Goal: Communication & Community: Answer question/provide support

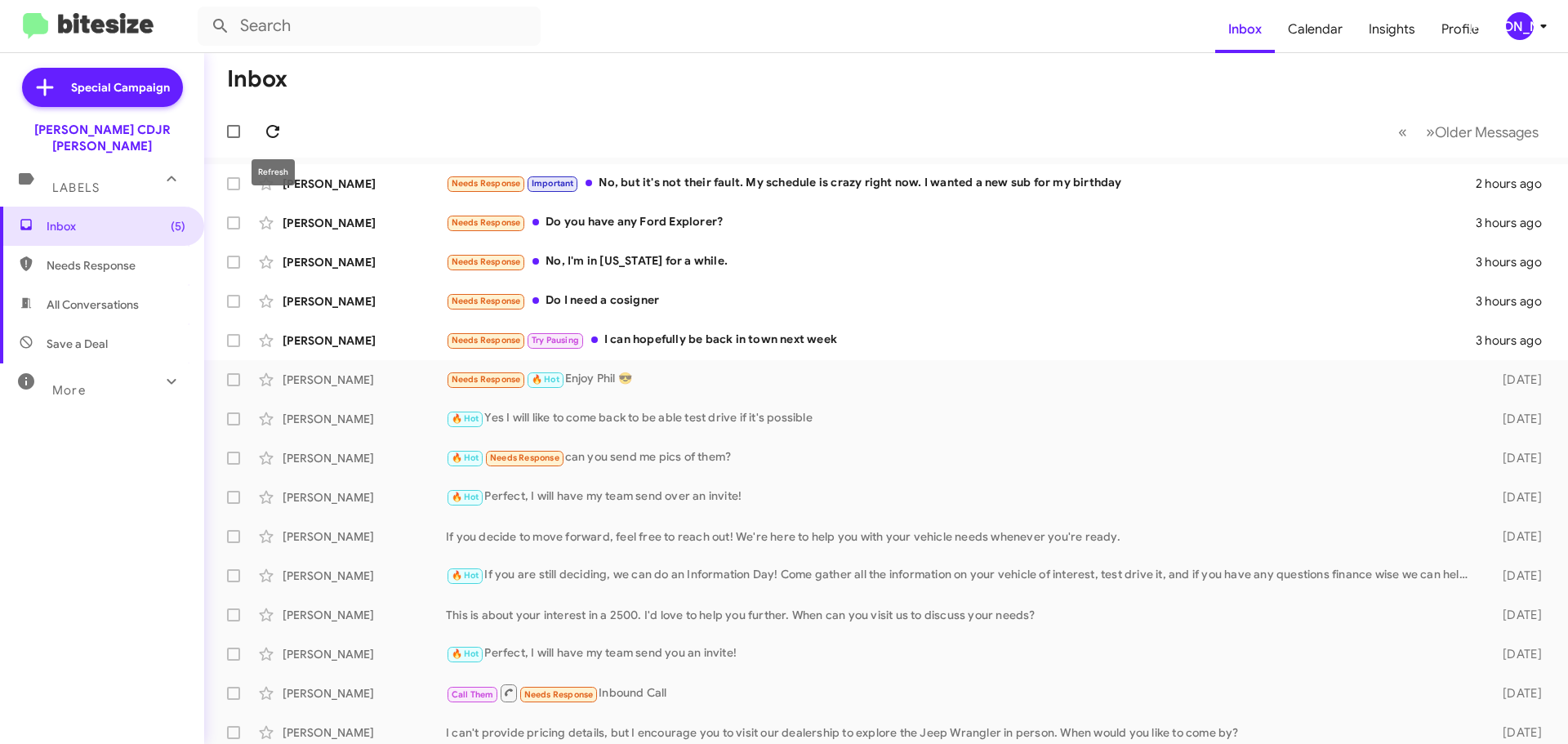
click at [267, 123] on icon at bounding box center [272, 131] width 19 height 19
click at [1507, 23] on div "[PERSON_NAME]" at bounding box center [1520, 26] width 28 height 28
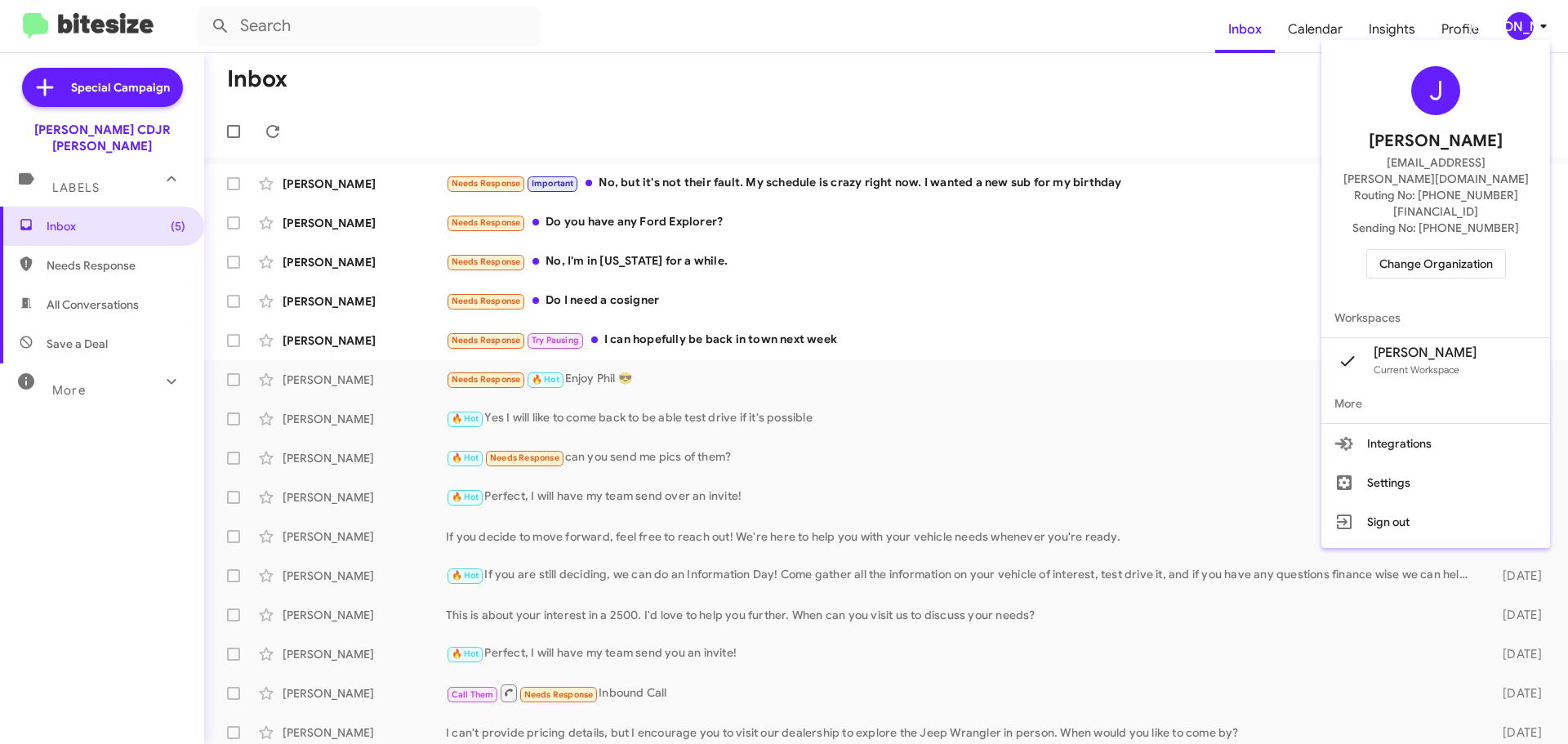
click at [1427, 250] on span "Change Organization" at bounding box center [1435, 264] width 113 height 28
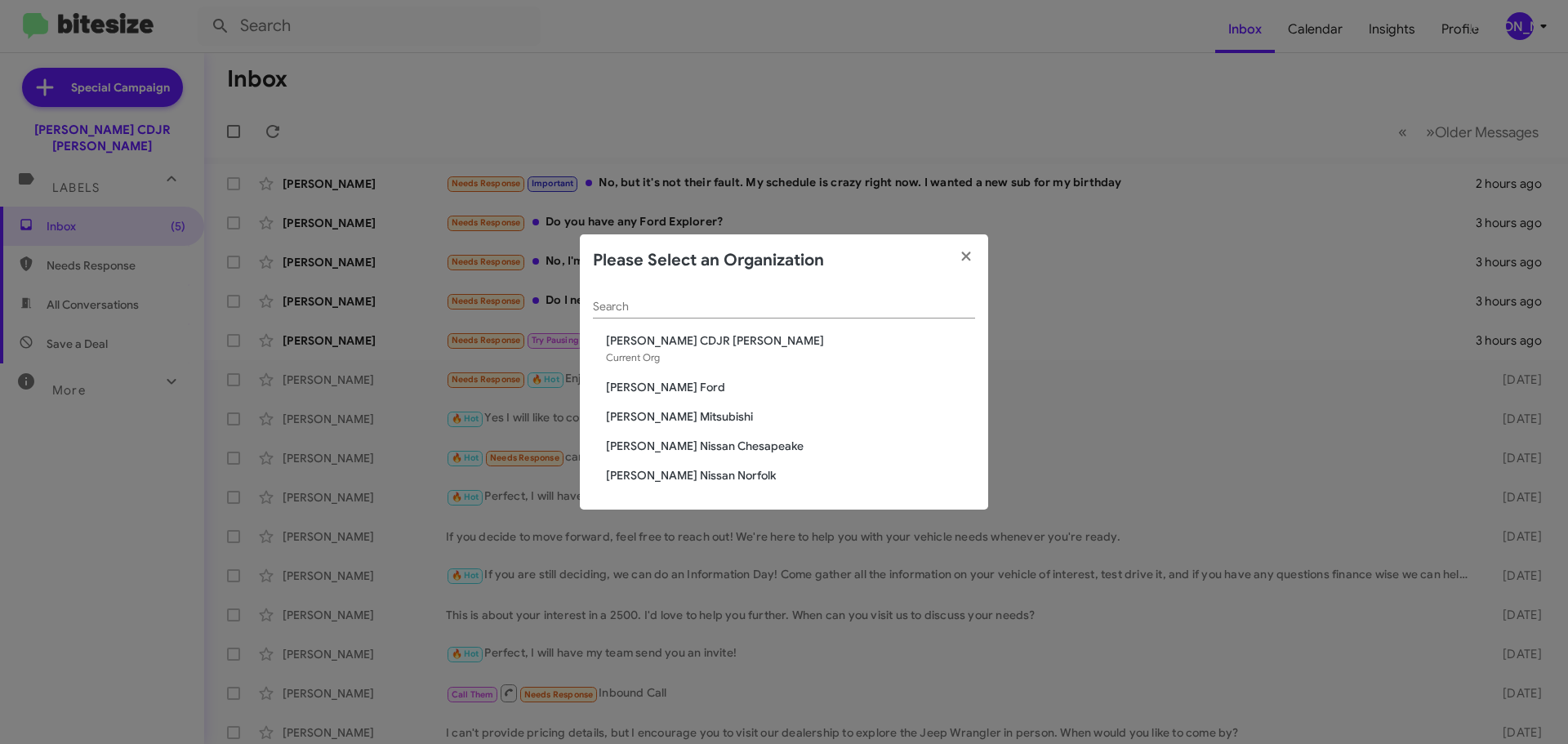
click at [687, 418] on span "[PERSON_NAME] Mitsubishi" at bounding box center [790, 417] width 369 height 17
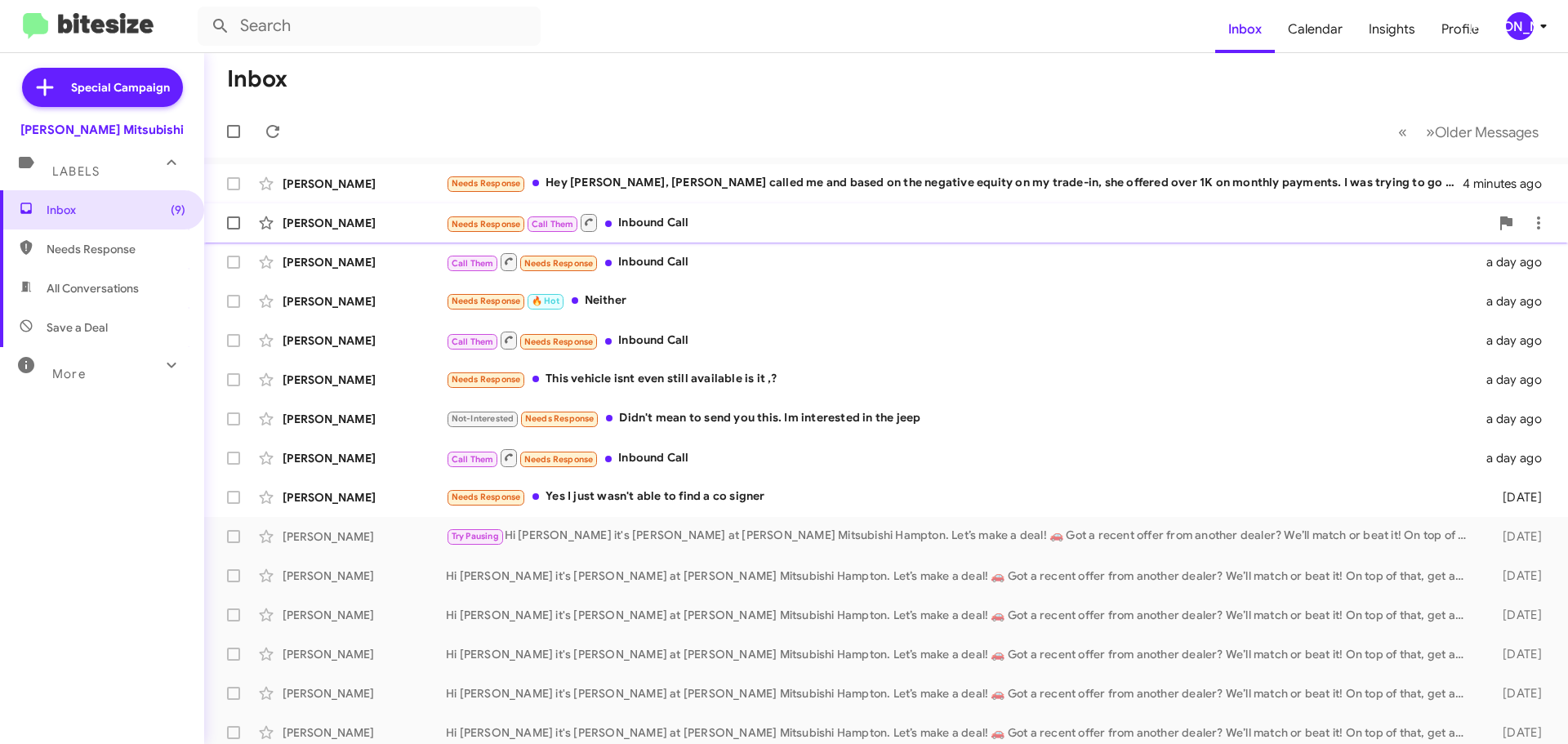
click at [702, 235] on div "[PERSON_NAME] Needs Response Call Them Inbound Call 6 minutes ago" at bounding box center [886, 222] width 1337 height 32
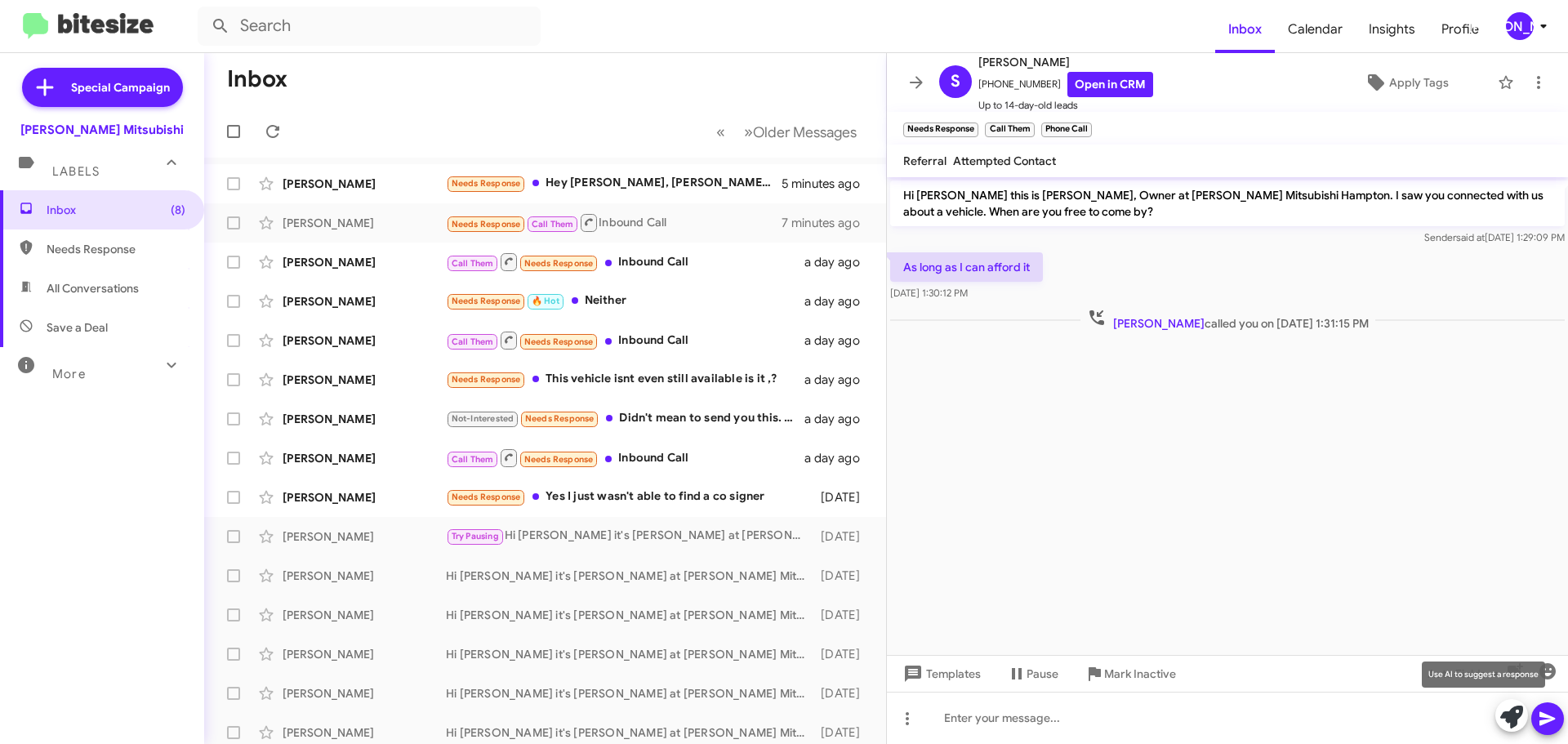
click at [1508, 715] on icon at bounding box center [1511, 716] width 23 height 23
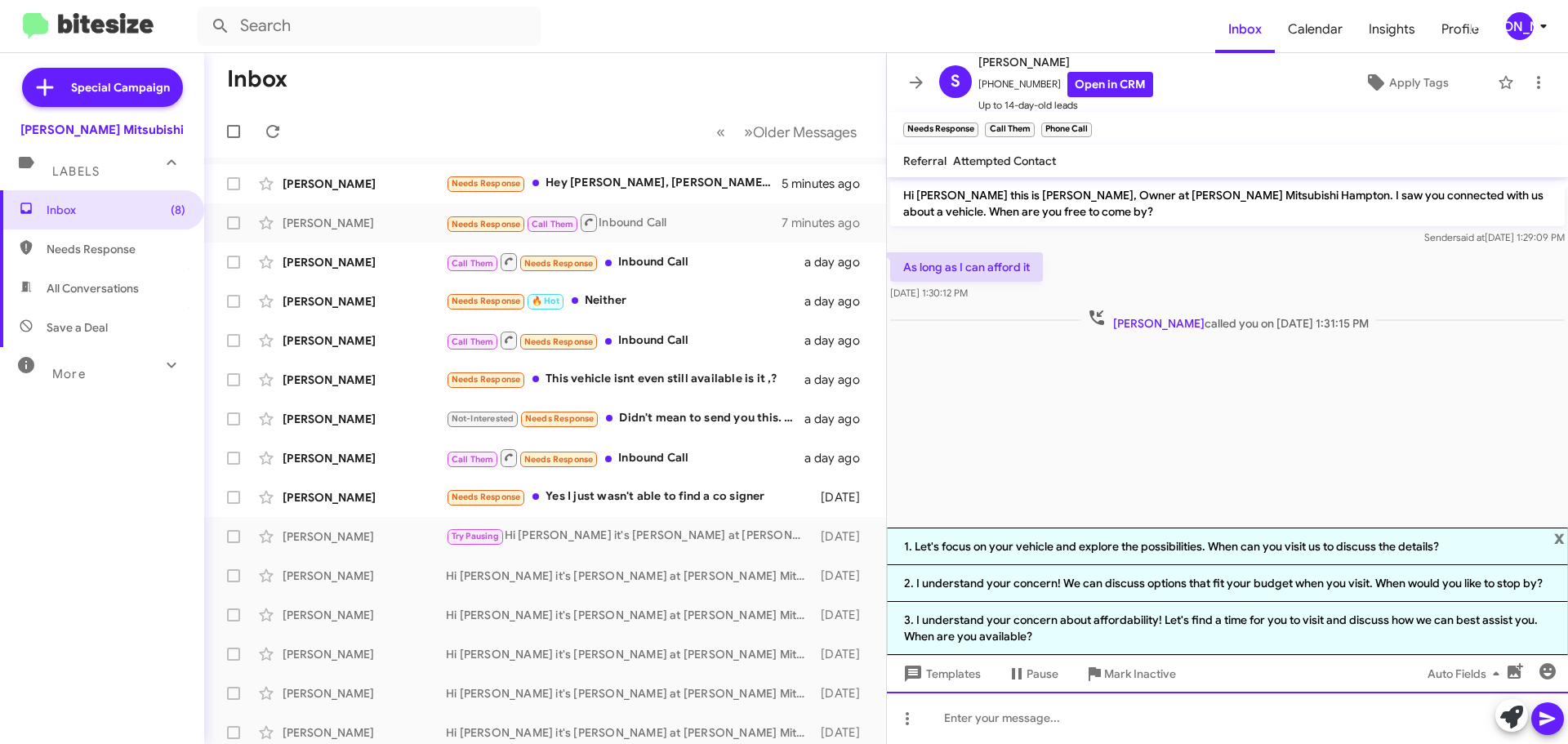
click at [1011, 707] on div at bounding box center [1228, 717] width 681 height 53
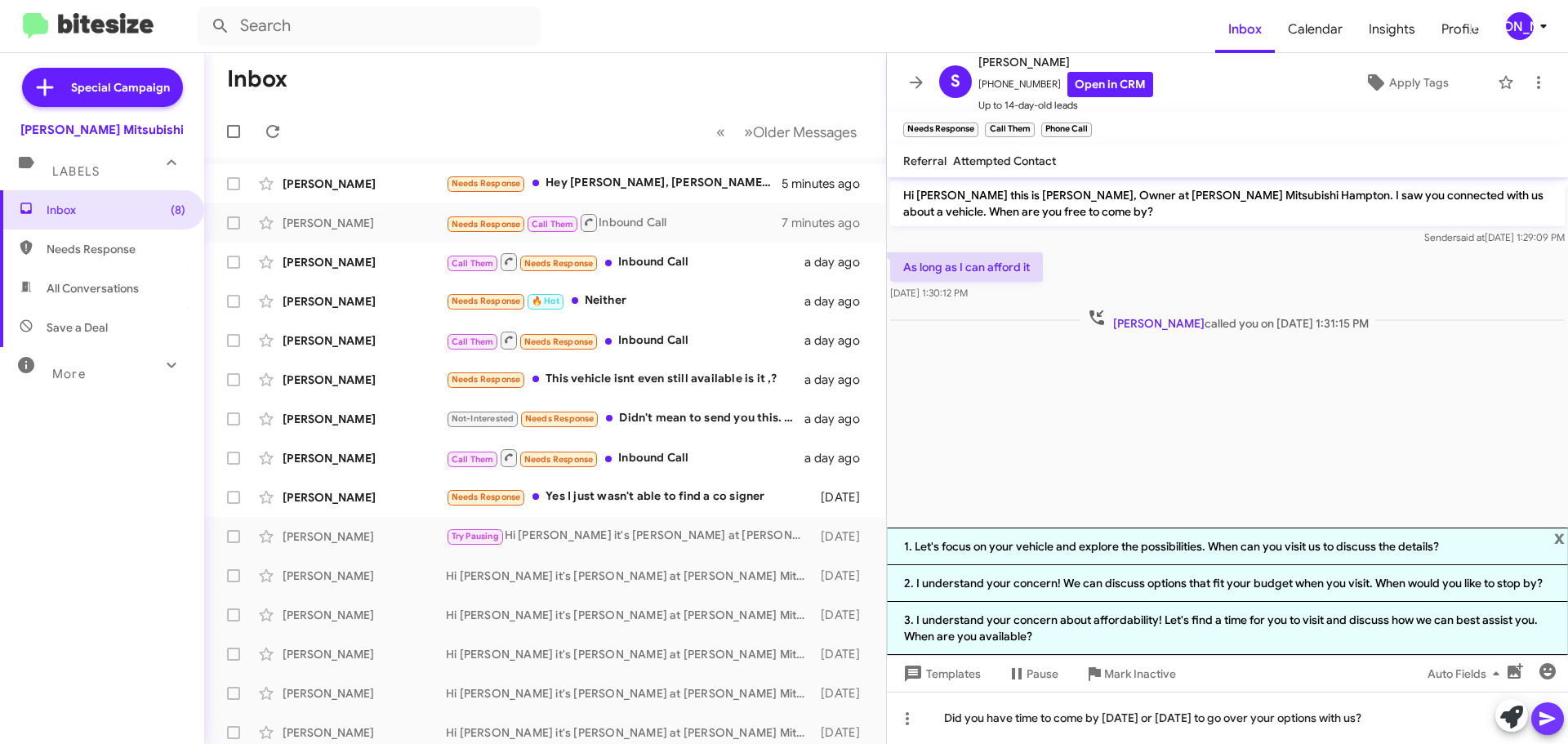
click at [1544, 714] on icon at bounding box center [1547, 717] width 19 height 19
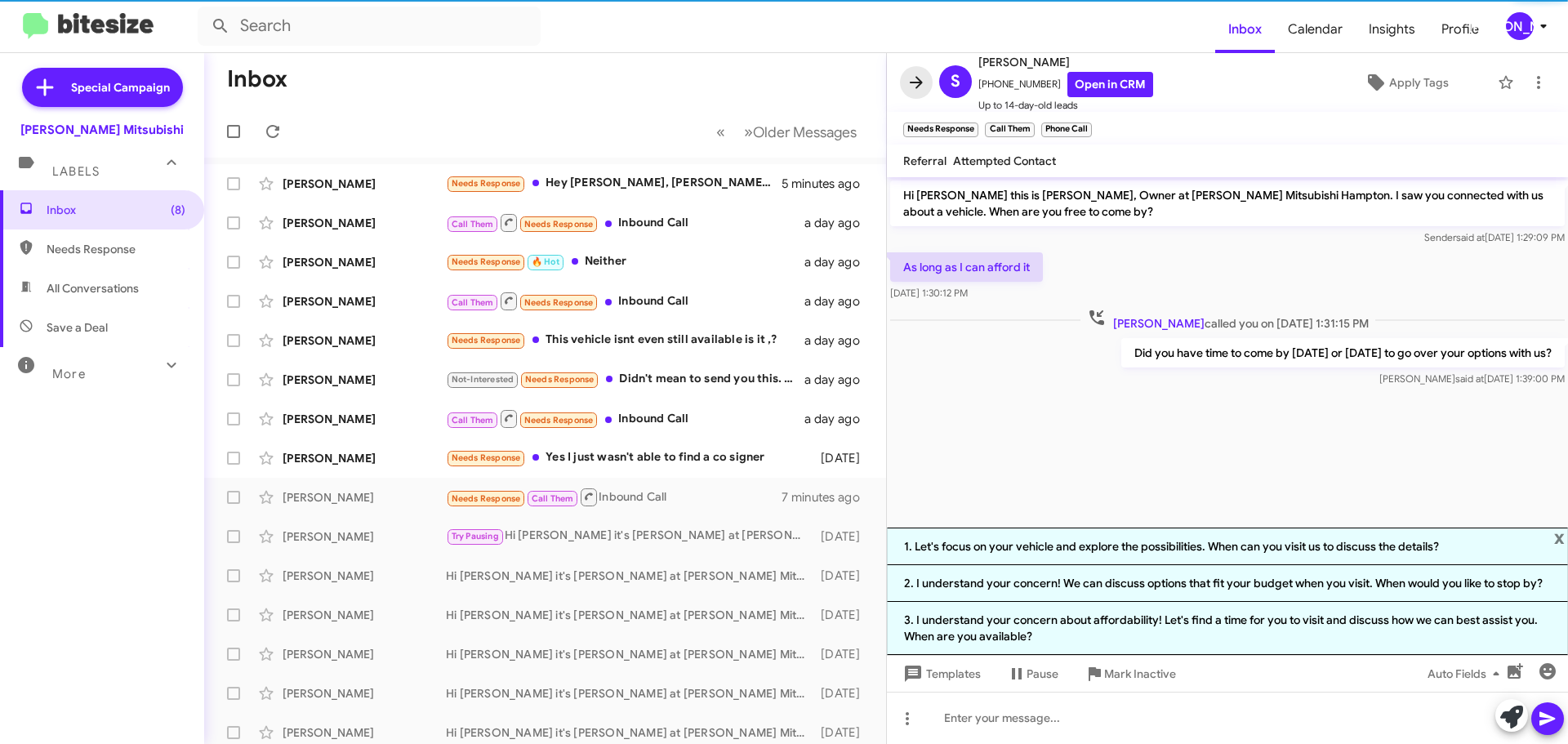
click at [921, 82] on icon at bounding box center [916, 81] width 13 height 12
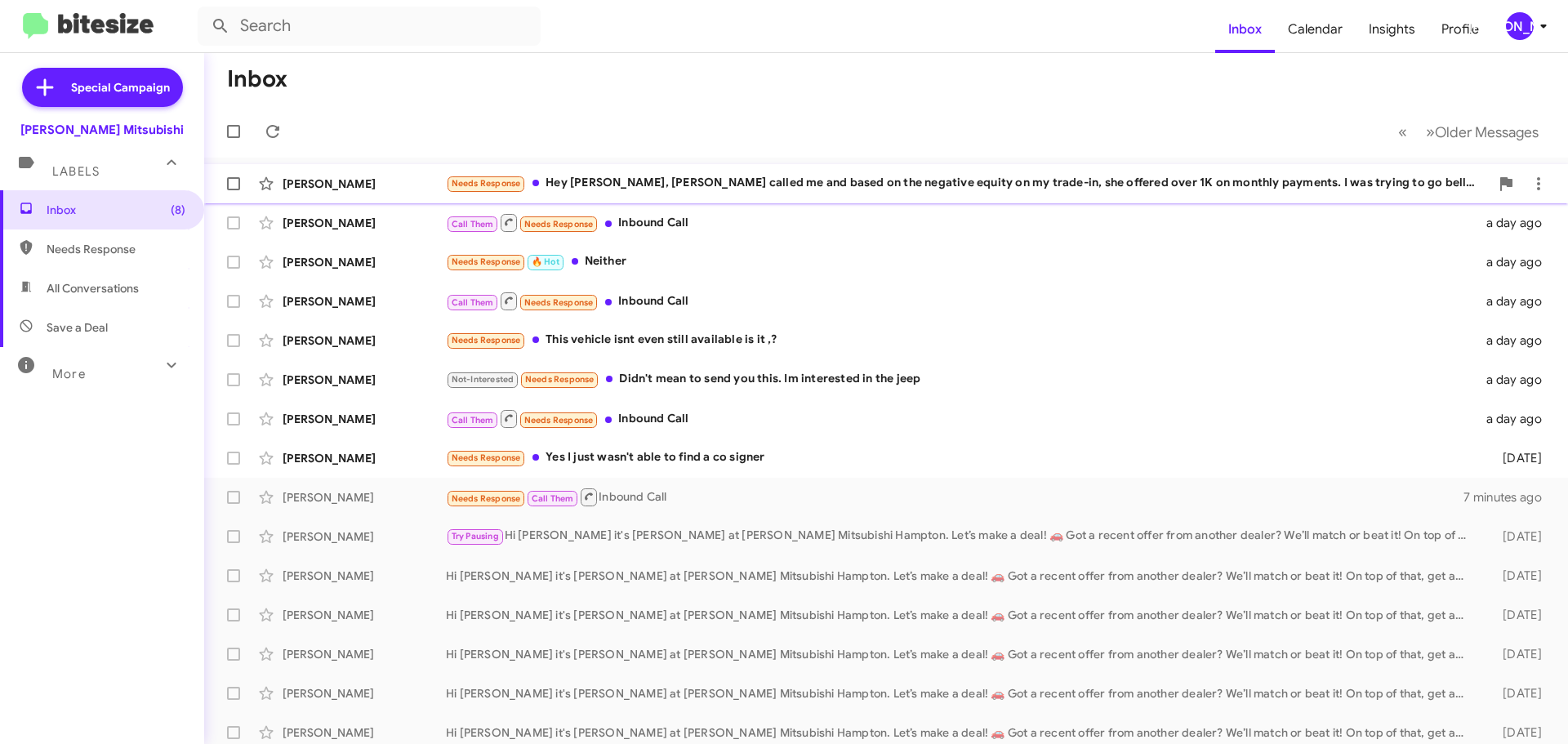
click at [685, 175] on div "Needs Response Hey [PERSON_NAME], [PERSON_NAME] called me and based on the nega…" at bounding box center [968, 183] width 1044 height 18
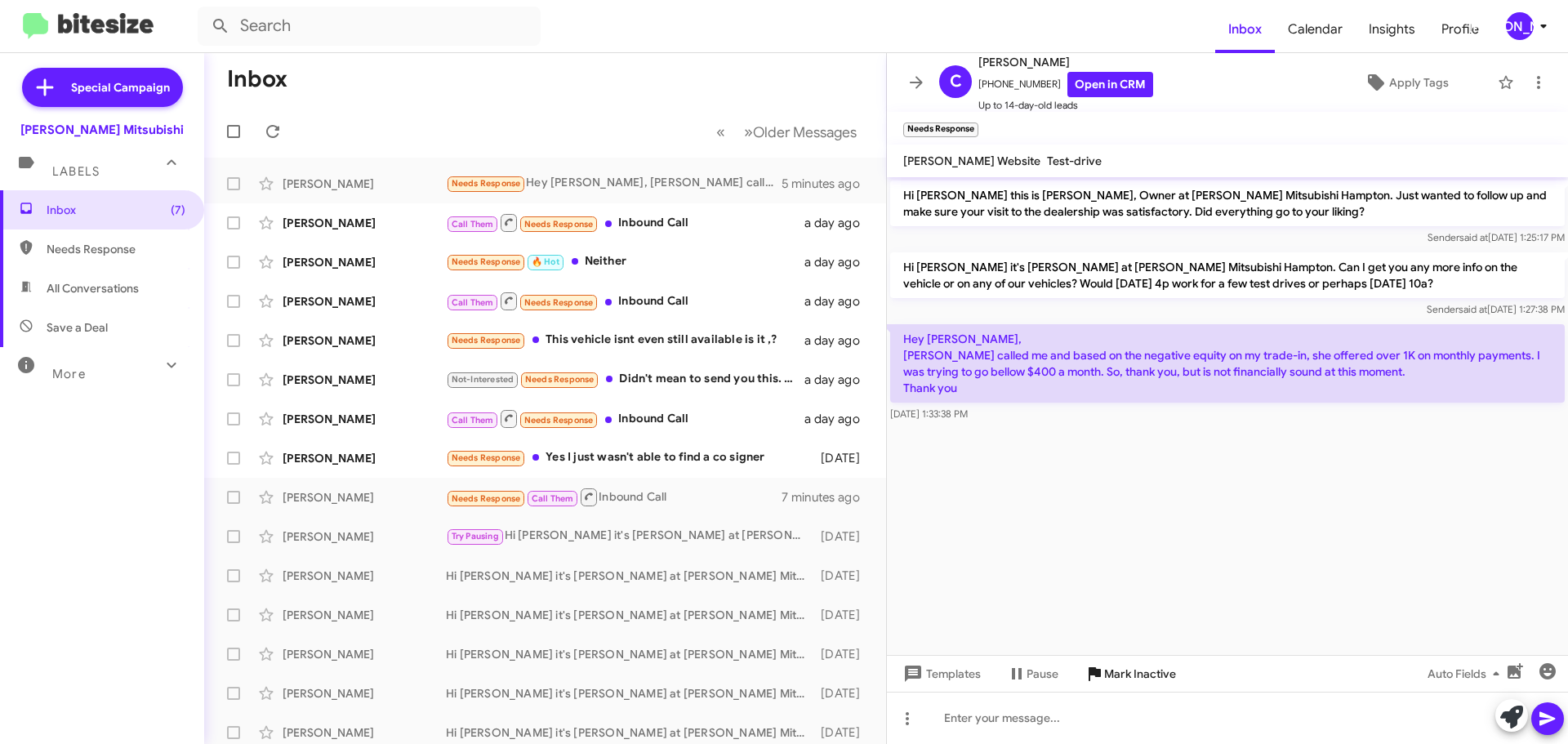
click at [1131, 684] on span "Mark Inactive" at bounding box center [1140, 673] width 72 height 30
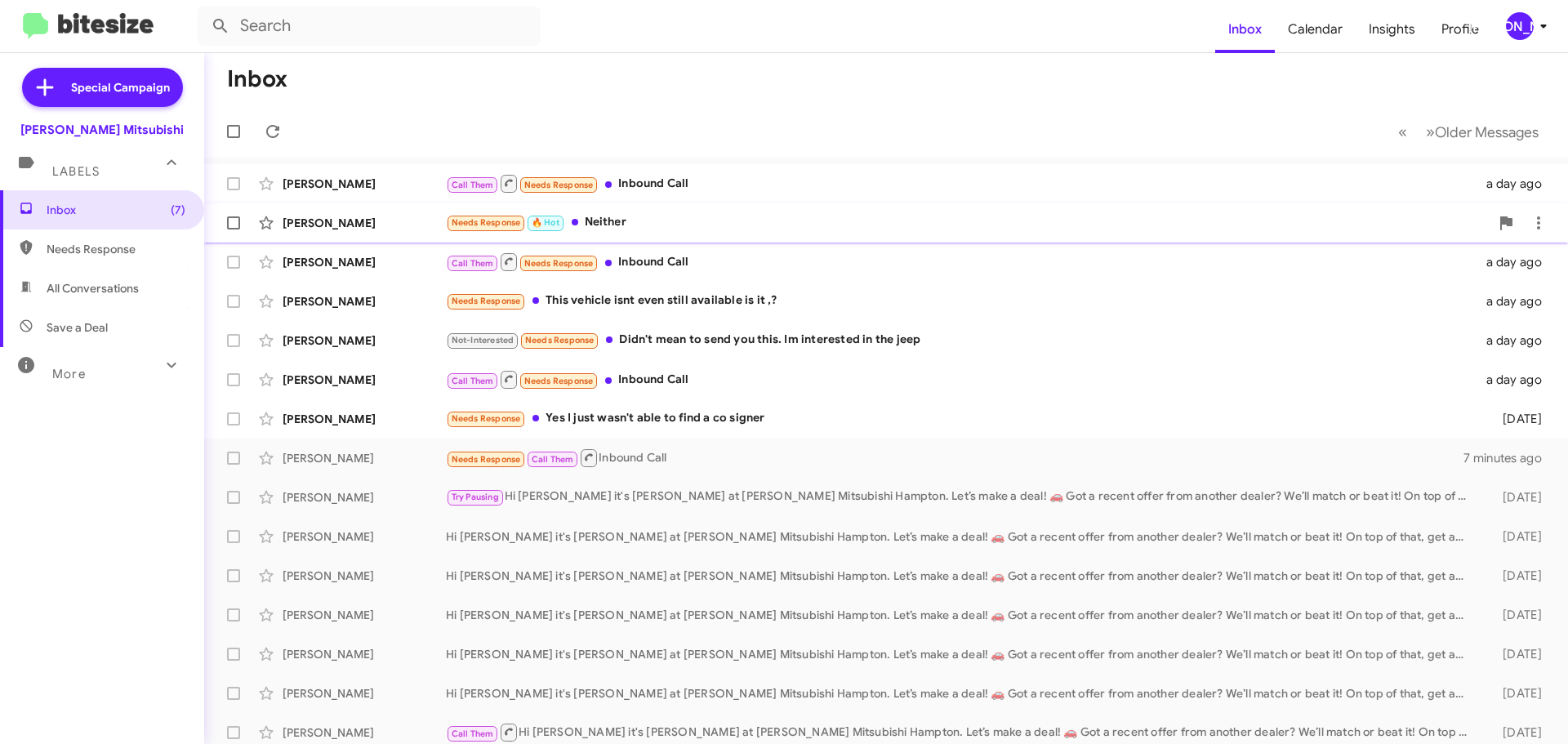
click at [653, 227] on div "Needs Response 🔥 Hot Neither" at bounding box center [968, 222] width 1044 height 18
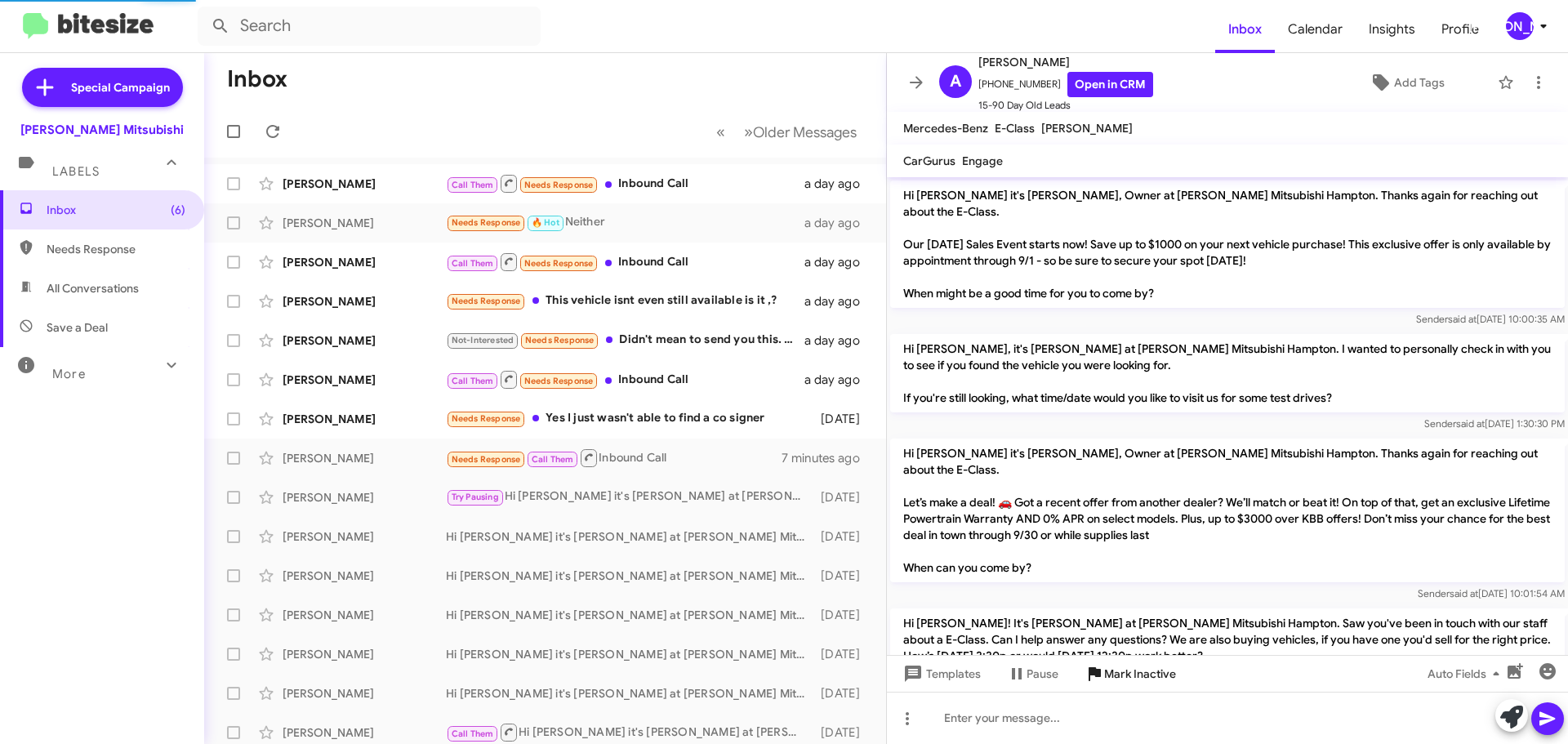
scroll to position [82, 0]
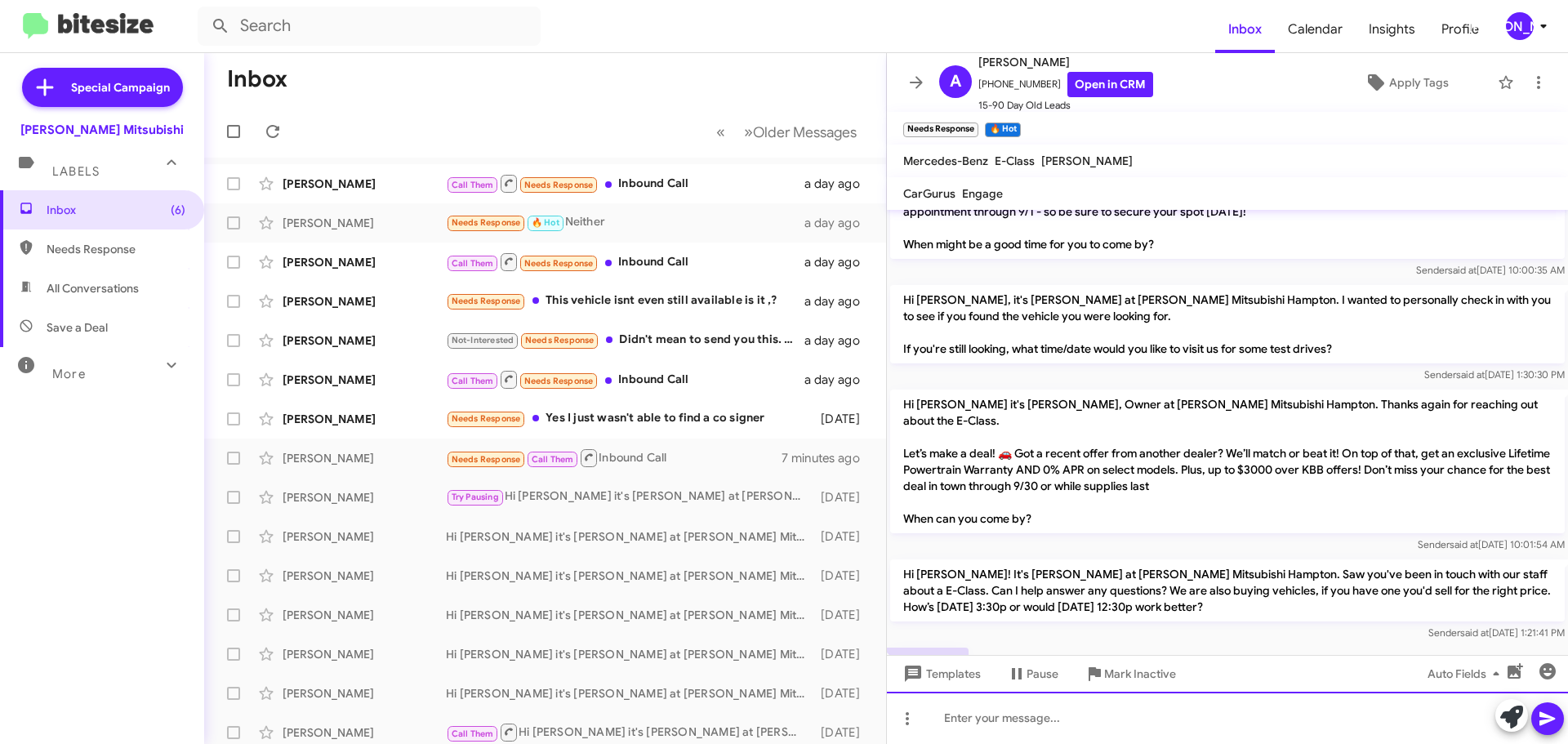
click at [1078, 719] on div at bounding box center [1228, 717] width 681 height 53
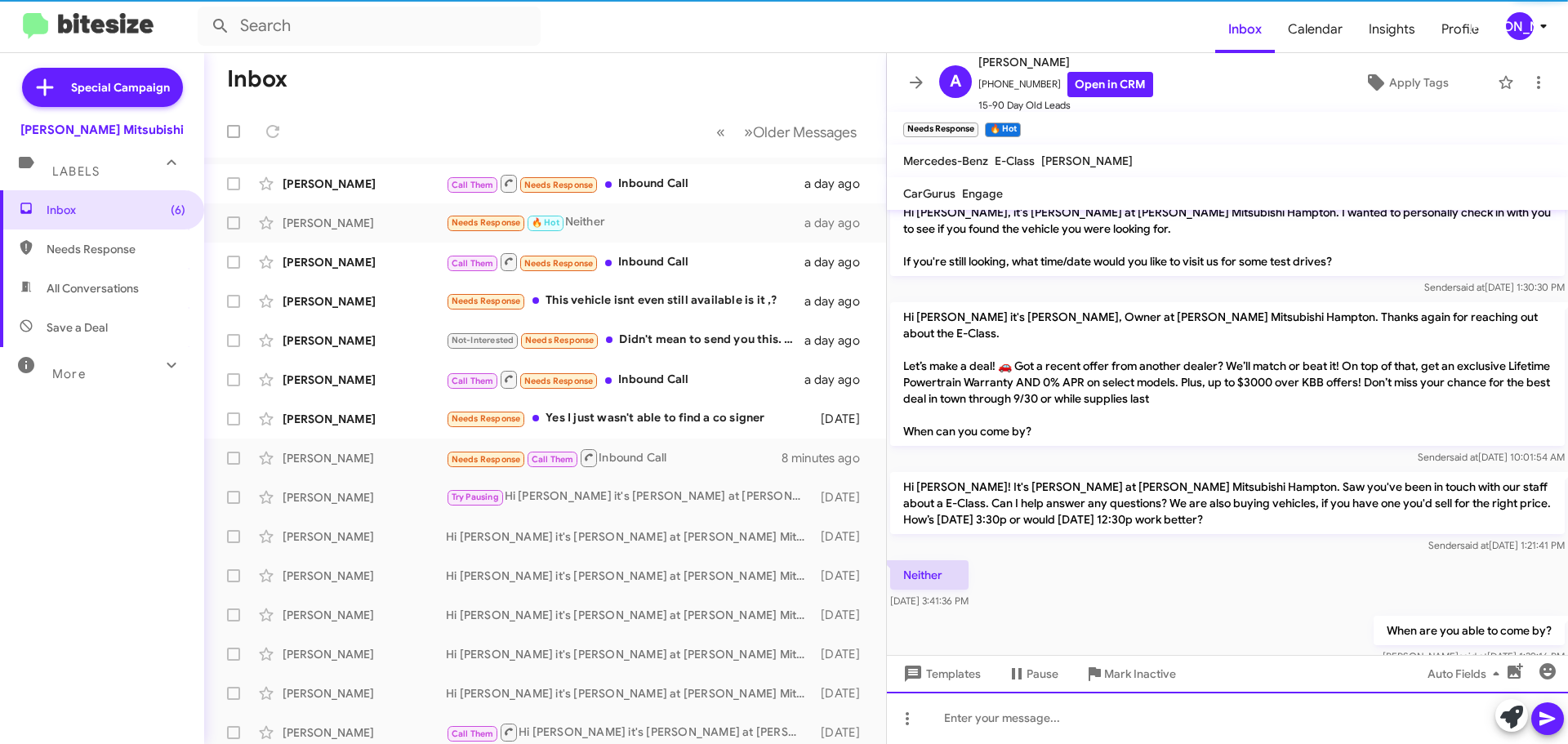
scroll to position [174, 0]
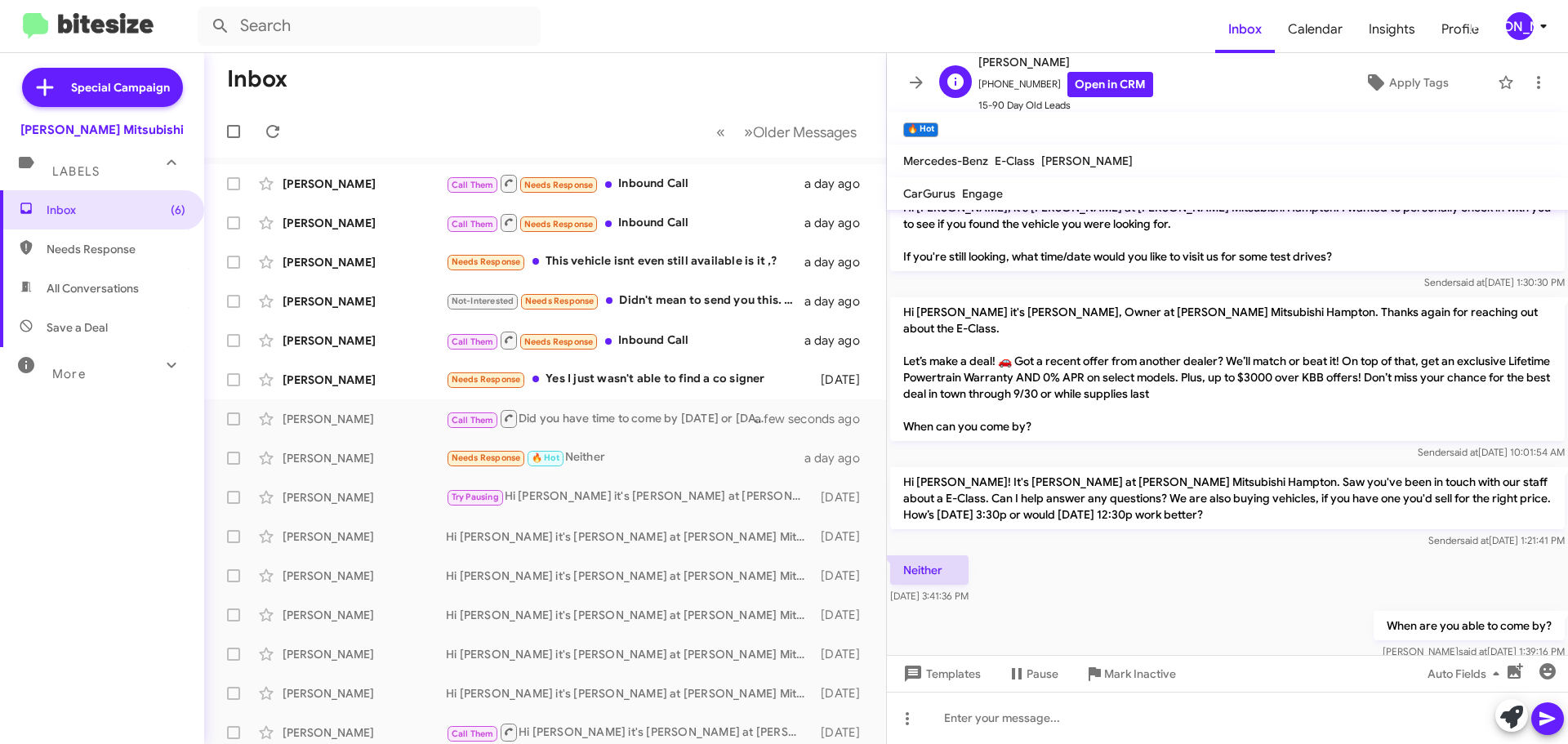
drag, startPoint x: 1298, startPoint y: 130, endPoint x: 1240, endPoint y: 98, distance: 66.2
click at [1298, 130] on mat-toolbar "🔥 Hot ×" at bounding box center [1228, 127] width 681 height 32
click at [913, 81] on icon at bounding box center [916, 82] width 19 height 19
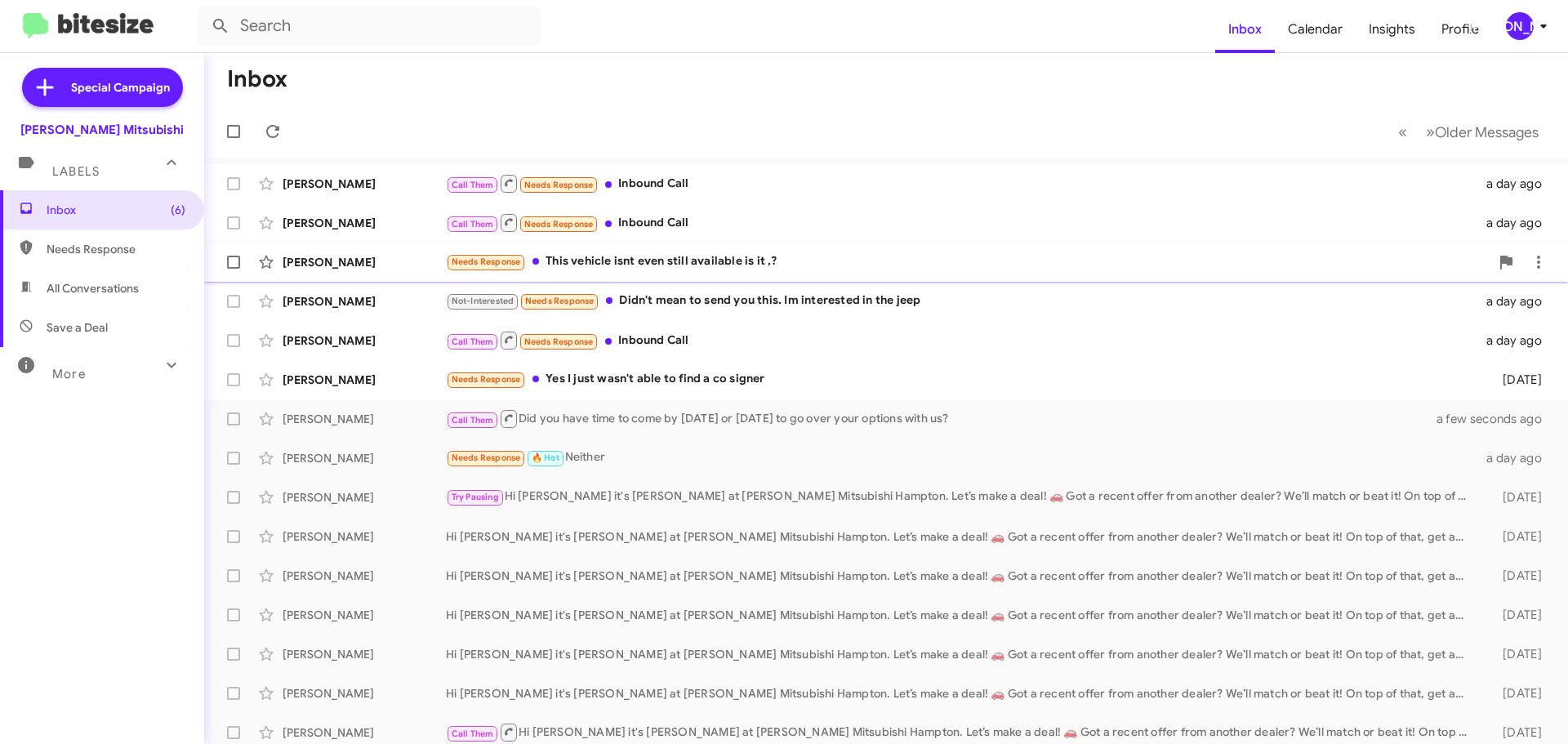
click at [729, 266] on div "Needs Response This vehicle isnt even still available is it ,?" at bounding box center [968, 262] width 1044 height 18
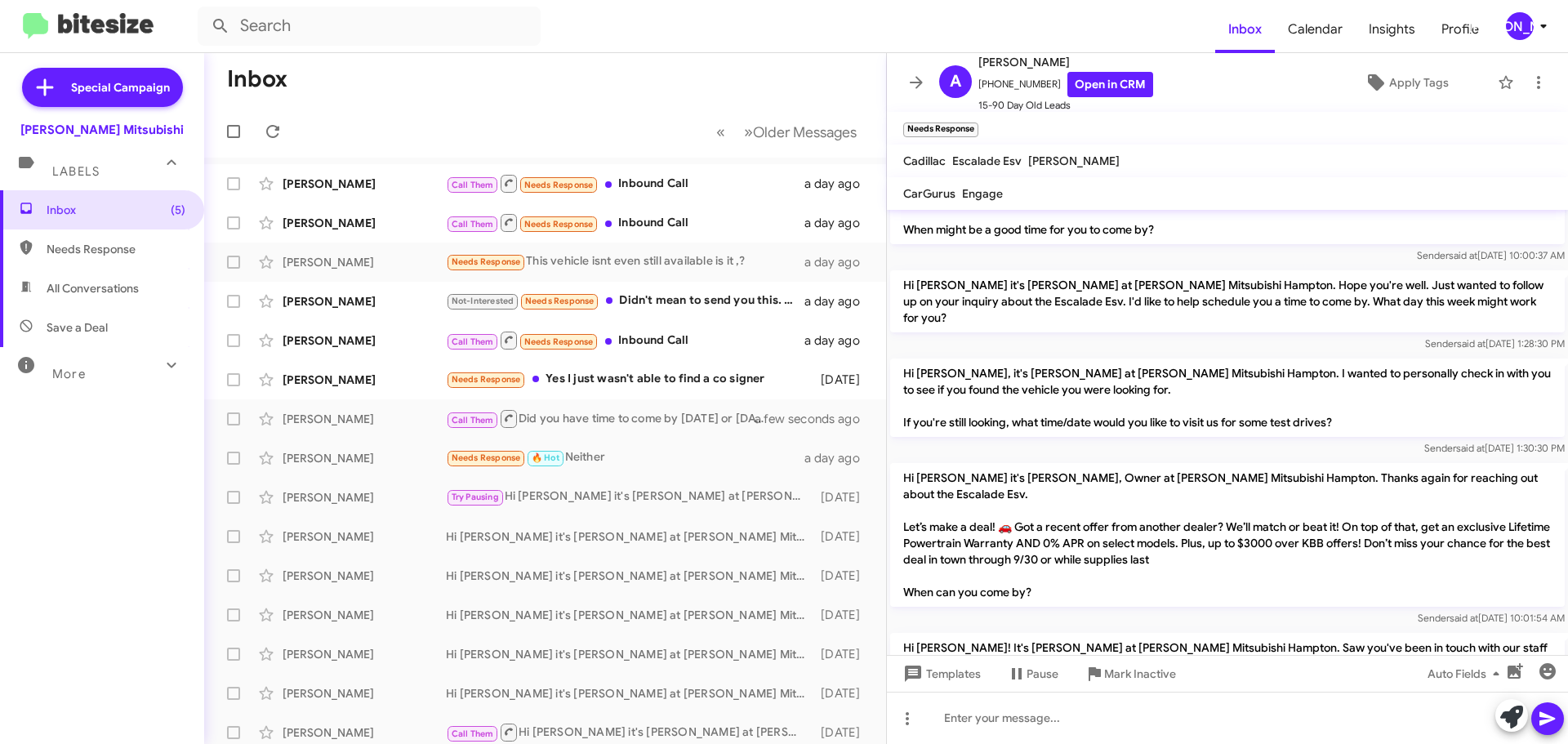
scroll to position [266, 0]
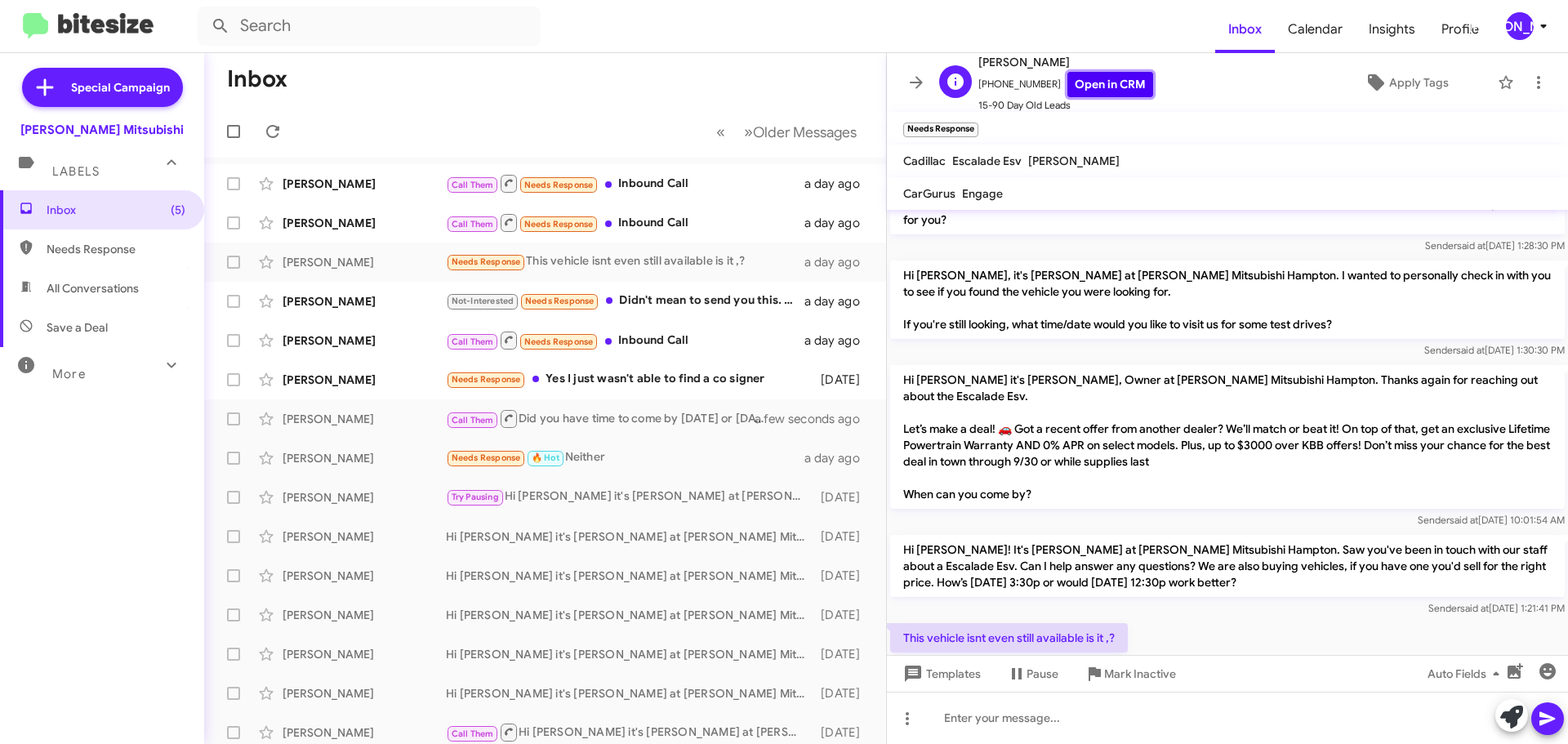
click at [1093, 93] on link "Open in CRM" at bounding box center [1110, 84] width 86 height 25
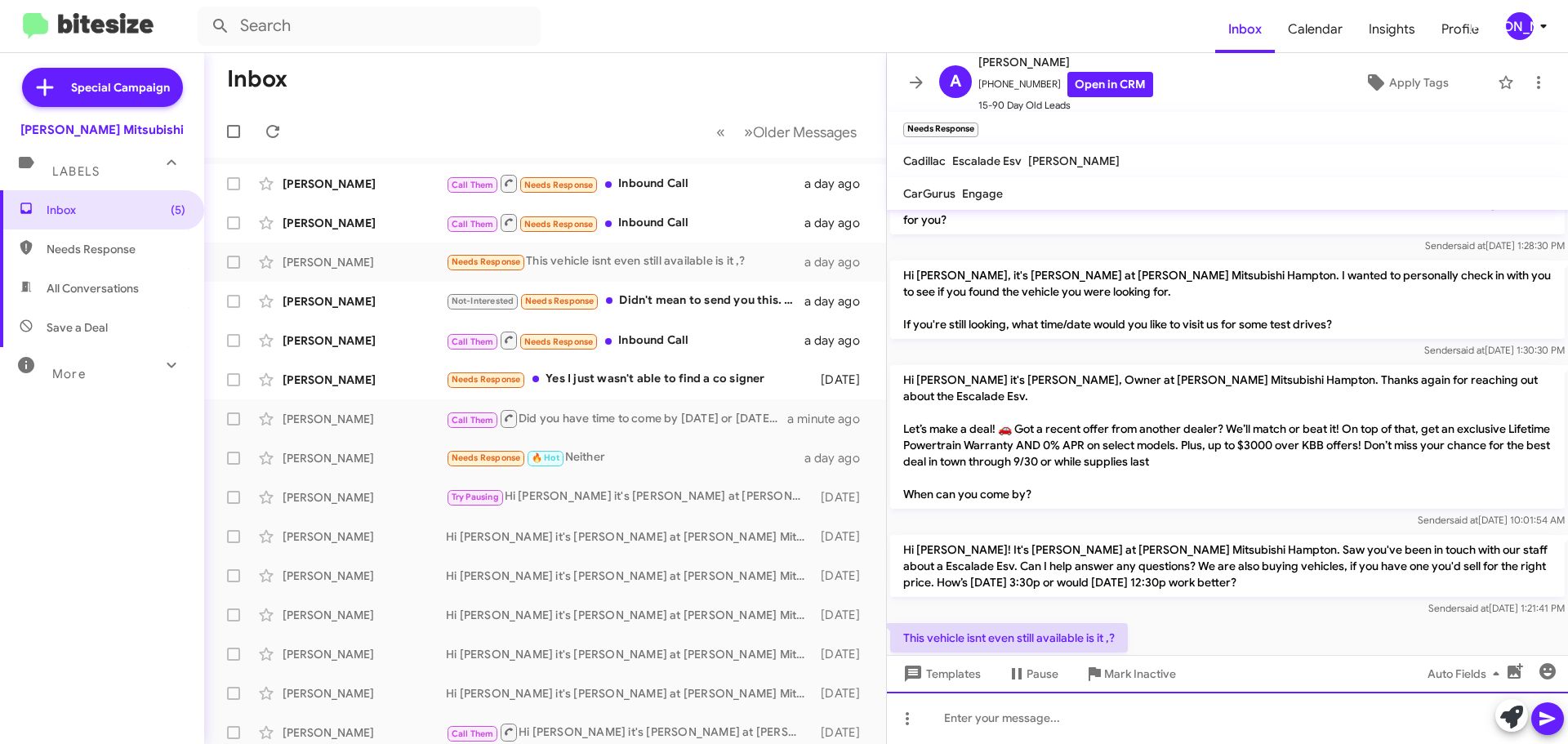
click at [1021, 725] on div at bounding box center [1228, 717] width 681 height 53
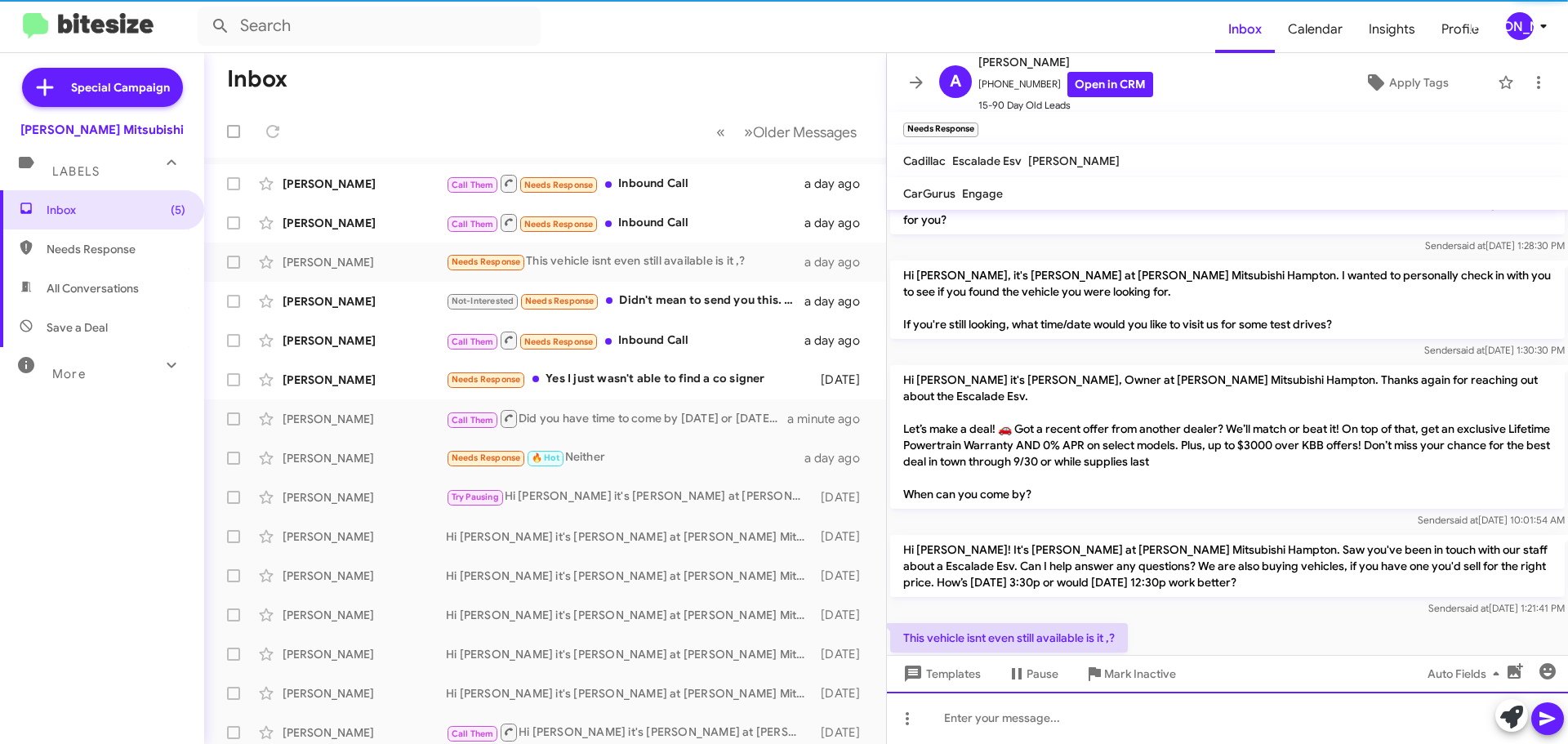
scroll to position [0, 0]
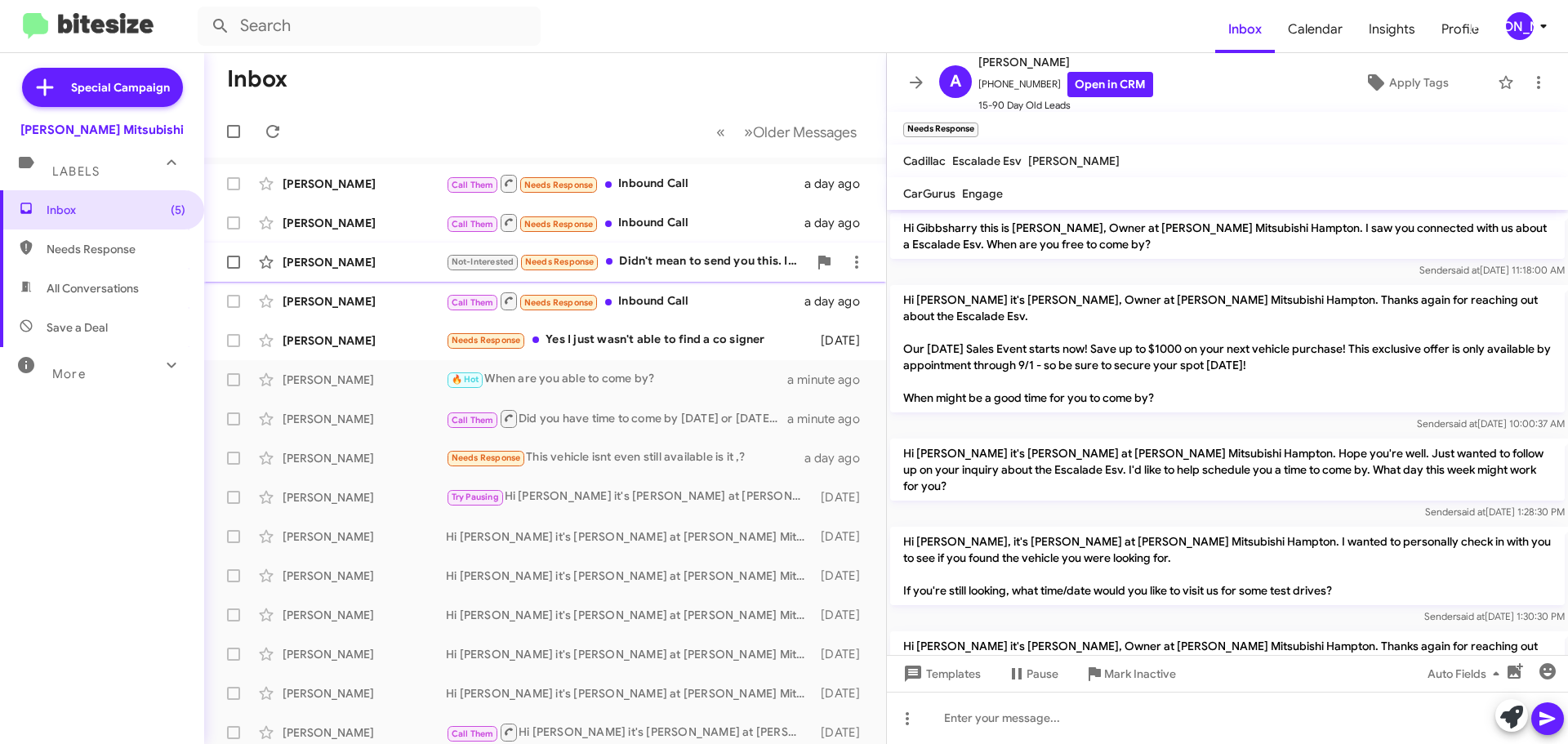
click at [751, 255] on div "Not-Interested Needs Response Didn't mean to send you this. Im interested in th…" at bounding box center [626, 262] width 362 height 18
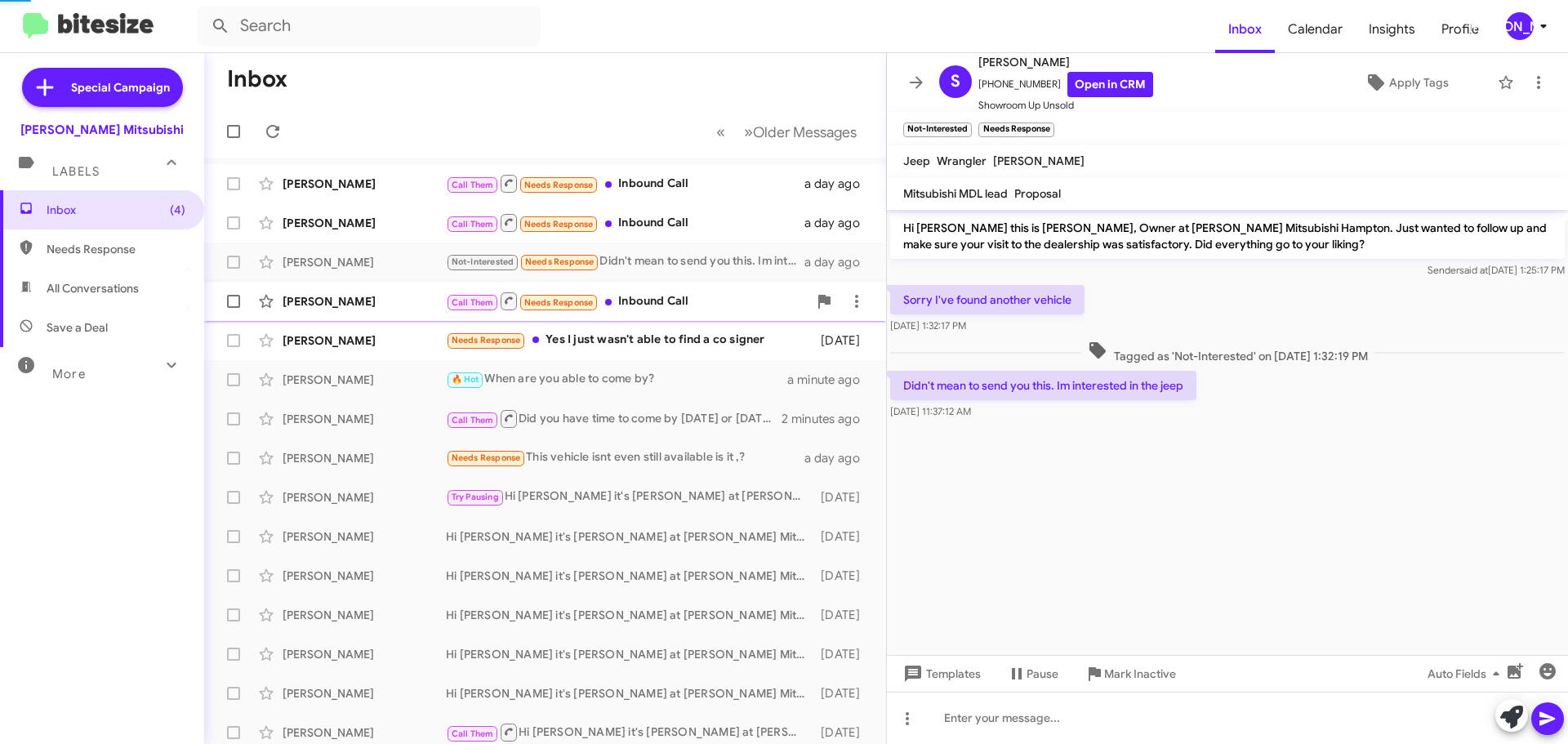
click at [695, 301] on div "Call Them Needs Response Inbound Call" at bounding box center [626, 301] width 362 height 20
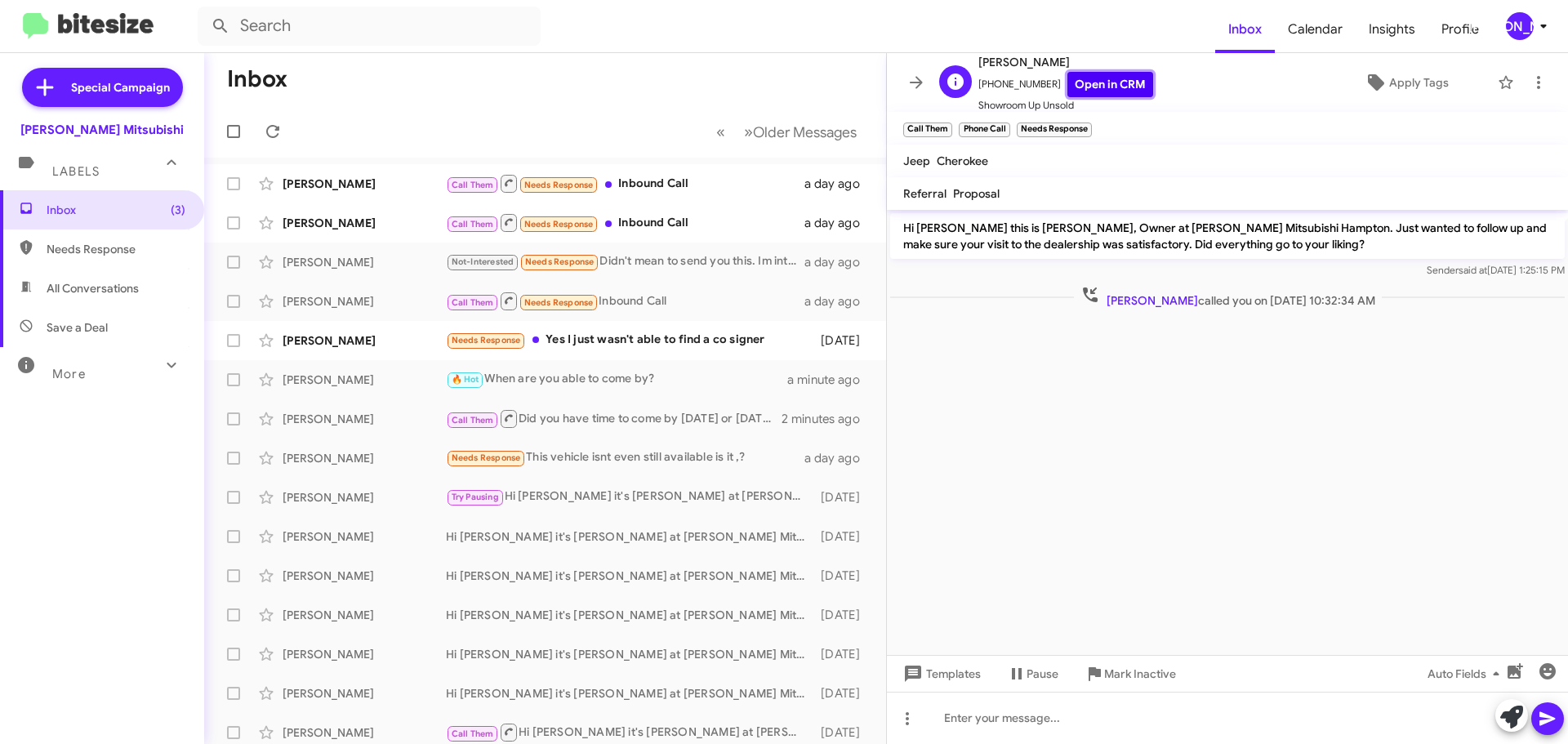
click at [1079, 78] on link "Open in CRM" at bounding box center [1110, 84] width 86 height 25
click at [905, 720] on icon at bounding box center [907, 717] width 19 height 19
click at [950, 677] on button "note" at bounding box center [942, 676] width 101 height 39
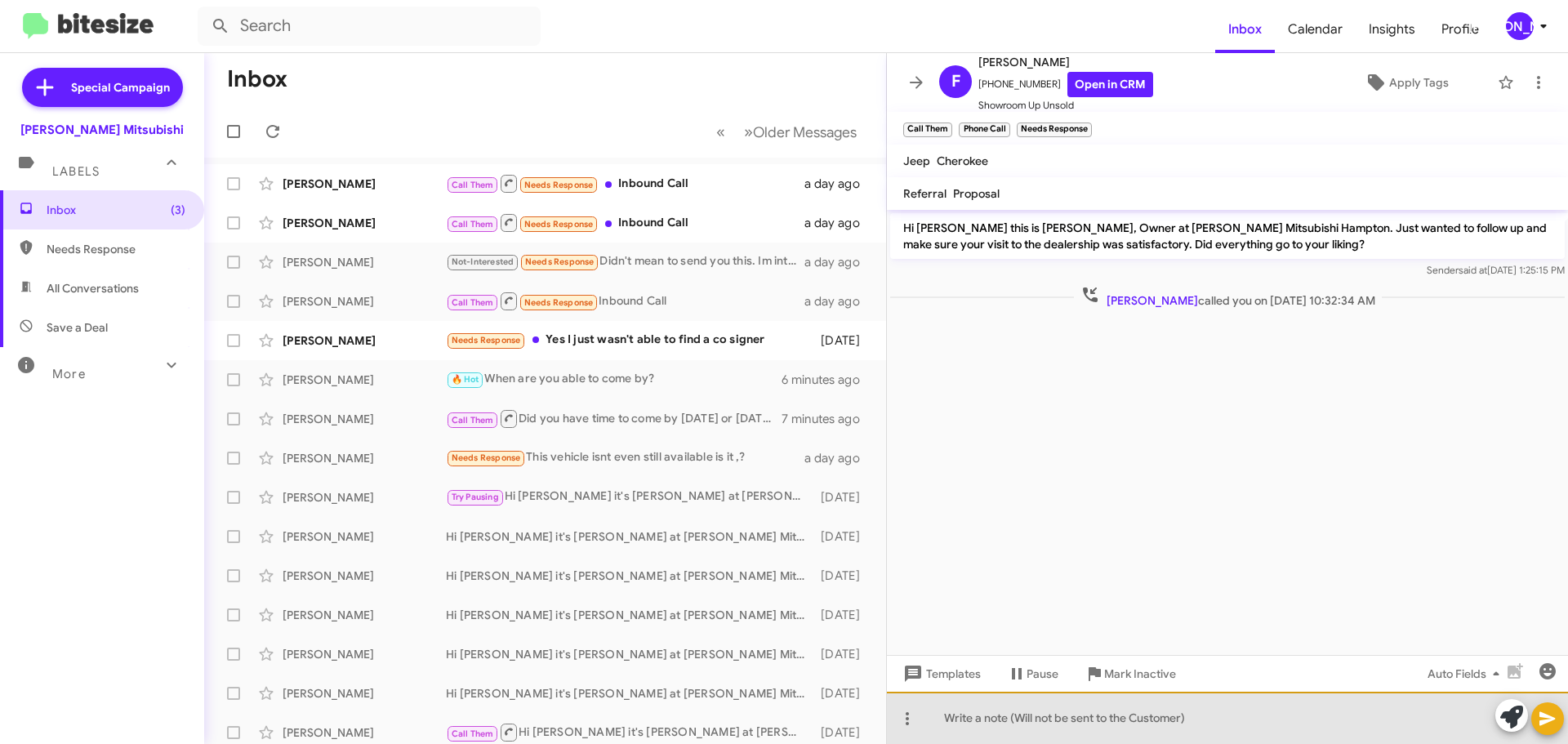
click at [966, 704] on div at bounding box center [1228, 717] width 681 height 53
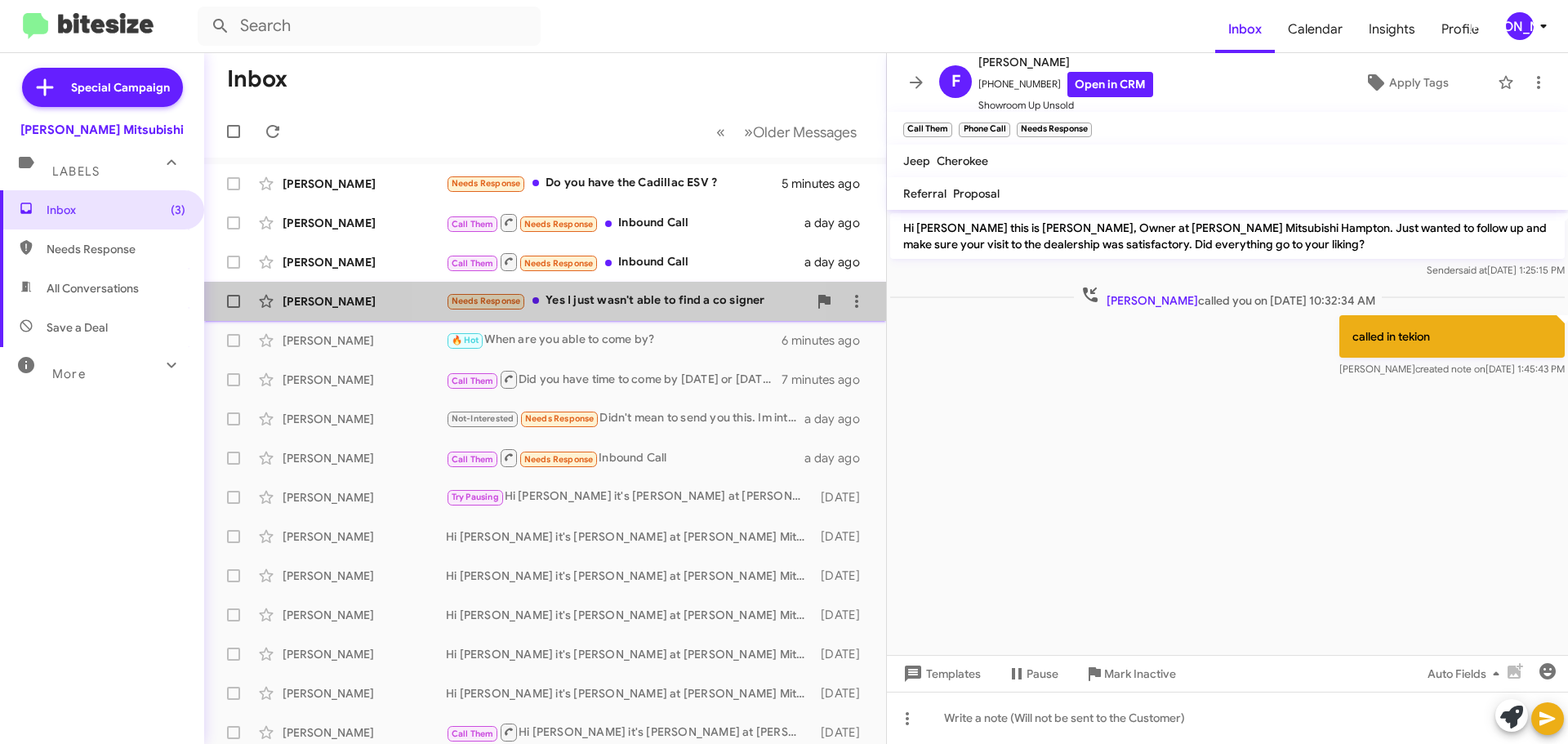
click at [605, 301] on div "Needs Response Yes I just wasn't able to find a co signer" at bounding box center [626, 301] width 362 height 18
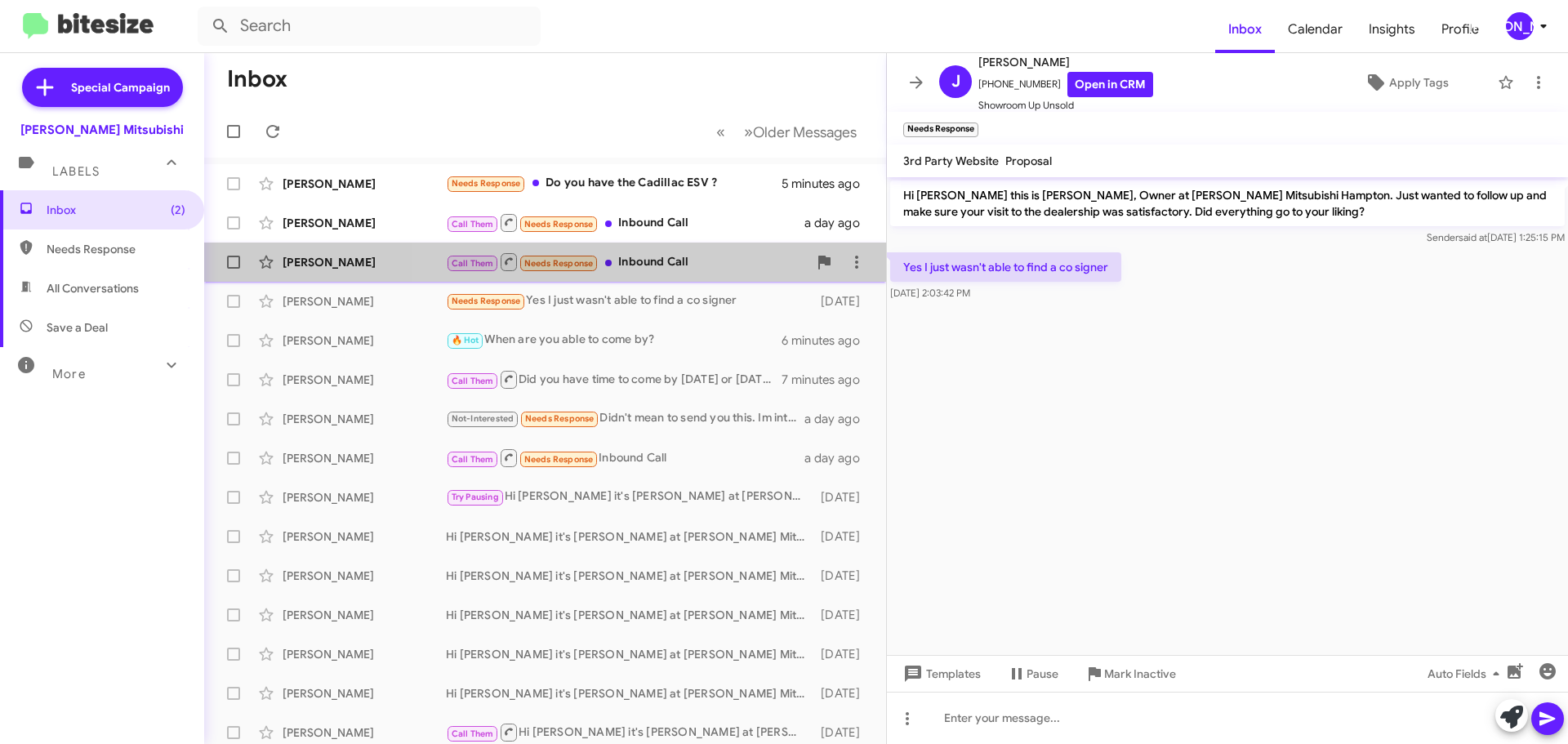
click at [673, 267] on div "Call Them Needs Response Inbound Call" at bounding box center [626, 262] width 362 height 20
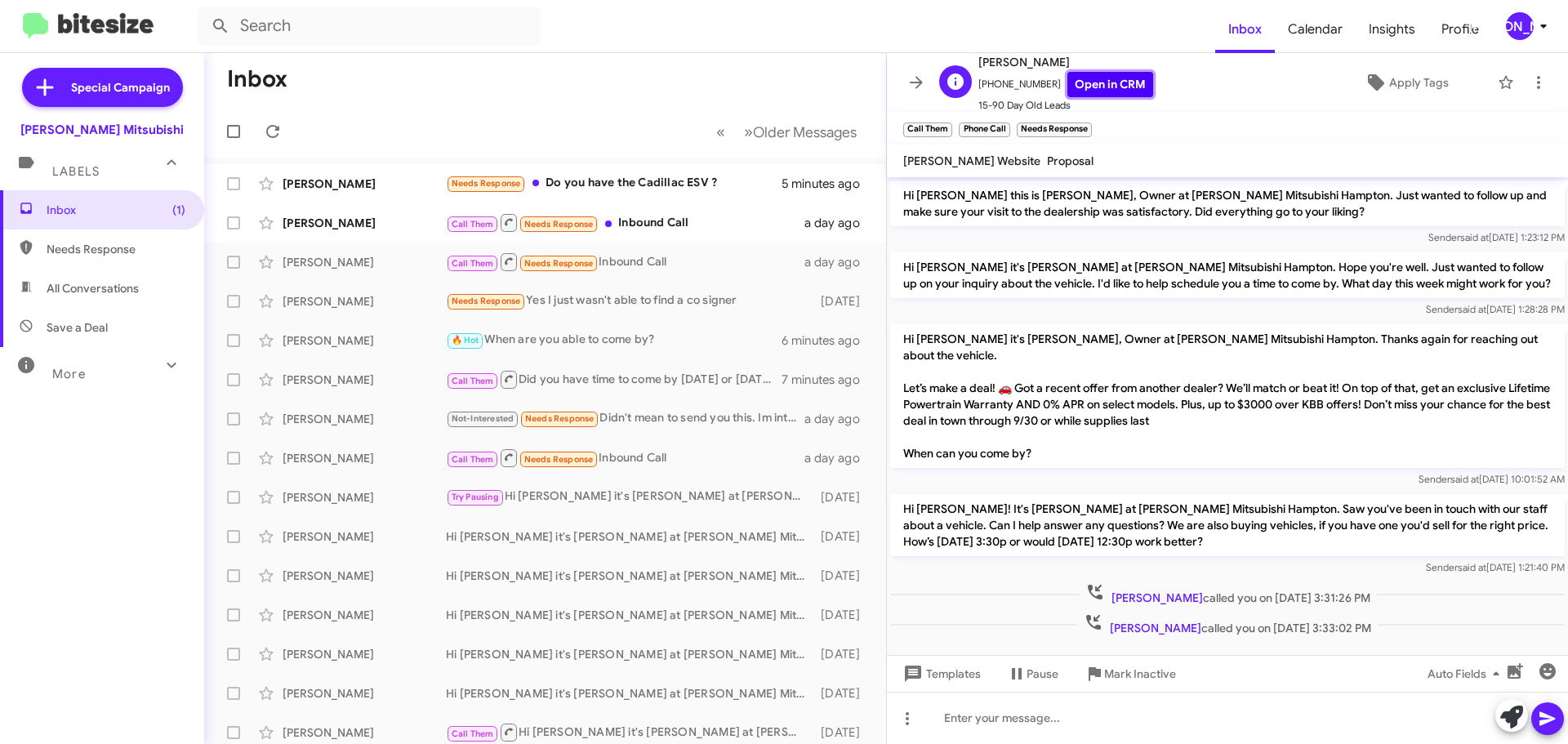
click at [1085, 79] on link "Open in CRM" at bounding box center [1110, 84] width 86 height 25
click at [914, 720] on icon at bounding box center [907, 717] width 19 height 19
click at [962, 680] on button "note" at bounding box center [942, 676] width 101 height 39
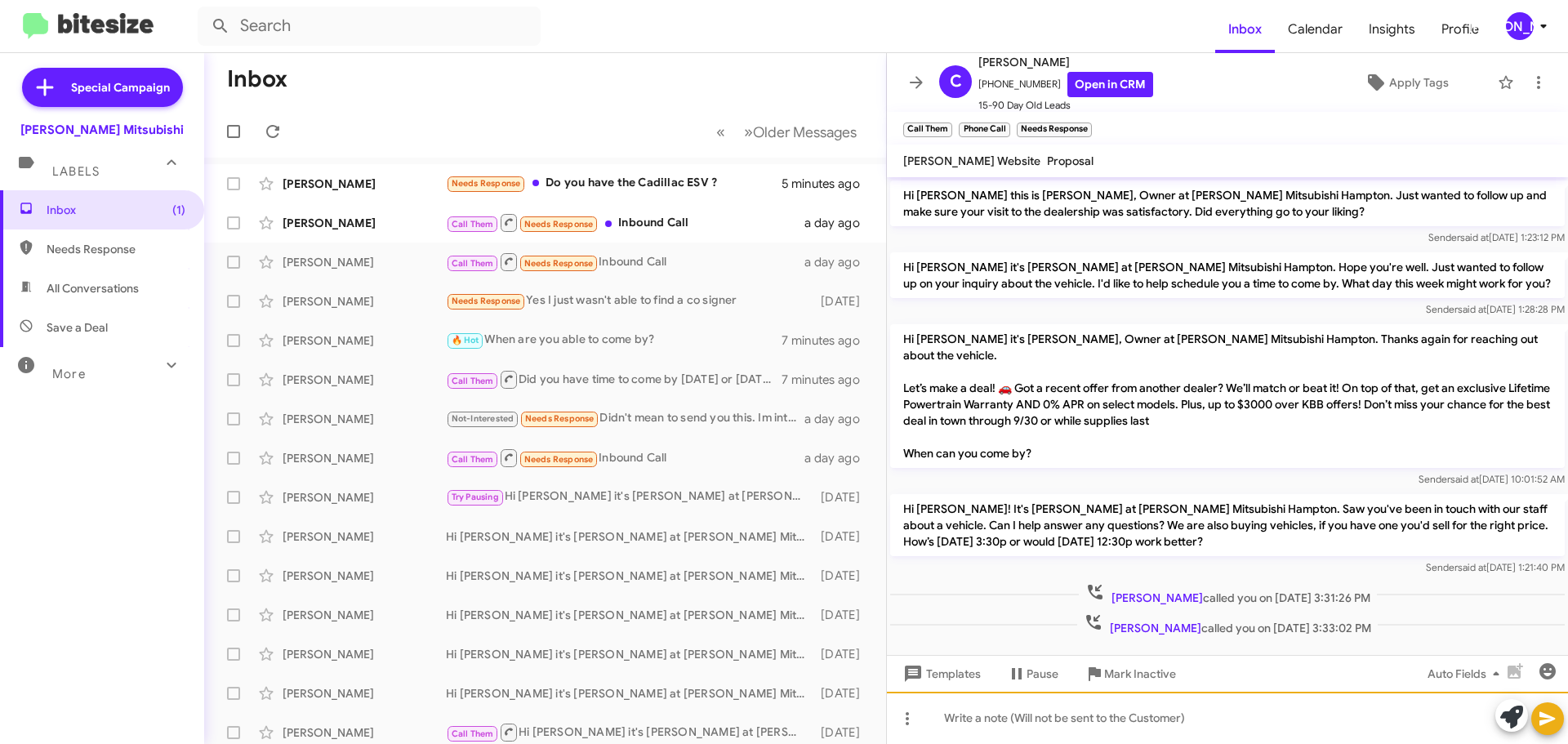
click at [980, 717] on div at bounding box center [1228, 717] width 681 height 53
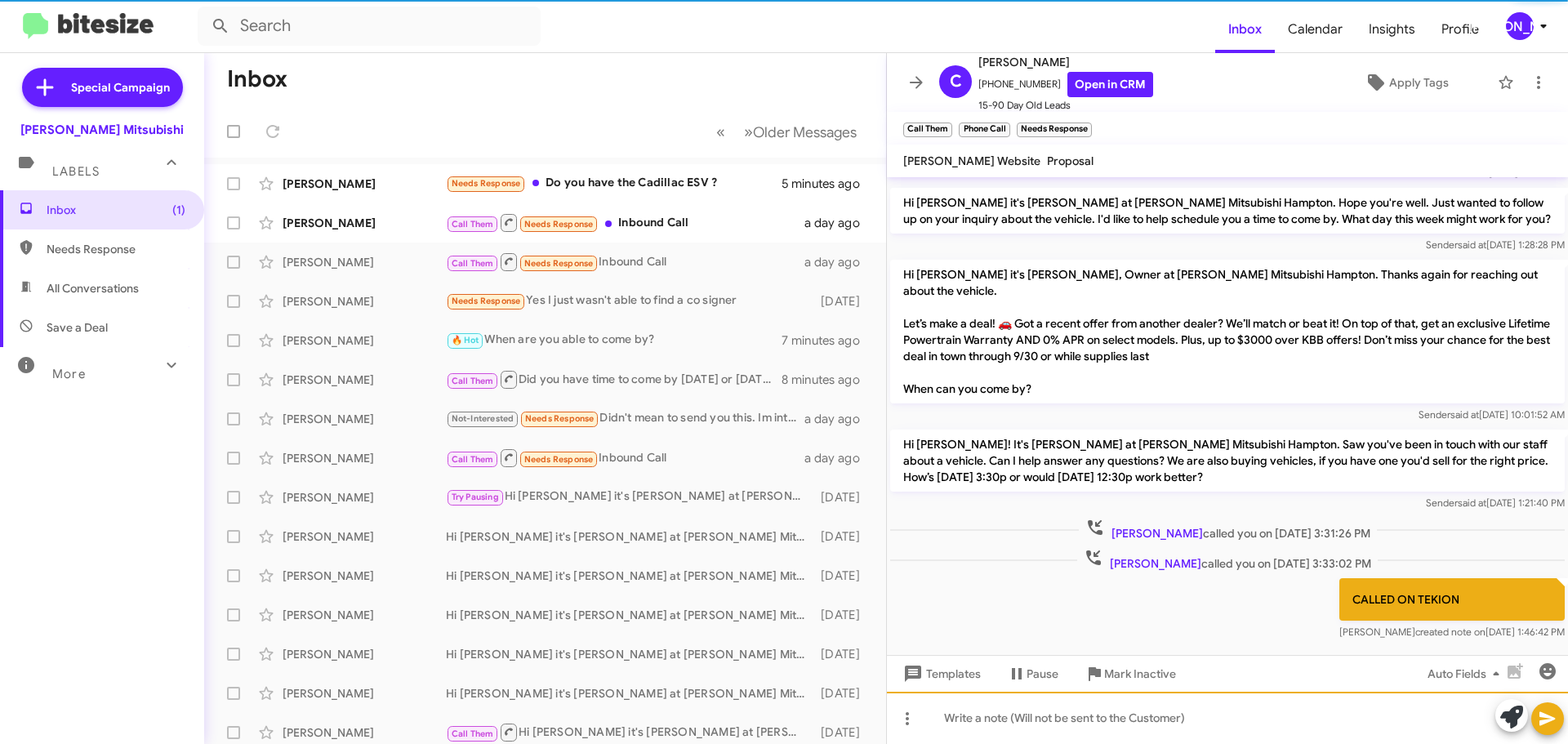
scroll to position [65, 0]
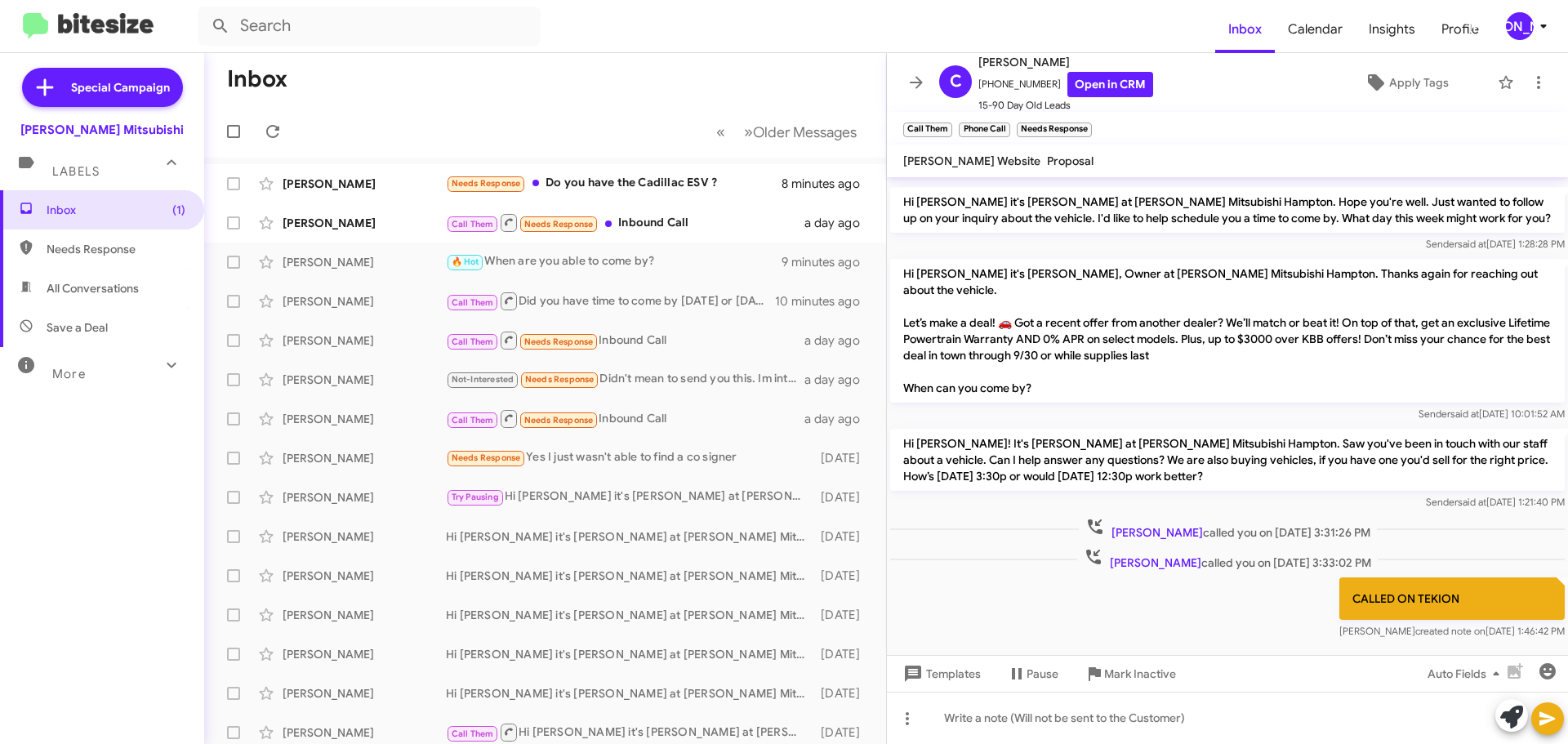
click at [918, 72] on button at bounding box center [916, 82] width 32 height 32
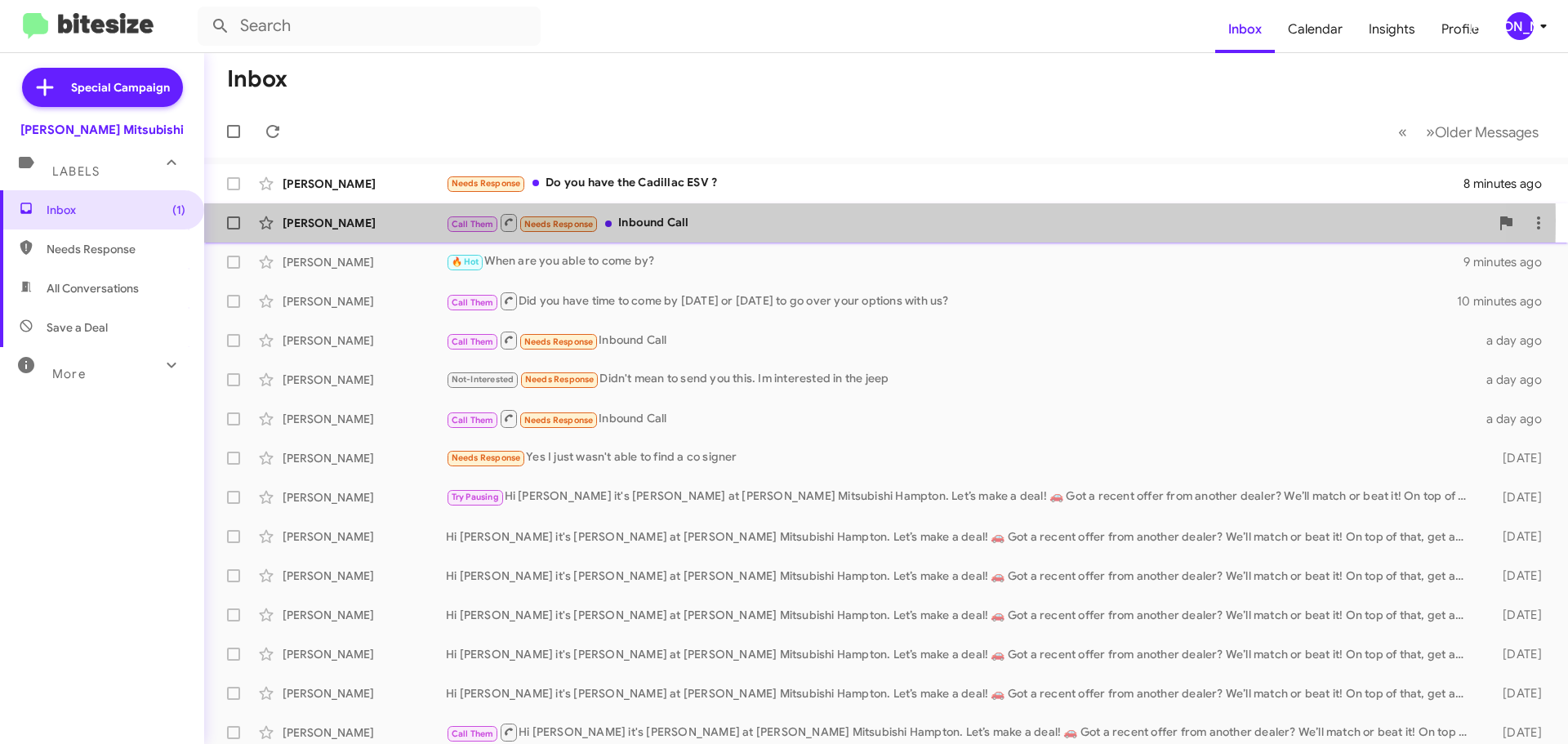
click at [602, 214] on div "Call Them Needs Response Inbound Call" at bounding box center [968, 222] width 1044 height 20
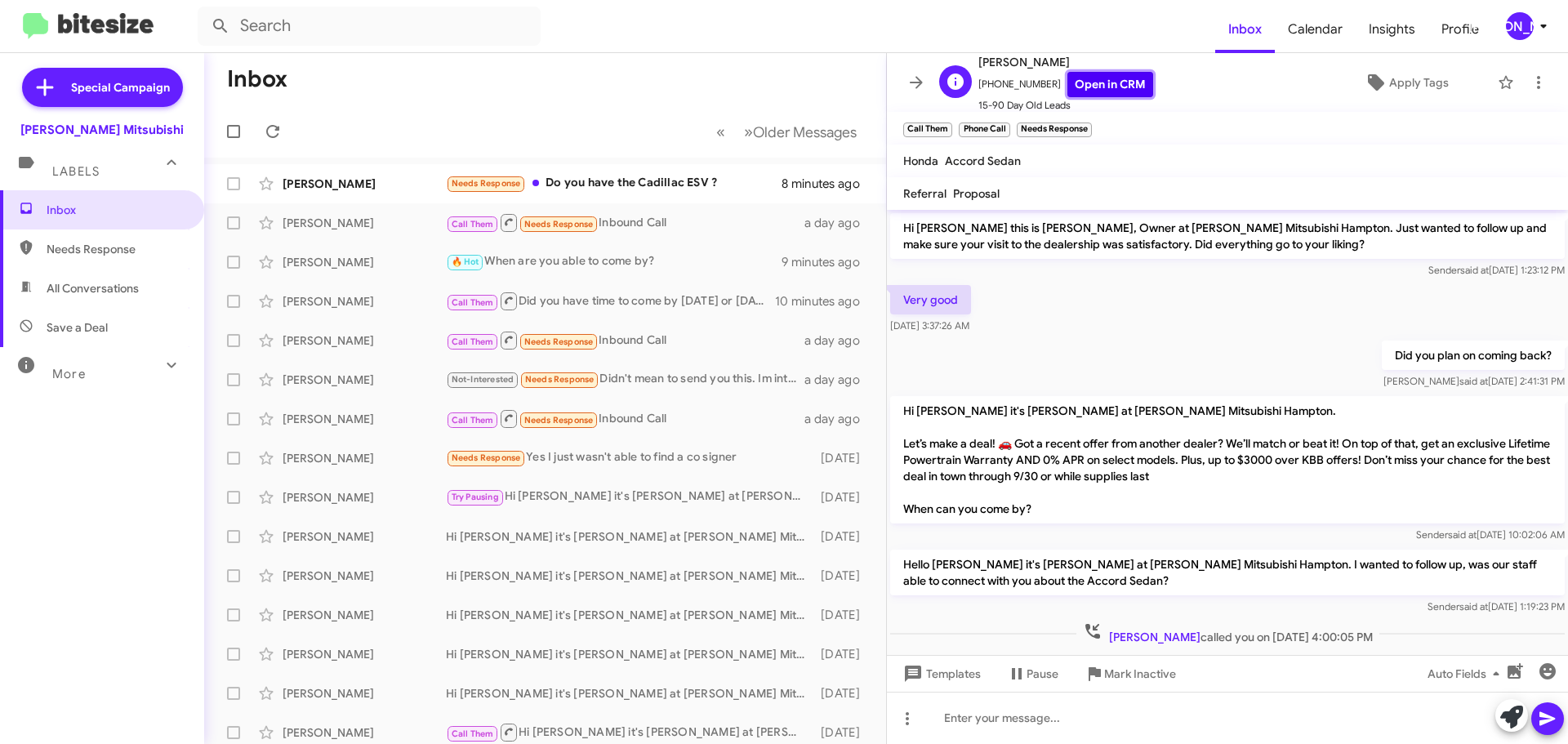
click at [1075, 72] on link "Open in CRM" at bounding box center [1110, 84] width 86 height 25
drag, startPoint x: 524, startPoint y: 47, endPoint x: 356, endPoint y: 18, distance: 170.5
click at [524, 47] on mat-toolbar "Inbox Calendar Insights Profile [PERSON_NAME]" at bounding box center [784, 26] width 1568 height 53
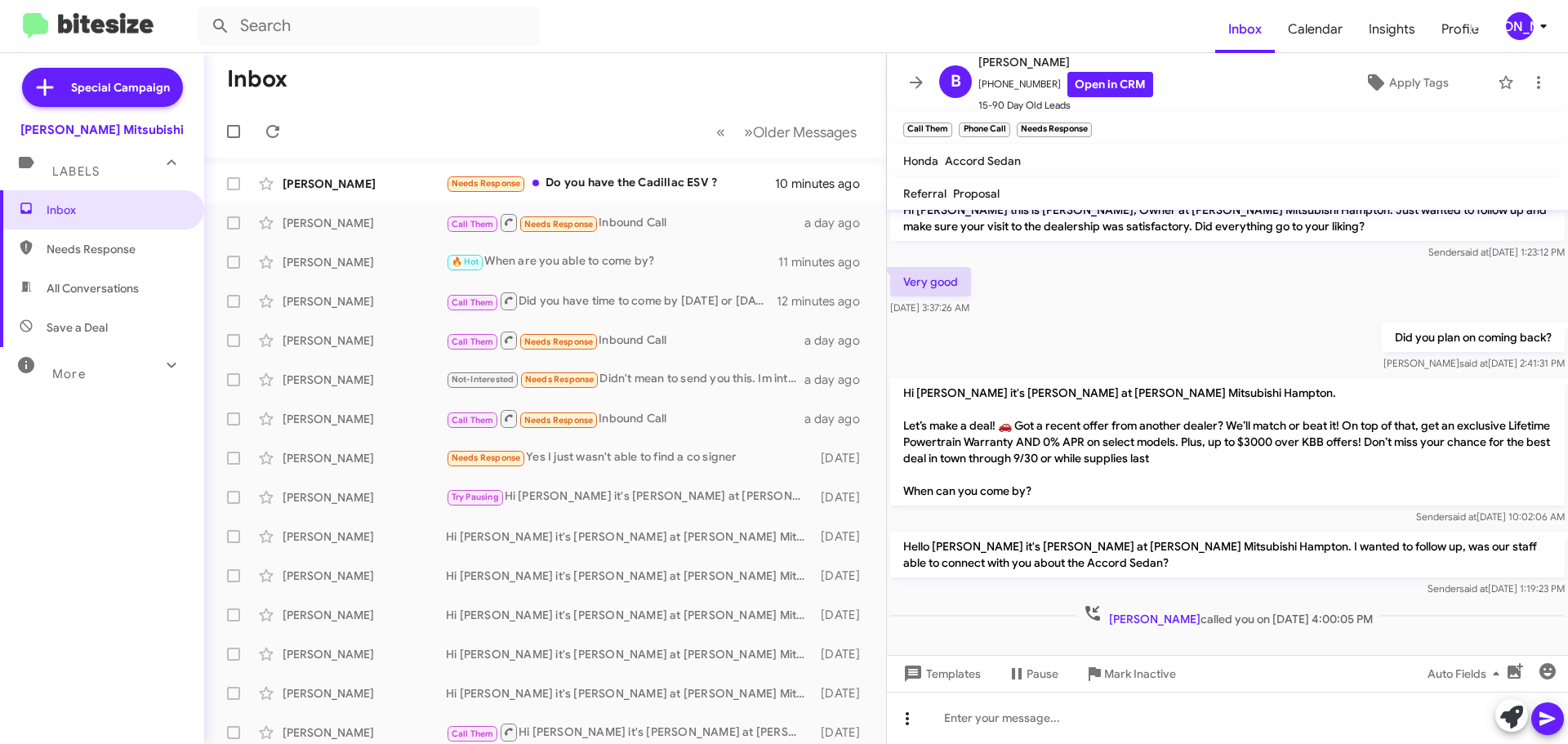
click at [905, 715] on icon at bounding box center [907, 717] width 19 height 19
click at [956, 673] on button "note" at bounding box center [942, 676] width 101 height 39
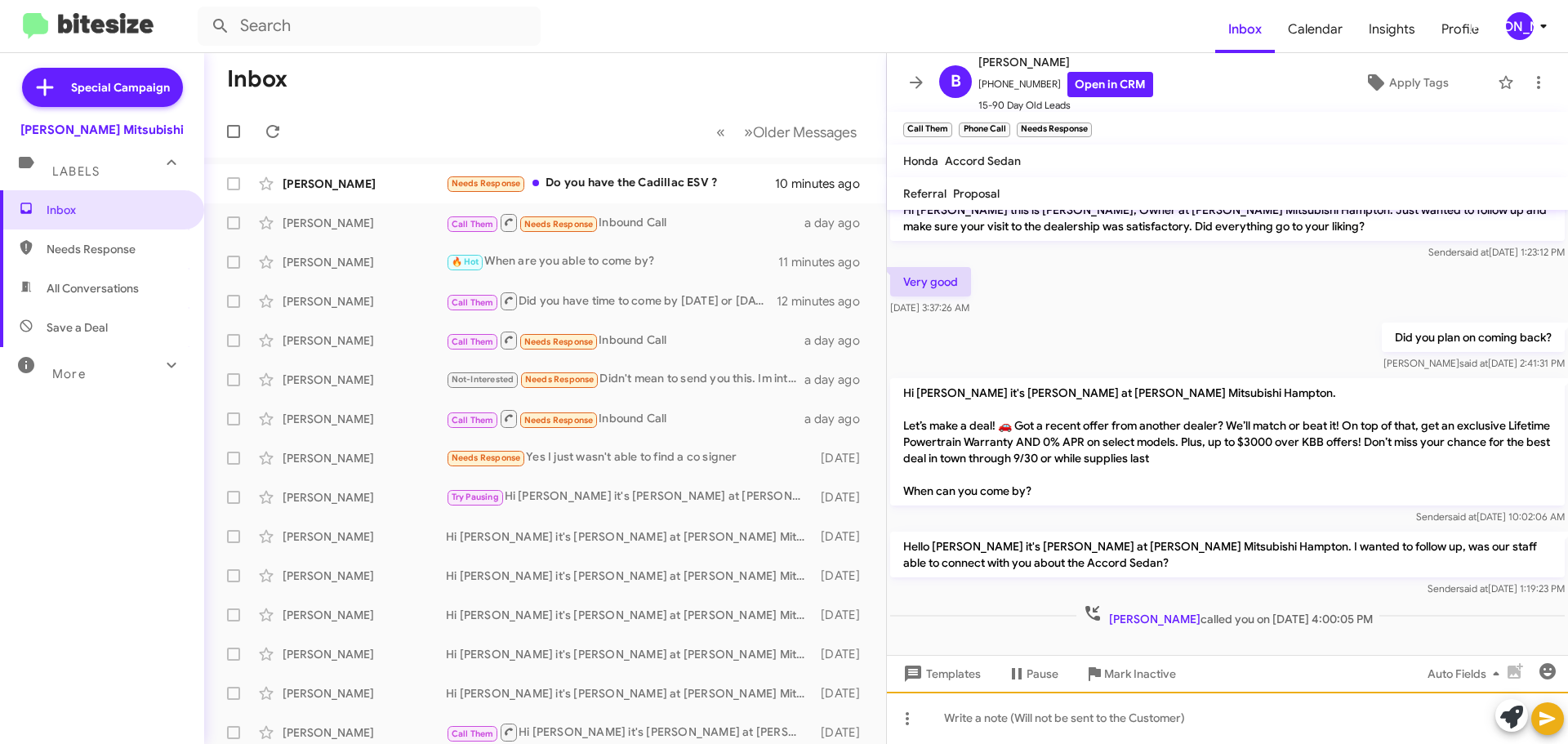
click at [966, 718] on div at bounding box center [1228, 717] width 681 height 53
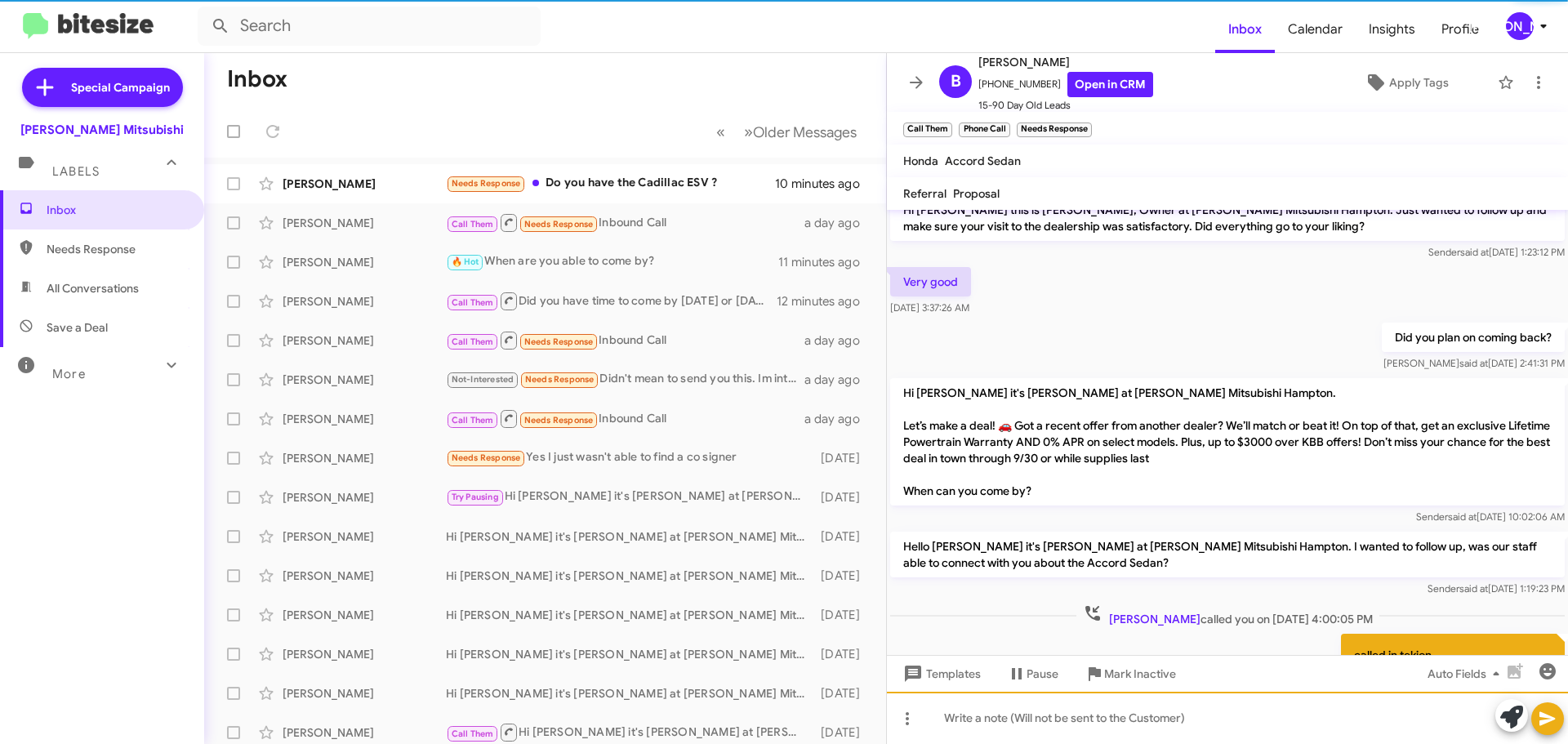
scroll to position [90, 0]
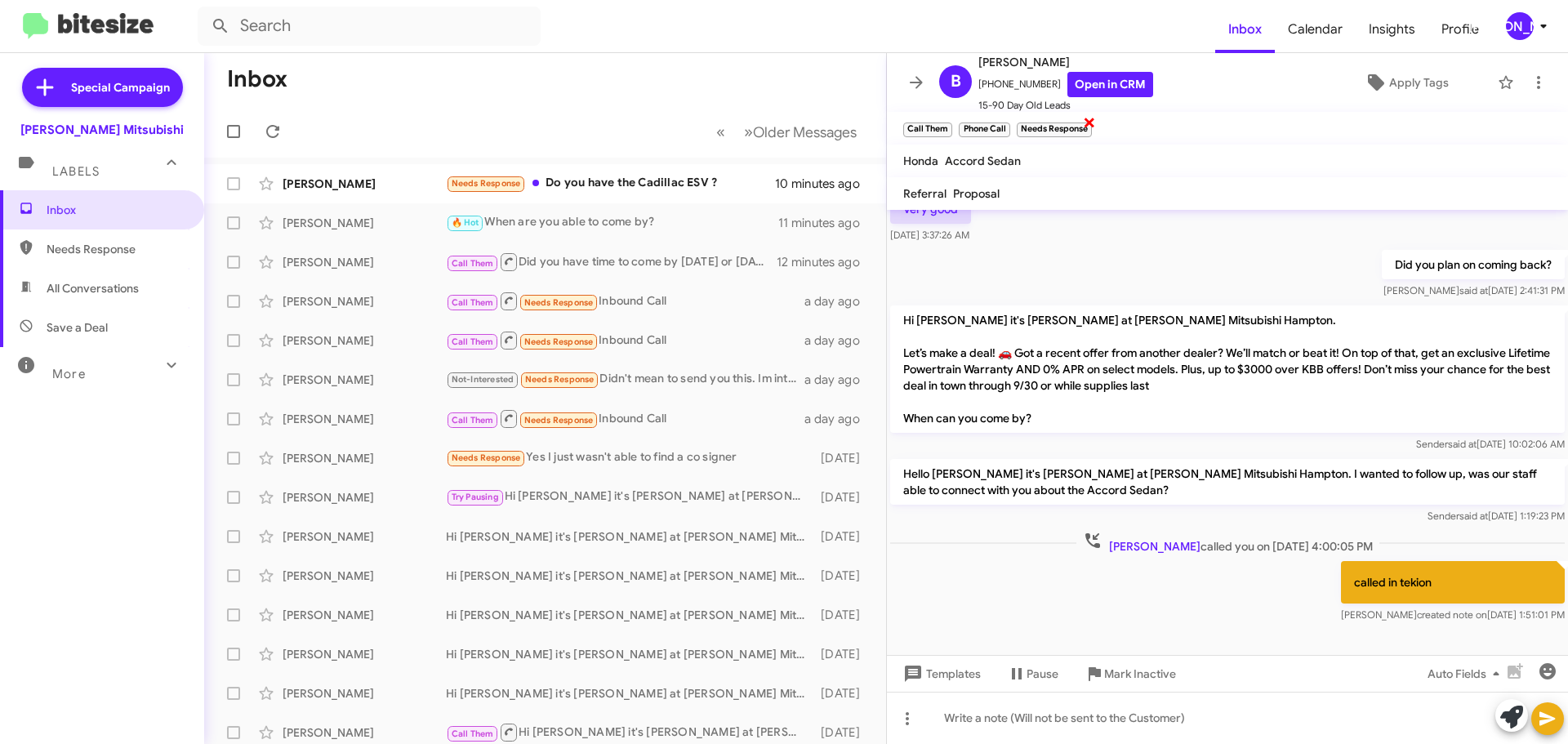
click at [1090, 120] on span "×" at bounding box center [1089, 121] width 13 height 19
click at [636, 339] on div "Call Them Needs Response Inbound Call" at bounding box center [626, 340] width 362 height 20
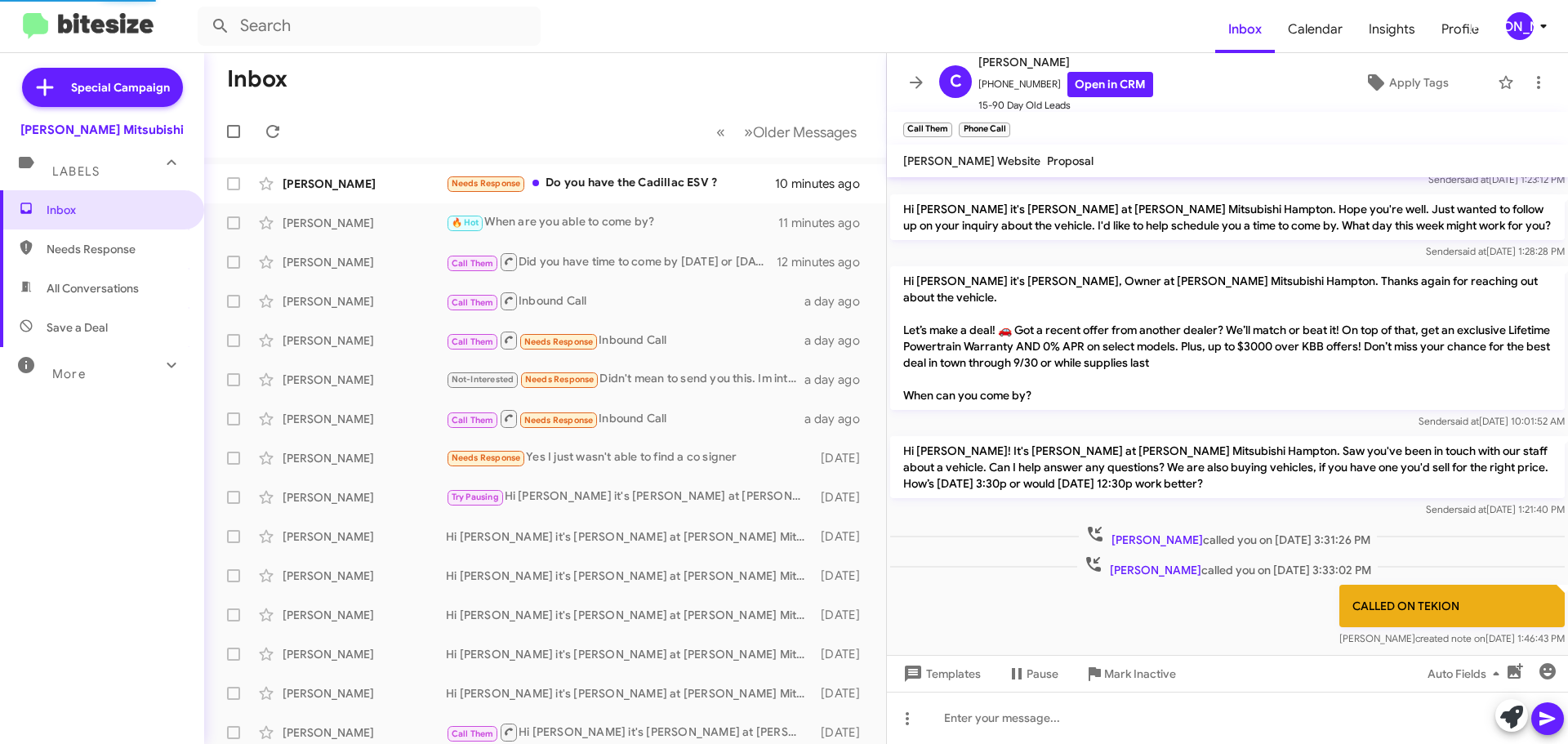
scroll to position [65, 0]
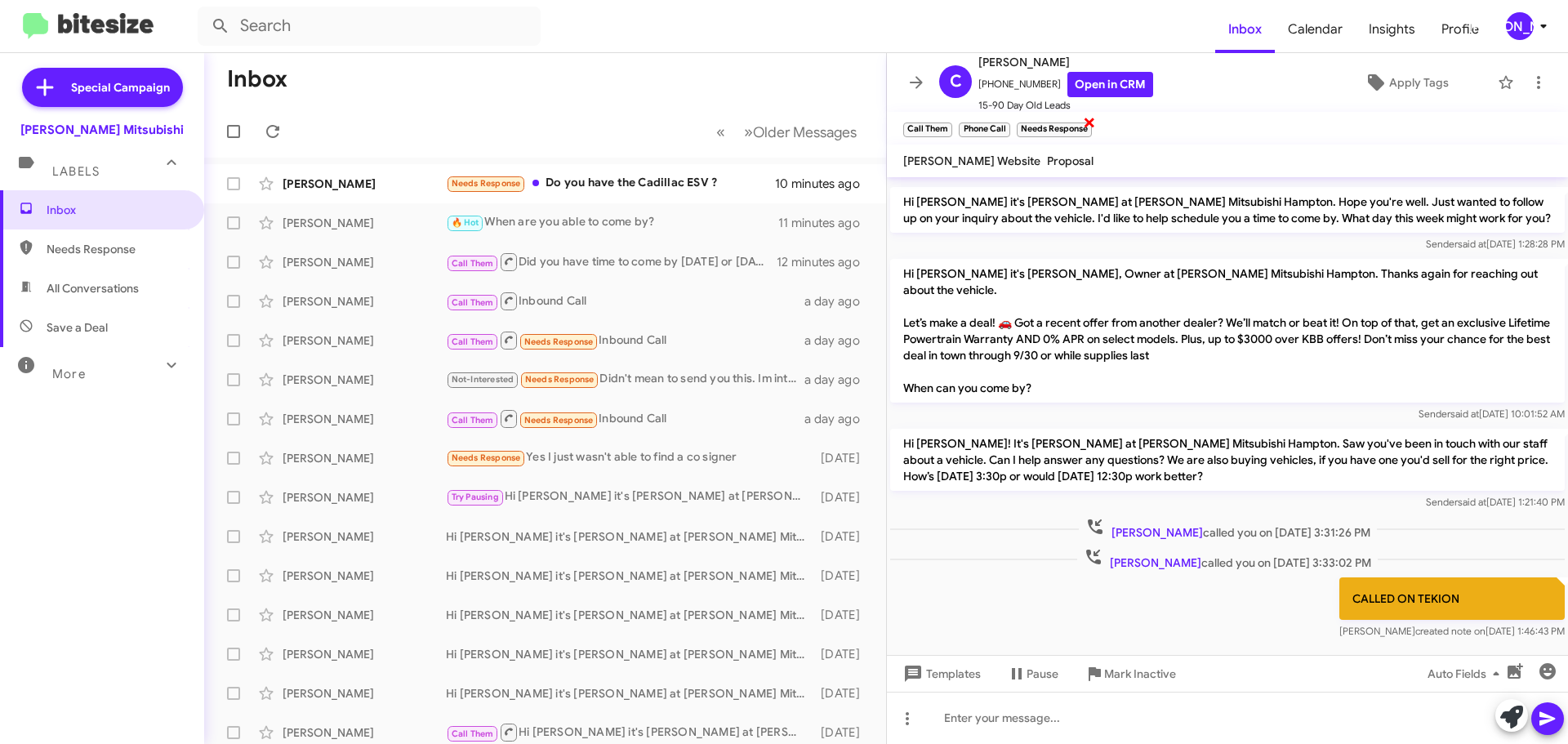
click at [1093, 122] on span "×" at bounding box center [1089, 121] width 13 height 19
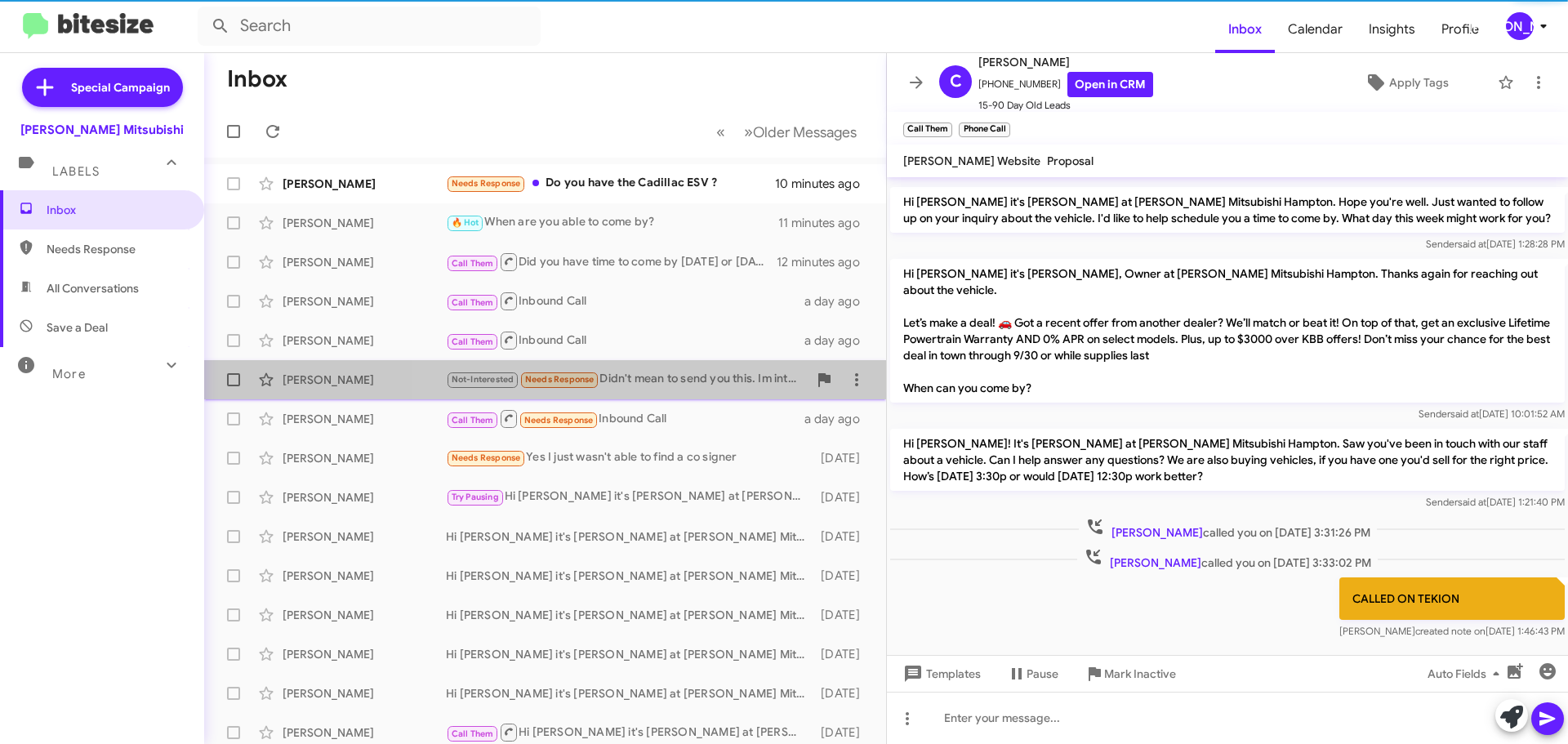
click at [643, 373] on div "Not-Interested Needs Response Didn't mean to send you this. Im interested in th…" at bounding box center [626, 379] width 362 height 18
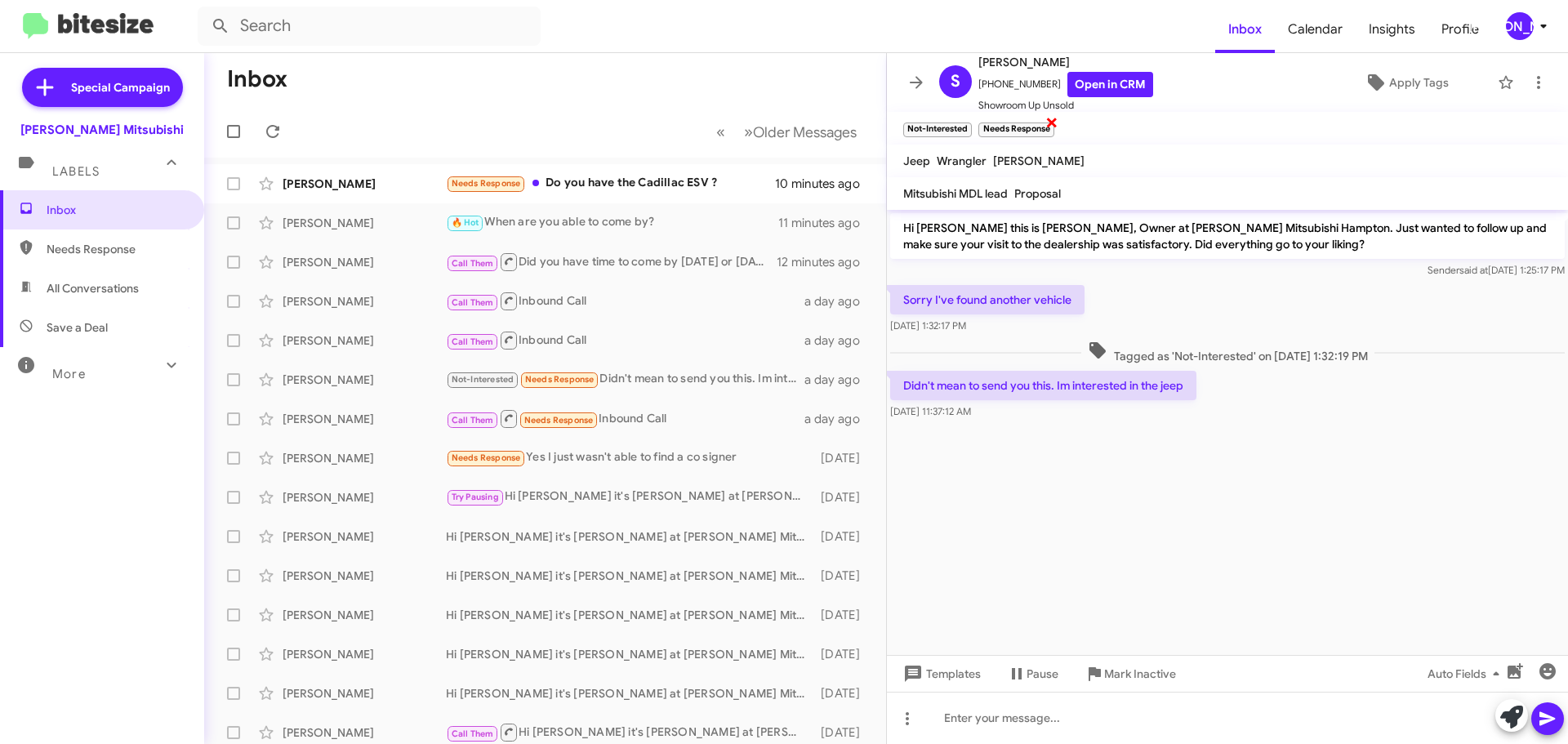
click at [1051, 120] on span "×" at bounding box center [1051, 121] width 13 height 19
click at [686, 420] on div "Call Them Needs Response Inbound Call" at bounding box center [626, 419] width 362 height 20
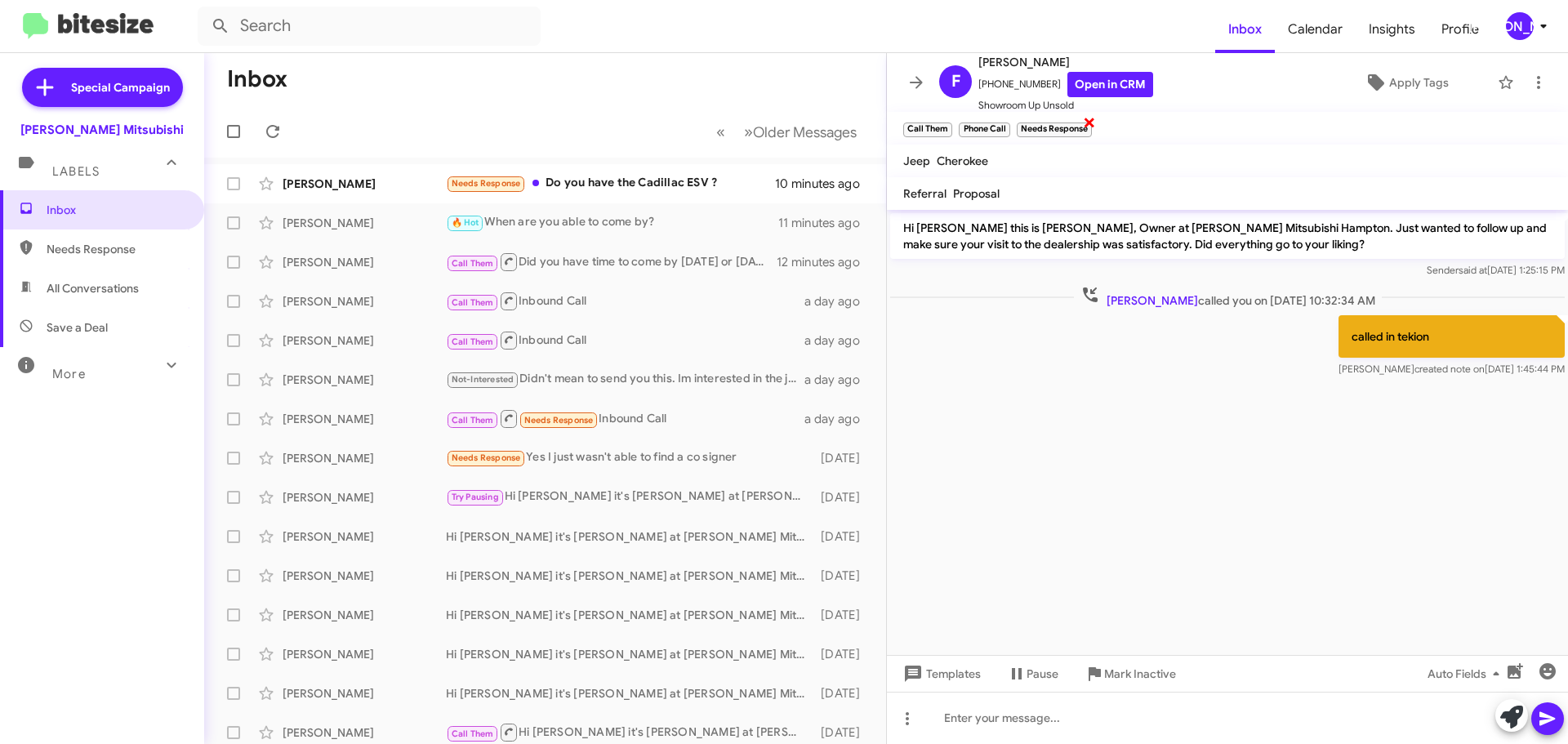
click at [1090, 120] on span "×" at bounding box center [1089, 121] width 13 height 19
click at [909, 93] on button at bounding box center [916, 82] width 32 height 32
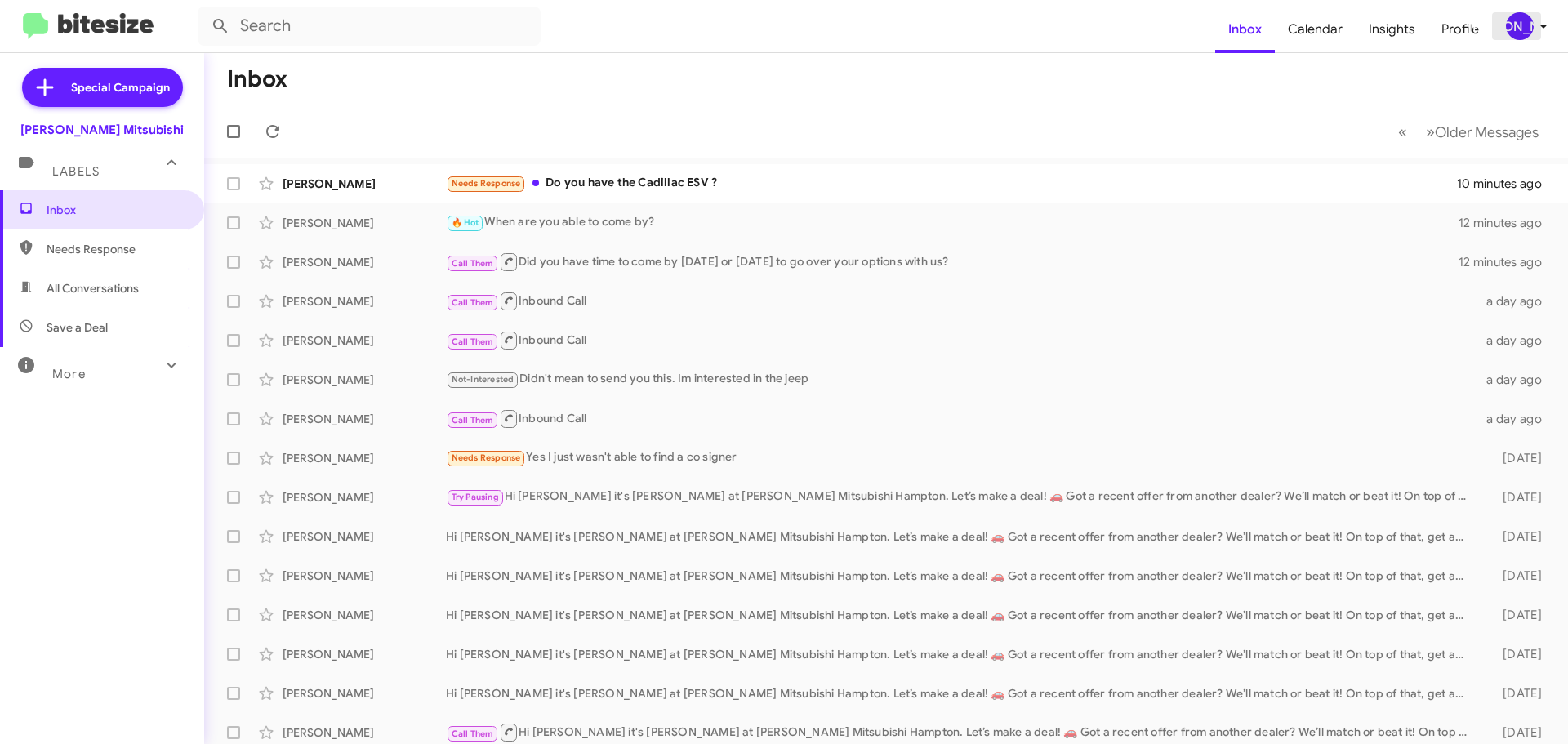
click at [1534, 34] on icon at bounding box center [1543, 26] width 19 height 19
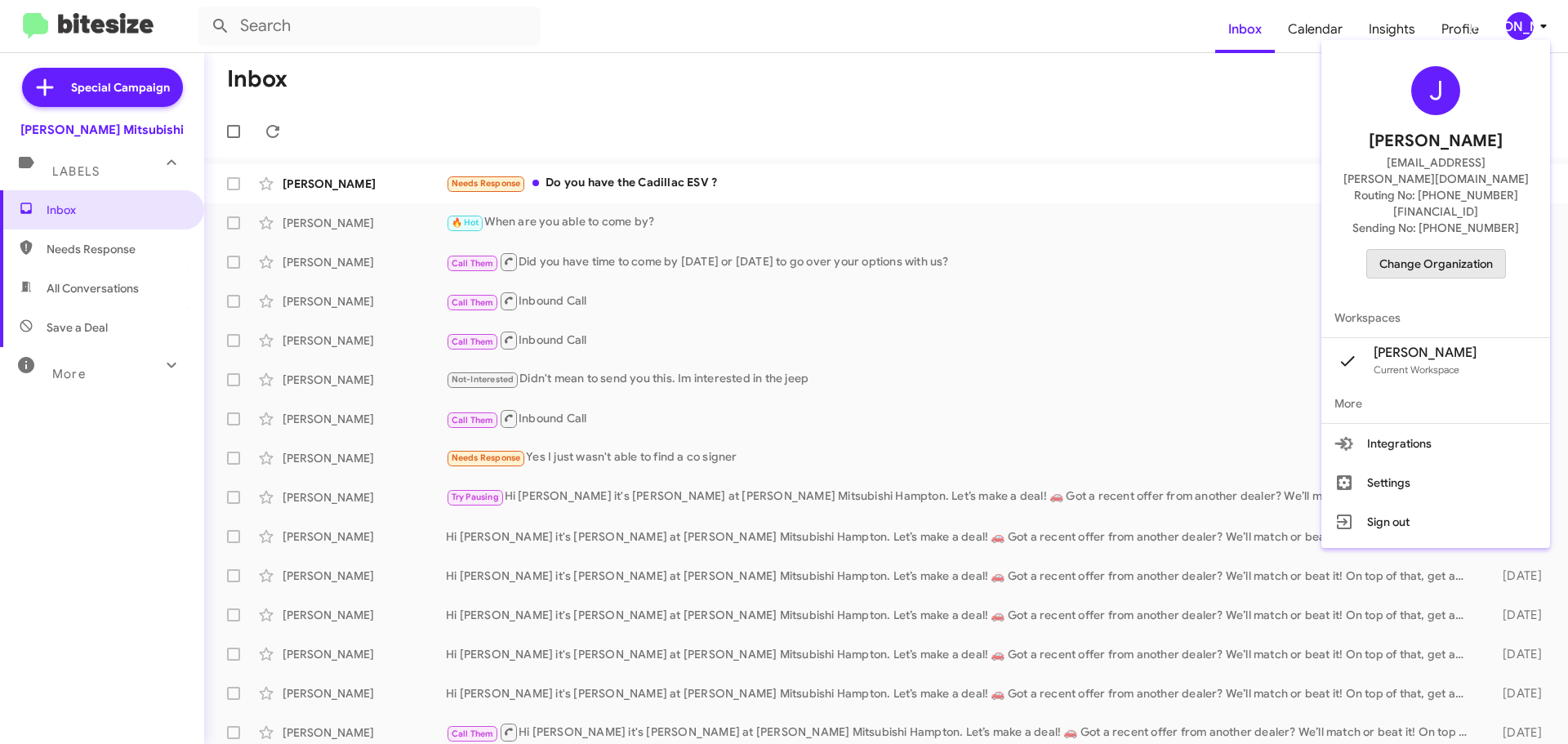
click at [1432, 250] on span "Change Organization" at bounding box center [1435, 264] width 113 height 28
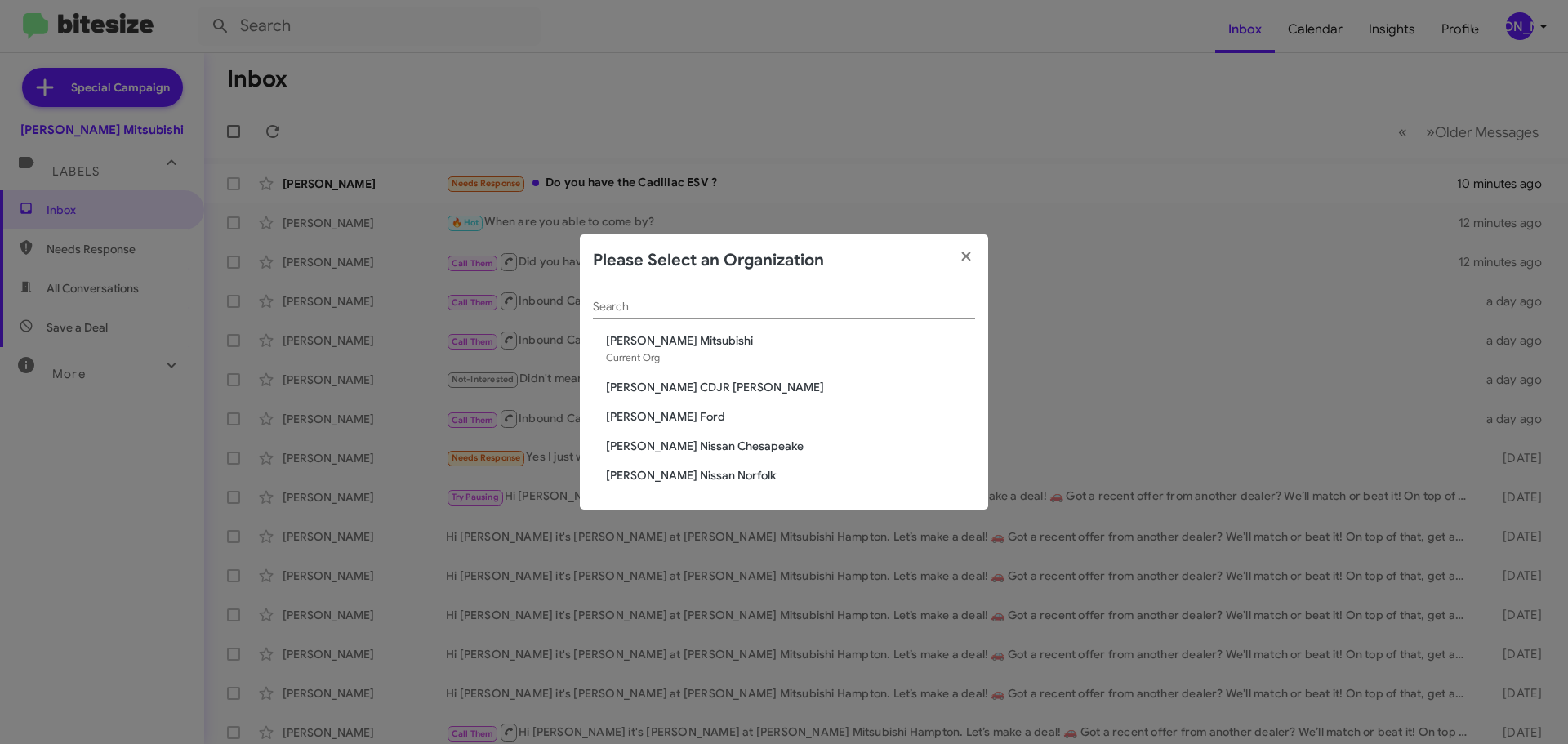
click at [736, 386] on span "[PERSON_NAME] CDJR [PERSON_NAME]" at bounding box center [790, 387] width 369 height 17
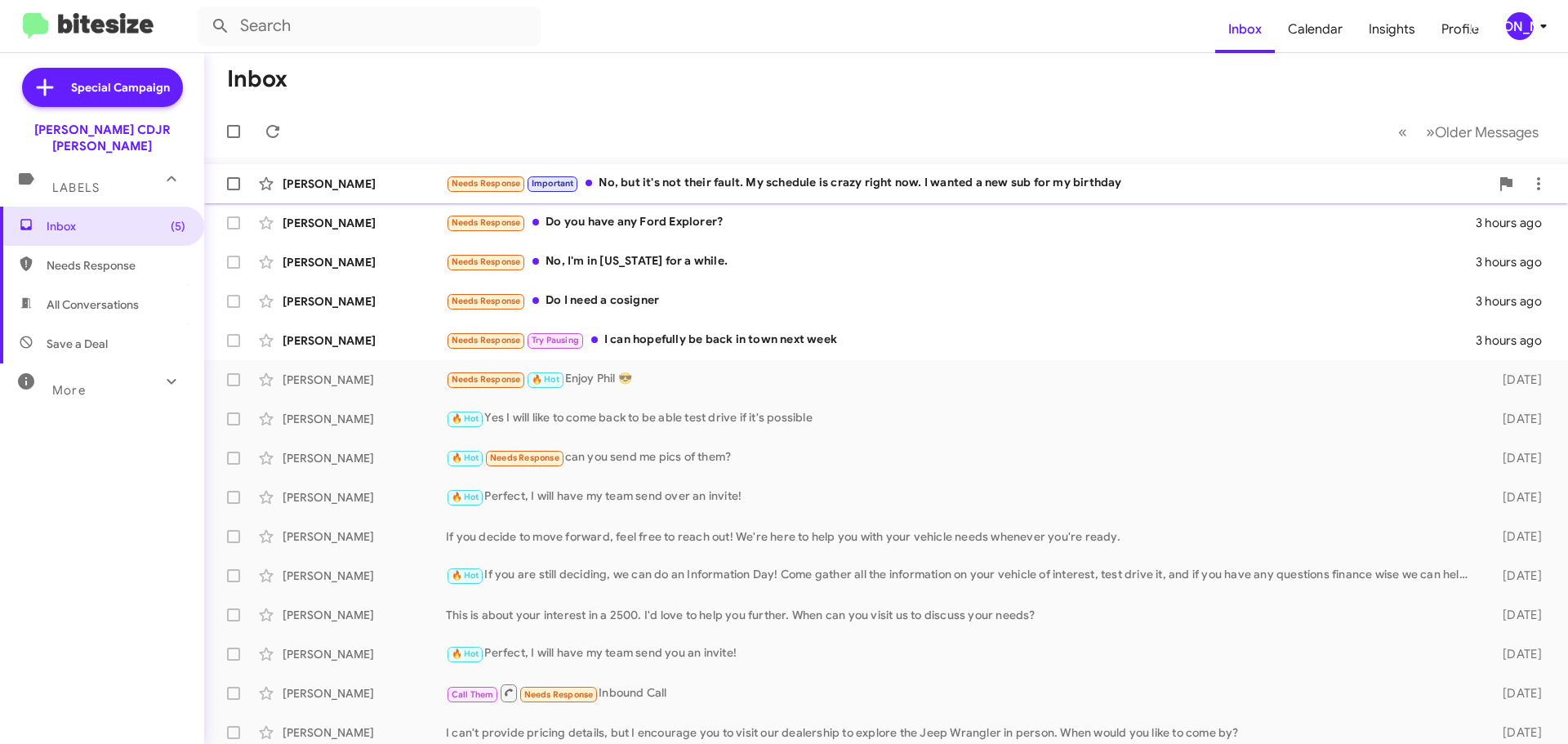
click at [724, 189] on div "Needs Response Important No, but it's not their fault. My schedule is crazy rig…" at bounding box center [968, 183] width 1044 height 18
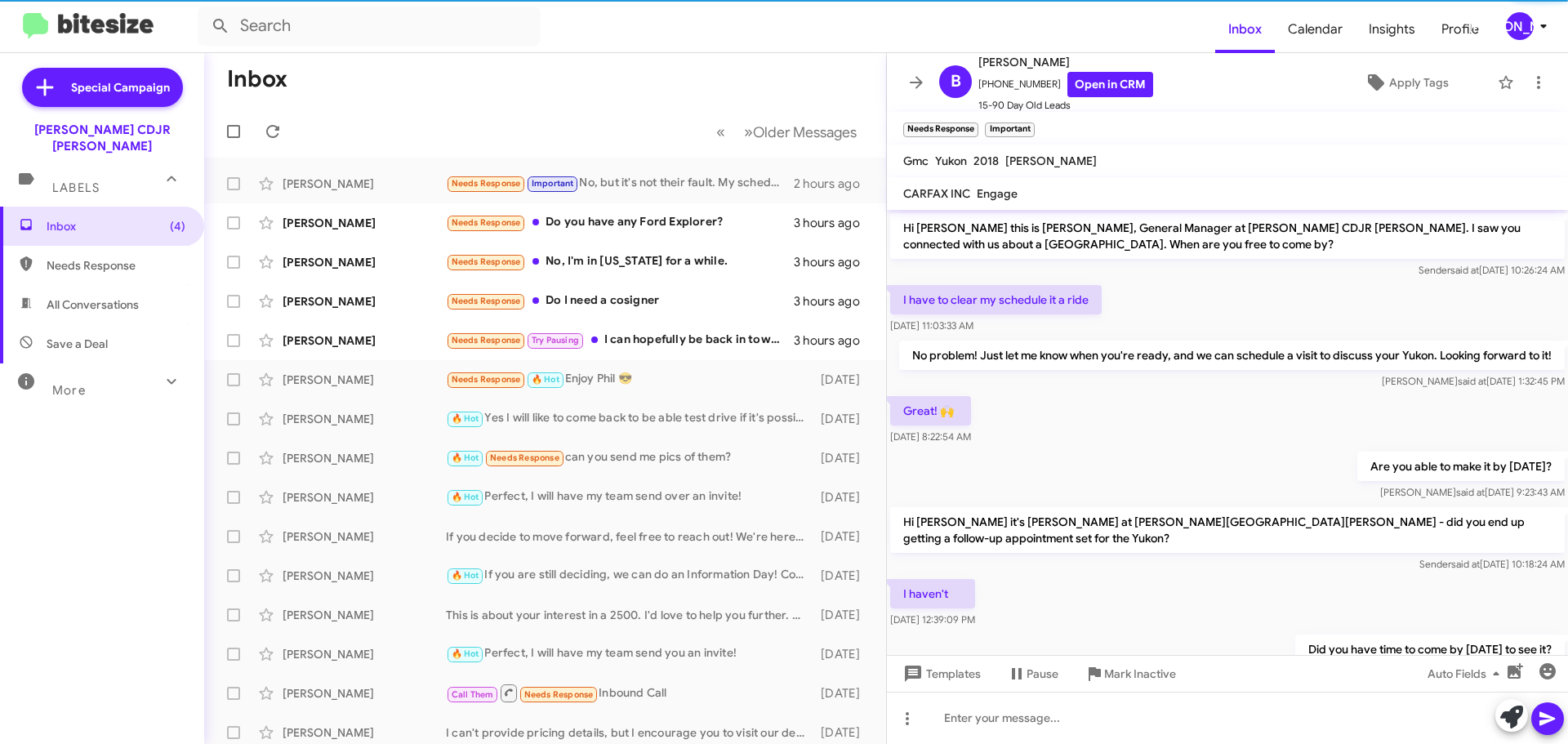
scroll to position [585, 0]
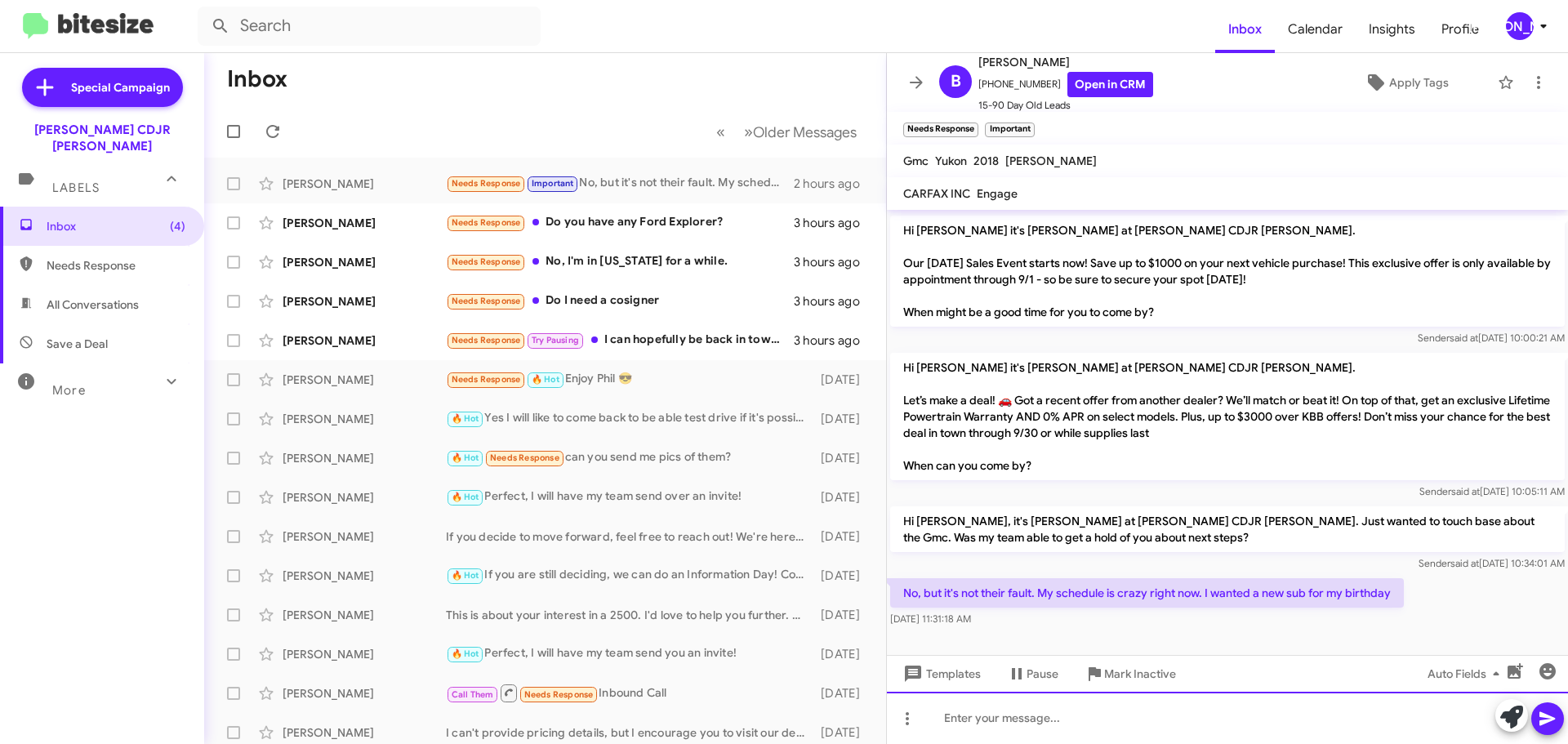
click at [986, 730] on div at bounding box center [1228, 717] width 681 height 53
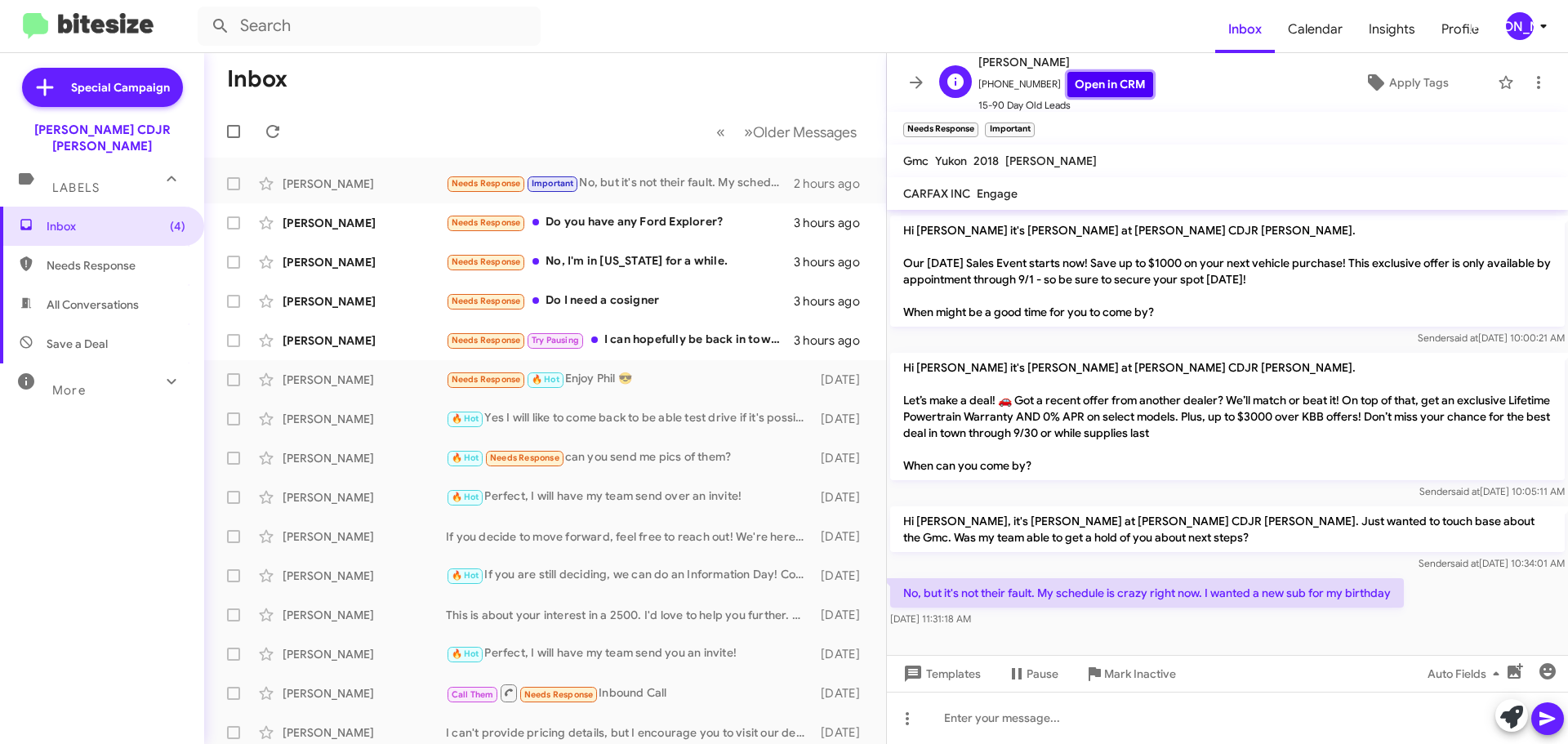
click at [1087, 89] on link "Open in CRM" at bounding box center [1110, 84] width 86 height 25
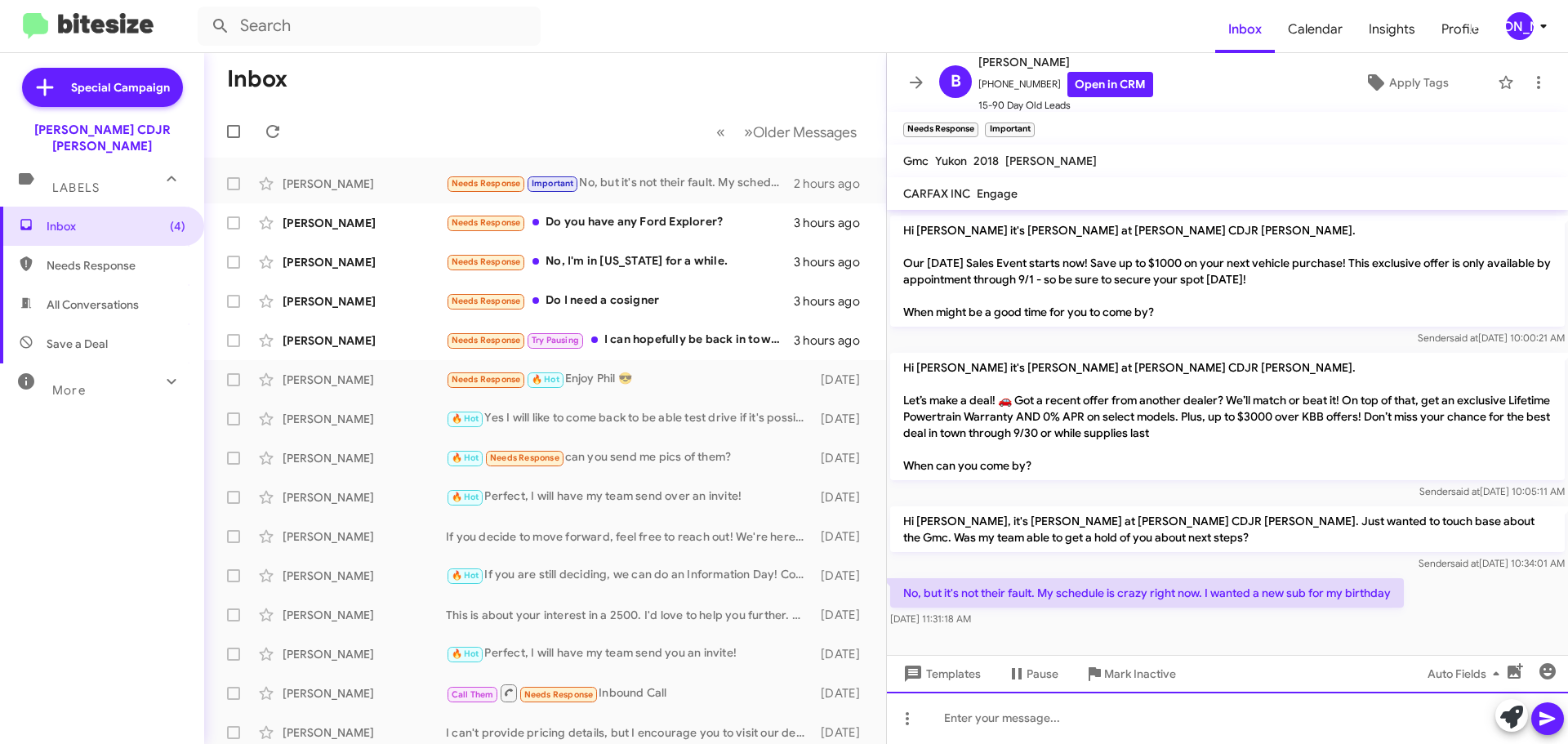
click at [1022, 726] on div at bounding box center [1228, 717] width 681 height 53
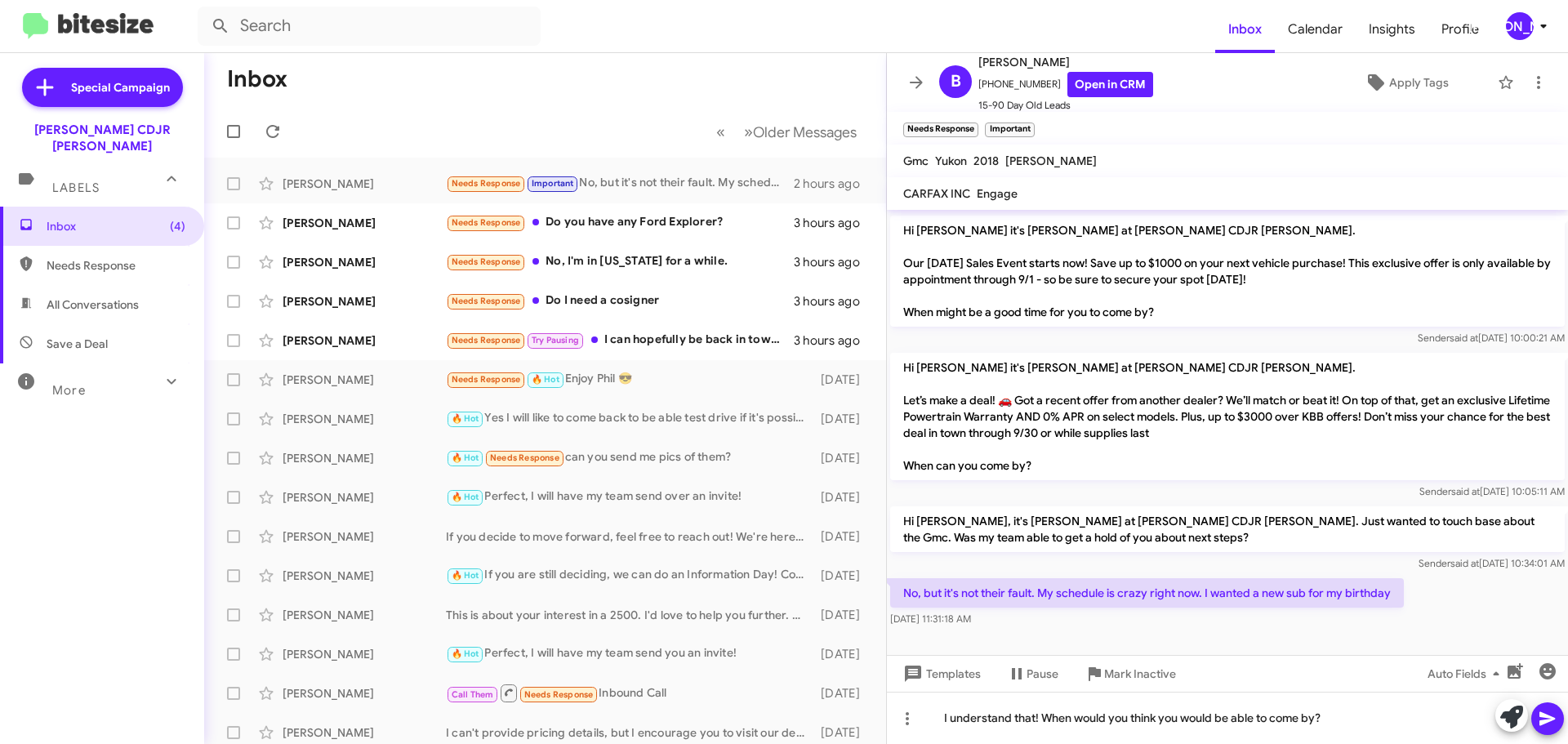
click at [1549, 720] on icon at bounding box center [1547, 718] width 16 height 14
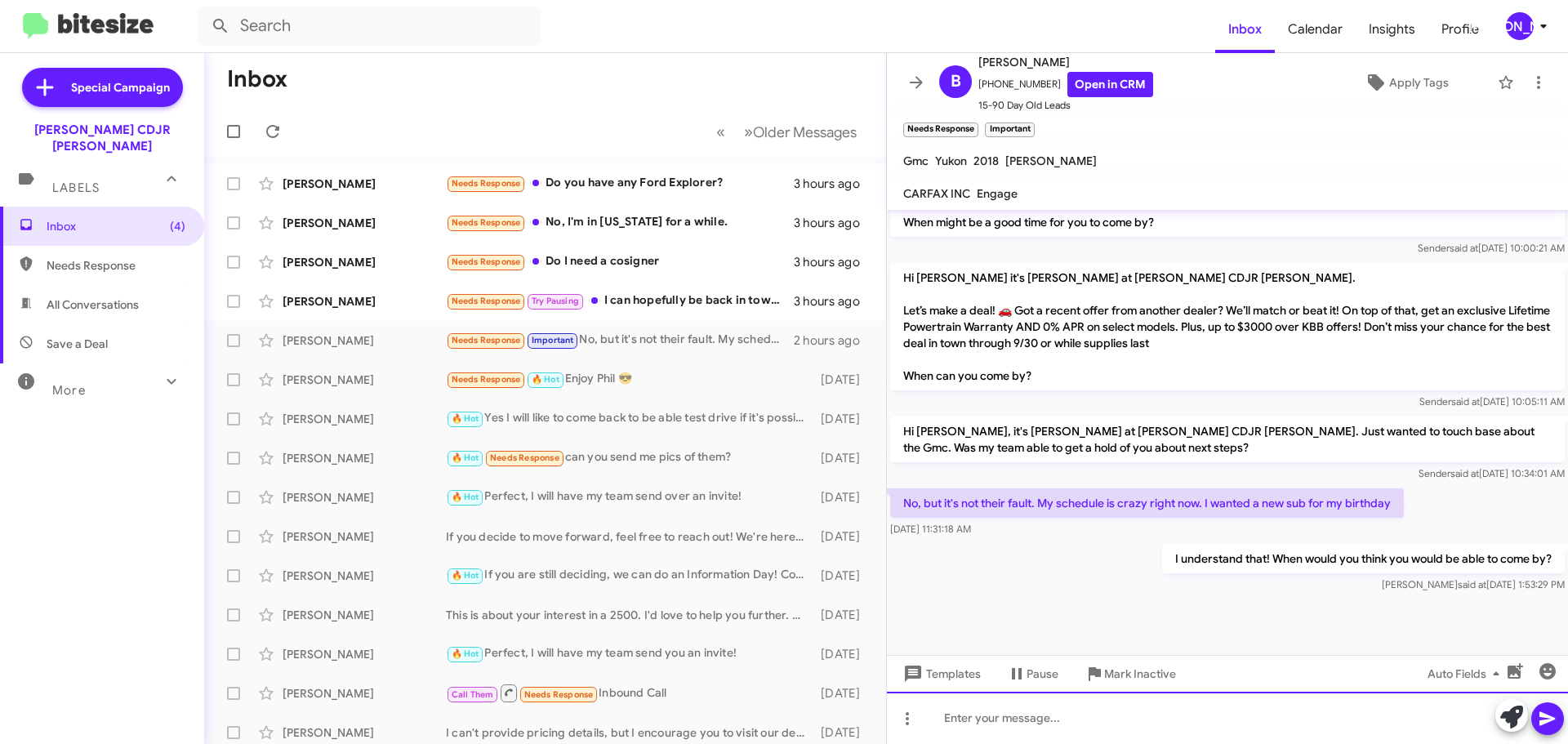
scroll to position [678, 0]
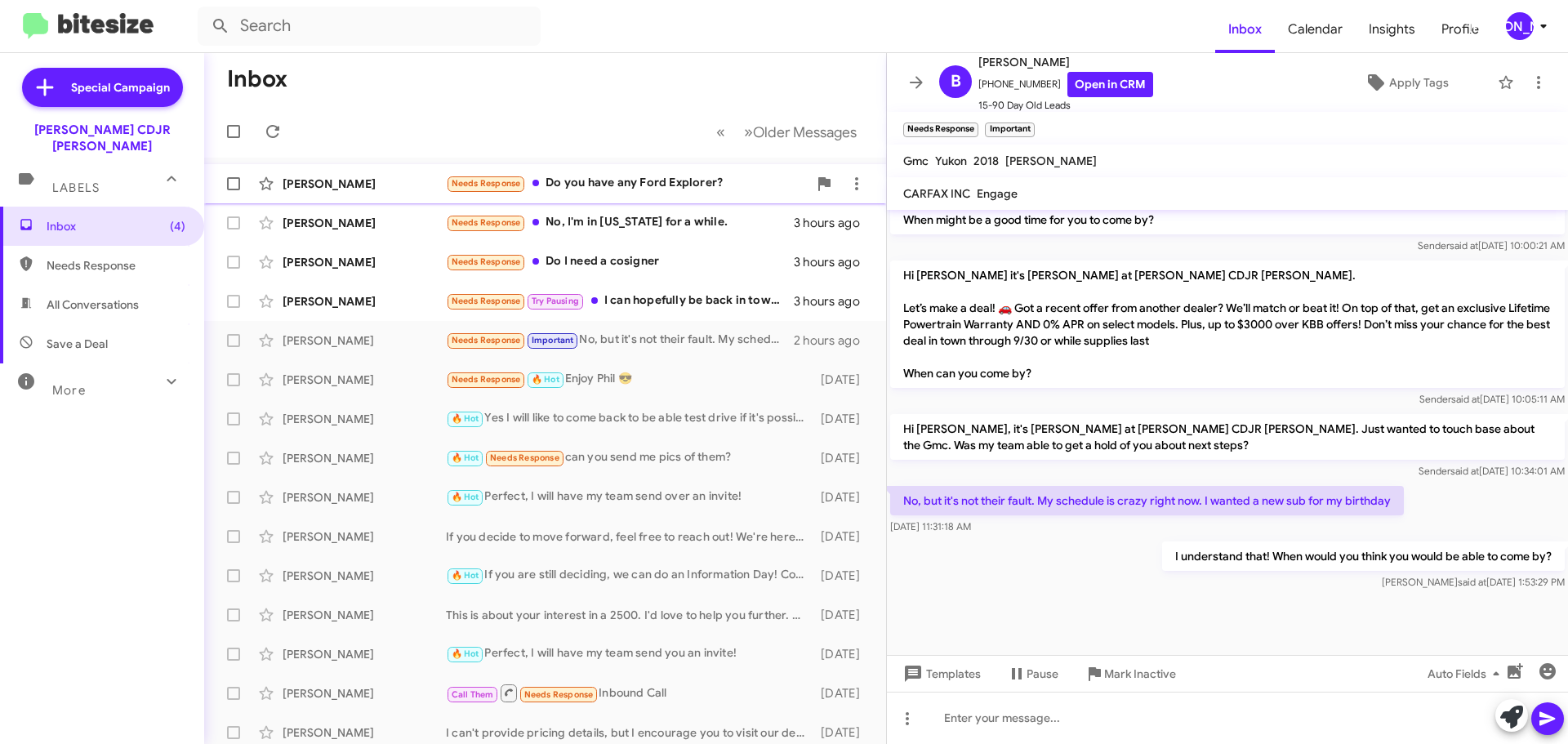
drag, startPoint x: 647, startPoint y: 198, endPoint x: 600, endPoint y: 196, distance: 47.0
click at [647, 197] on div "Jamarr Henley Needs Response Do you have any Ford Explorer? 3 hours ago" at bounding box center [545, 183] width 656 height 32
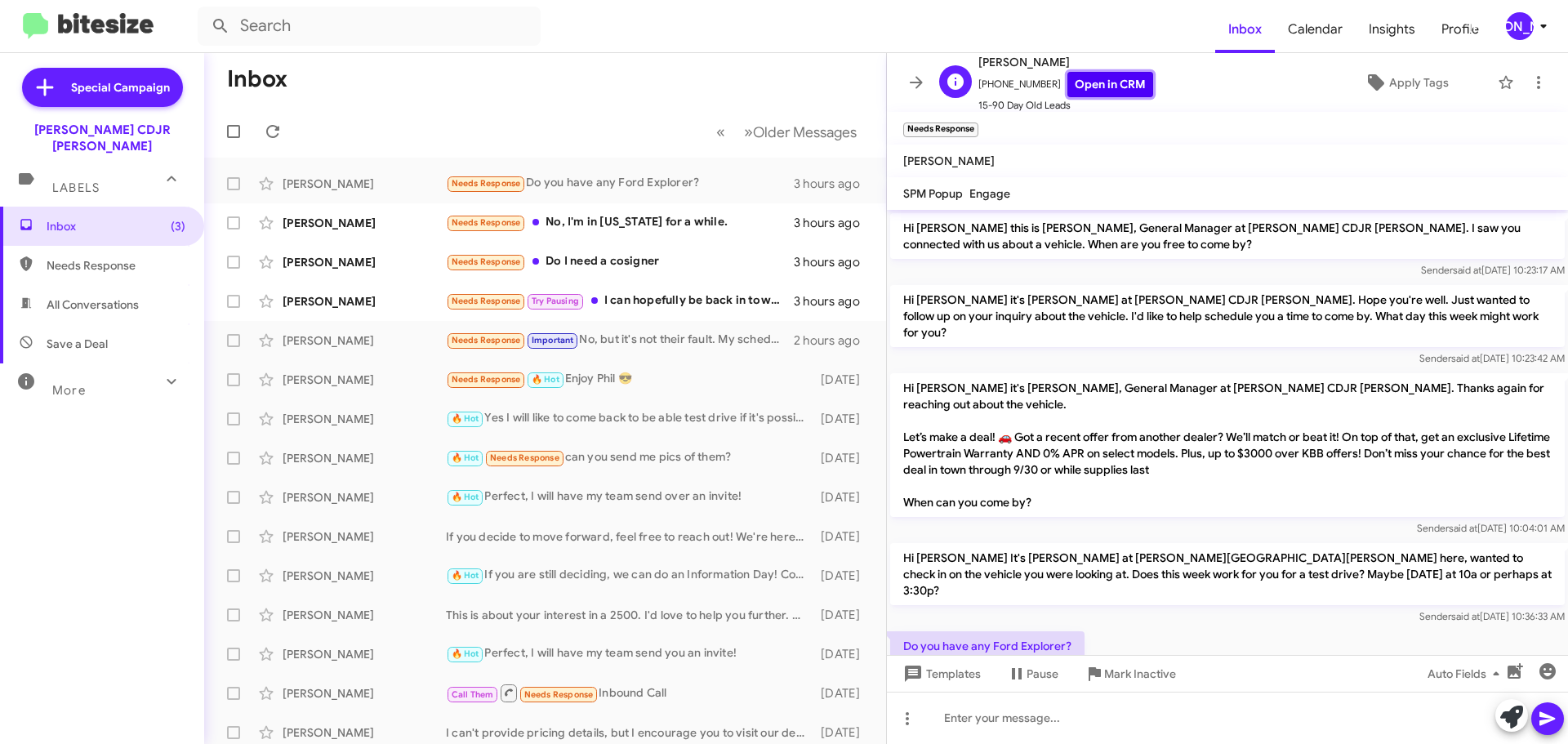
click at [1110, 77] on link "Open in CRM" at bounding box center [1110, 84] width 86 height 25
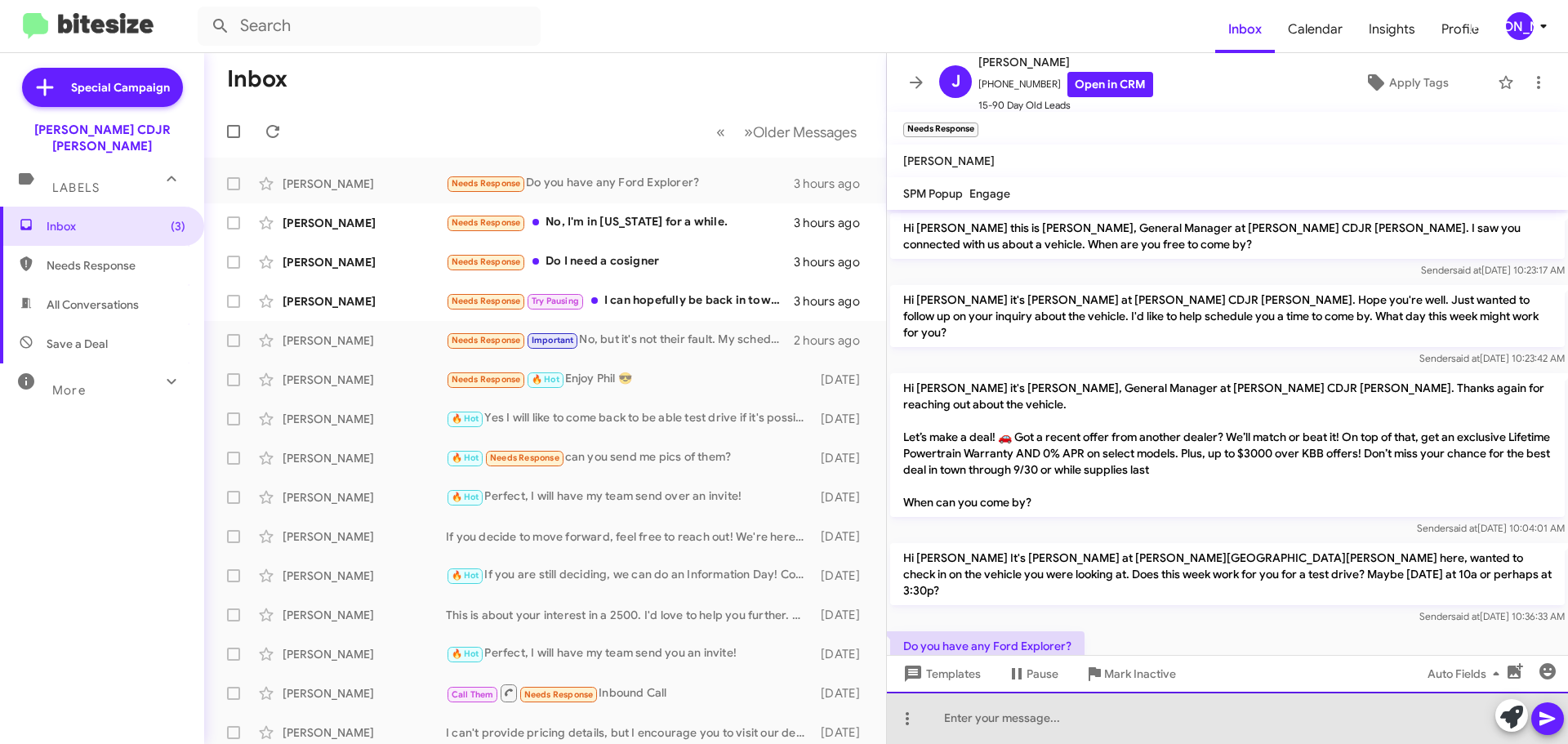
click at [1044, 721] on div at bounding box center [1228, 717] width 681 height 53
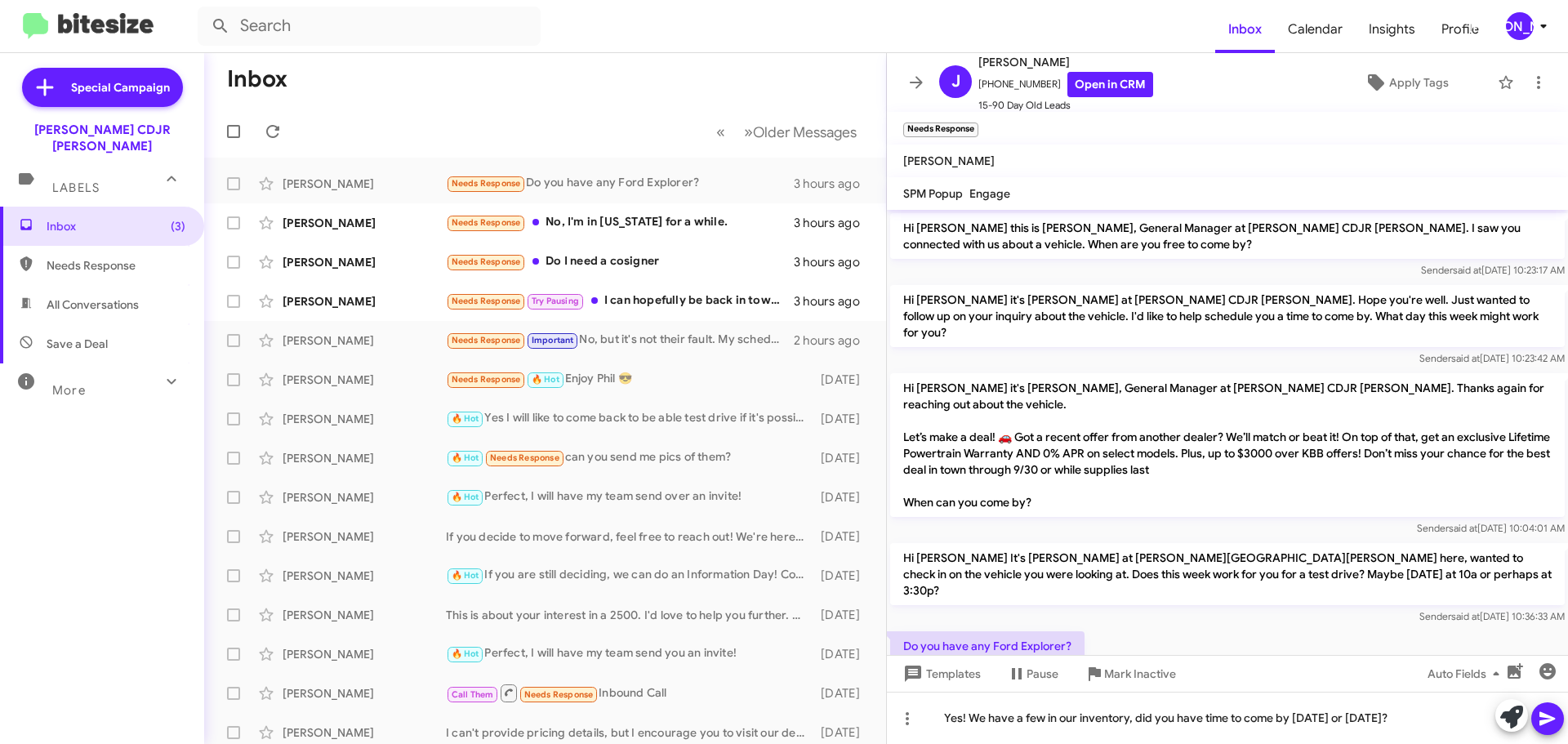
click at [1550, 717] on icon at bounding box center [1547, 718] width 16 height 14
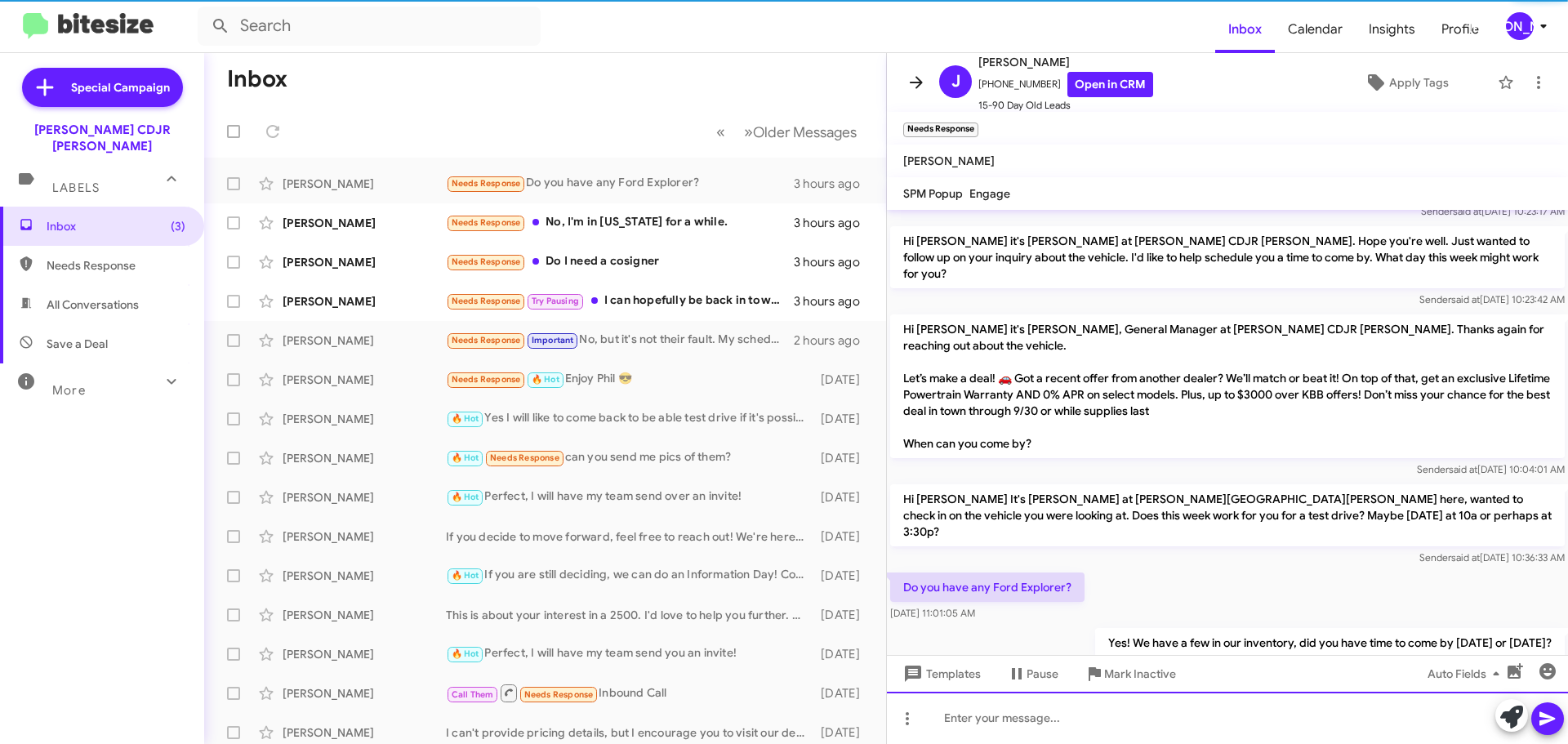
scroll to position [60, 0]
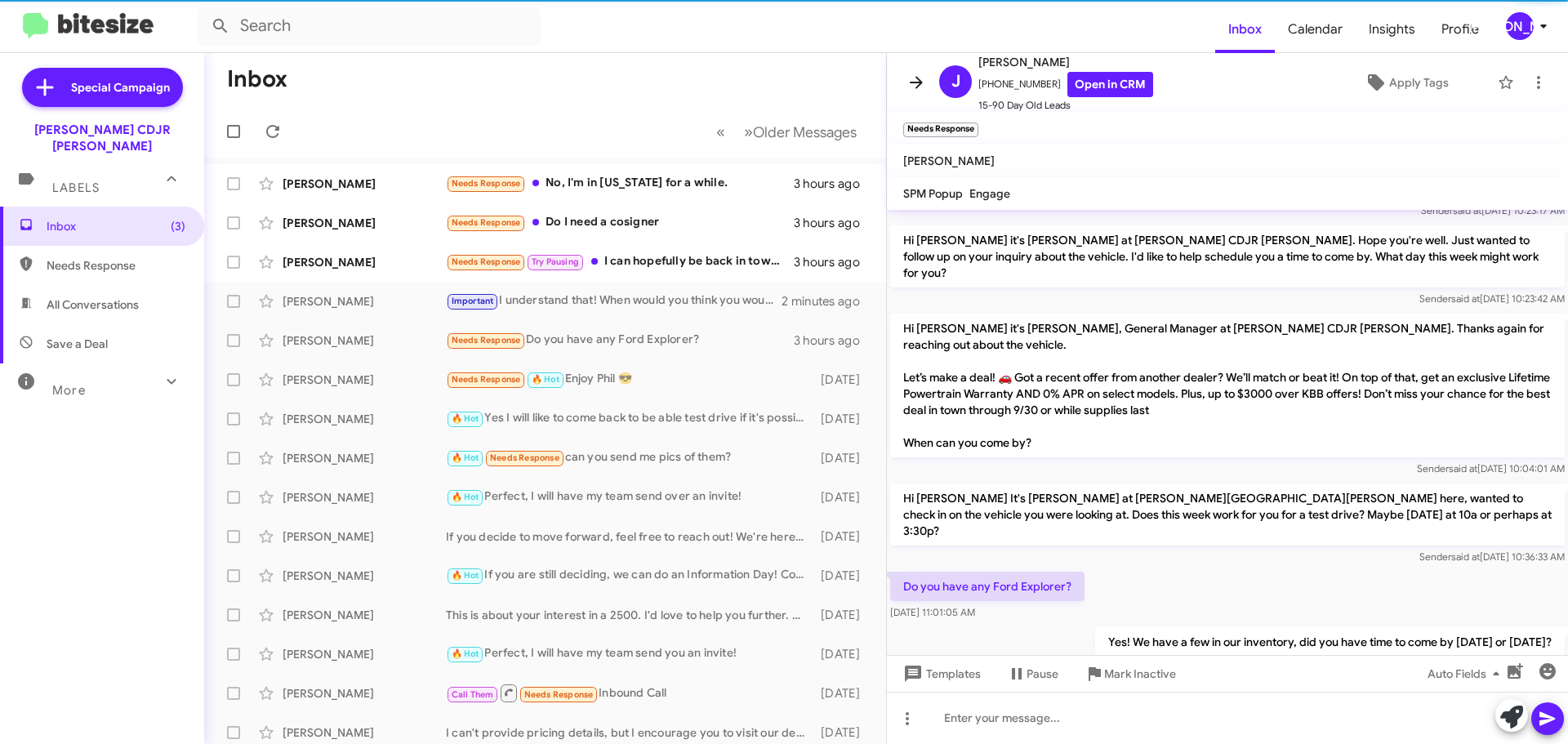
click at [918, 84] on icon at bounding box center [916, 82] width 19 height 19
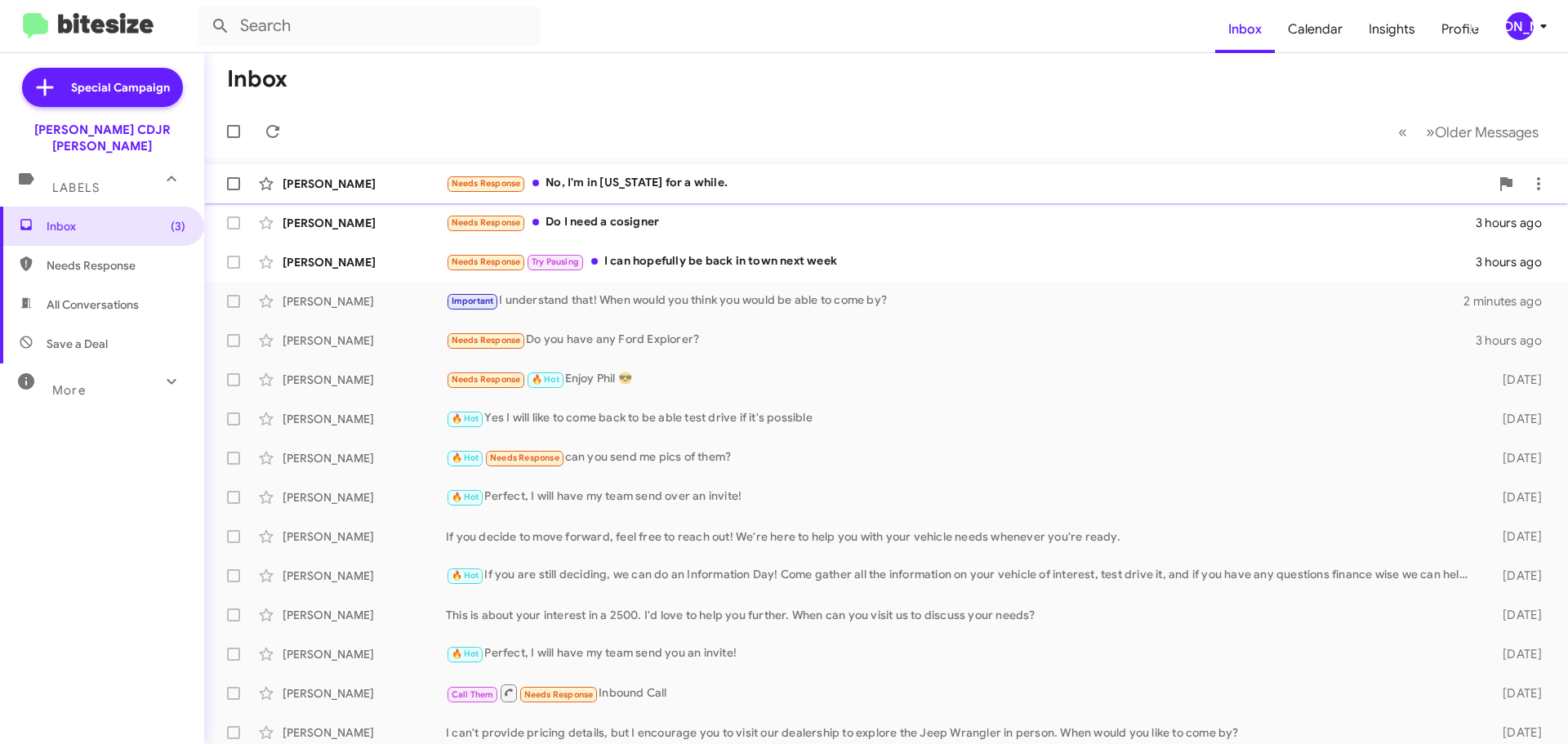
click at [725, 199] on div "Antuon Luster Needs Response No, I'm in California for a while. 3 hours ago" at bounding box center [886, 183] width 1337 height 32
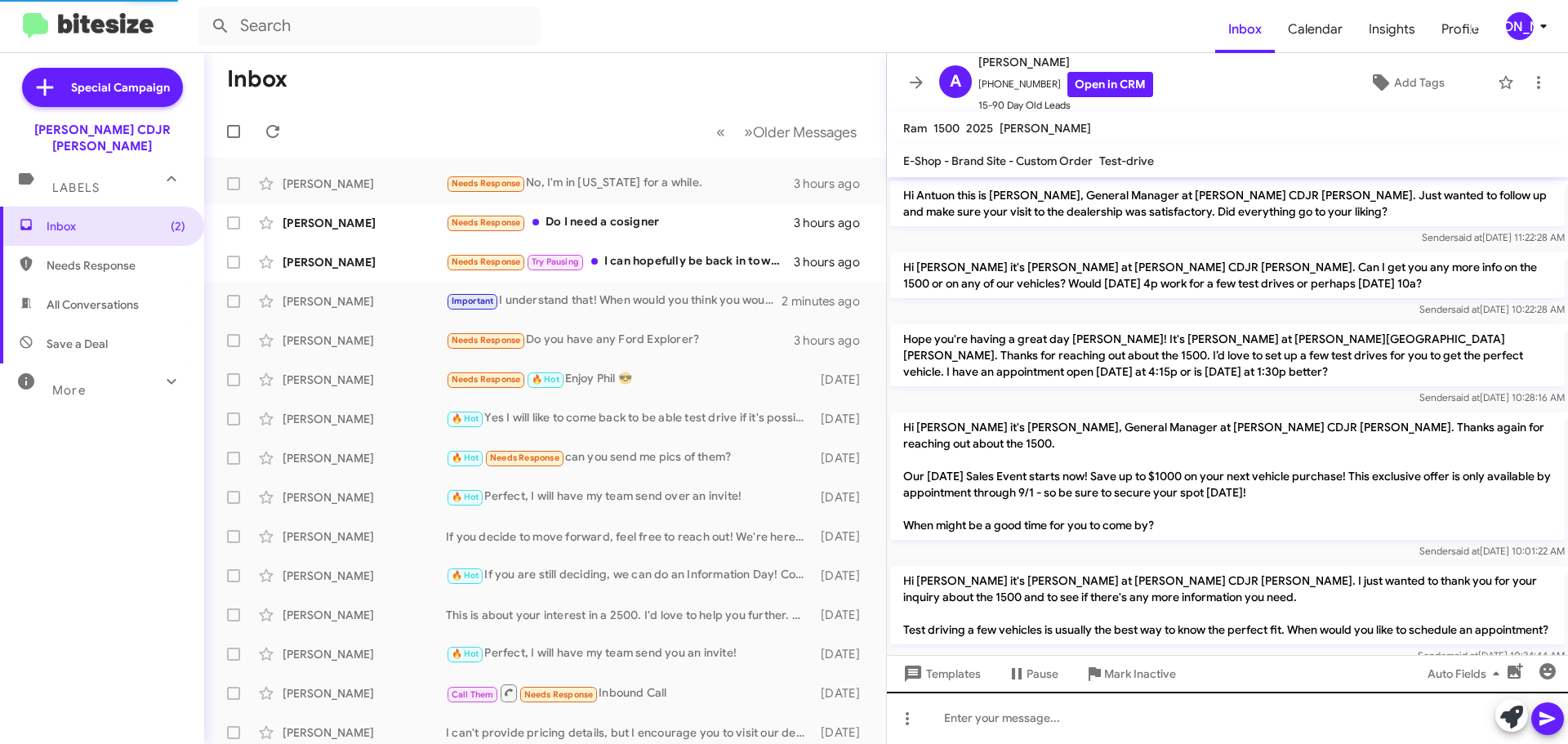
scroll to position [325, 0]
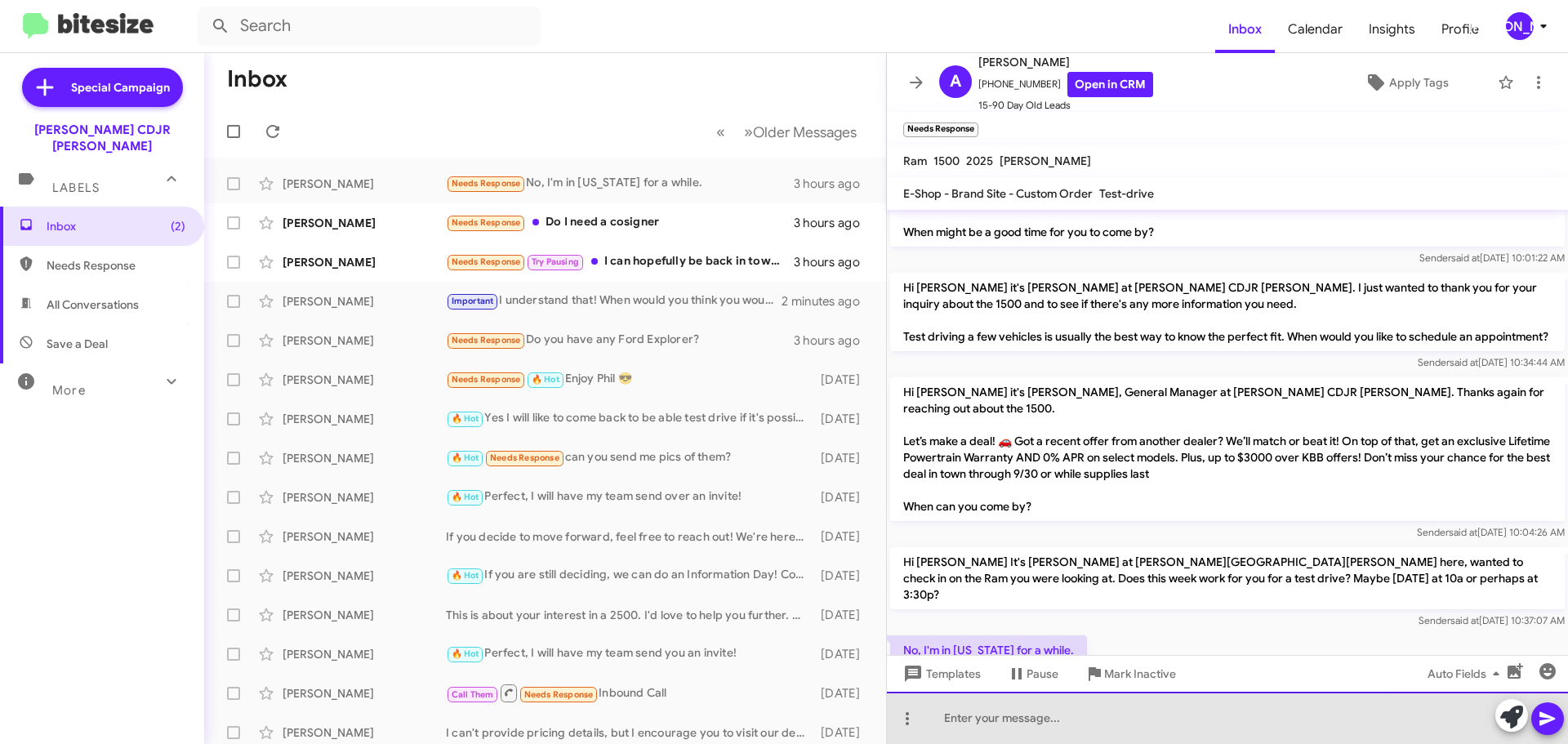
click at [1065, 708] on div at bounding box center [1228, 717] width 681 height 53
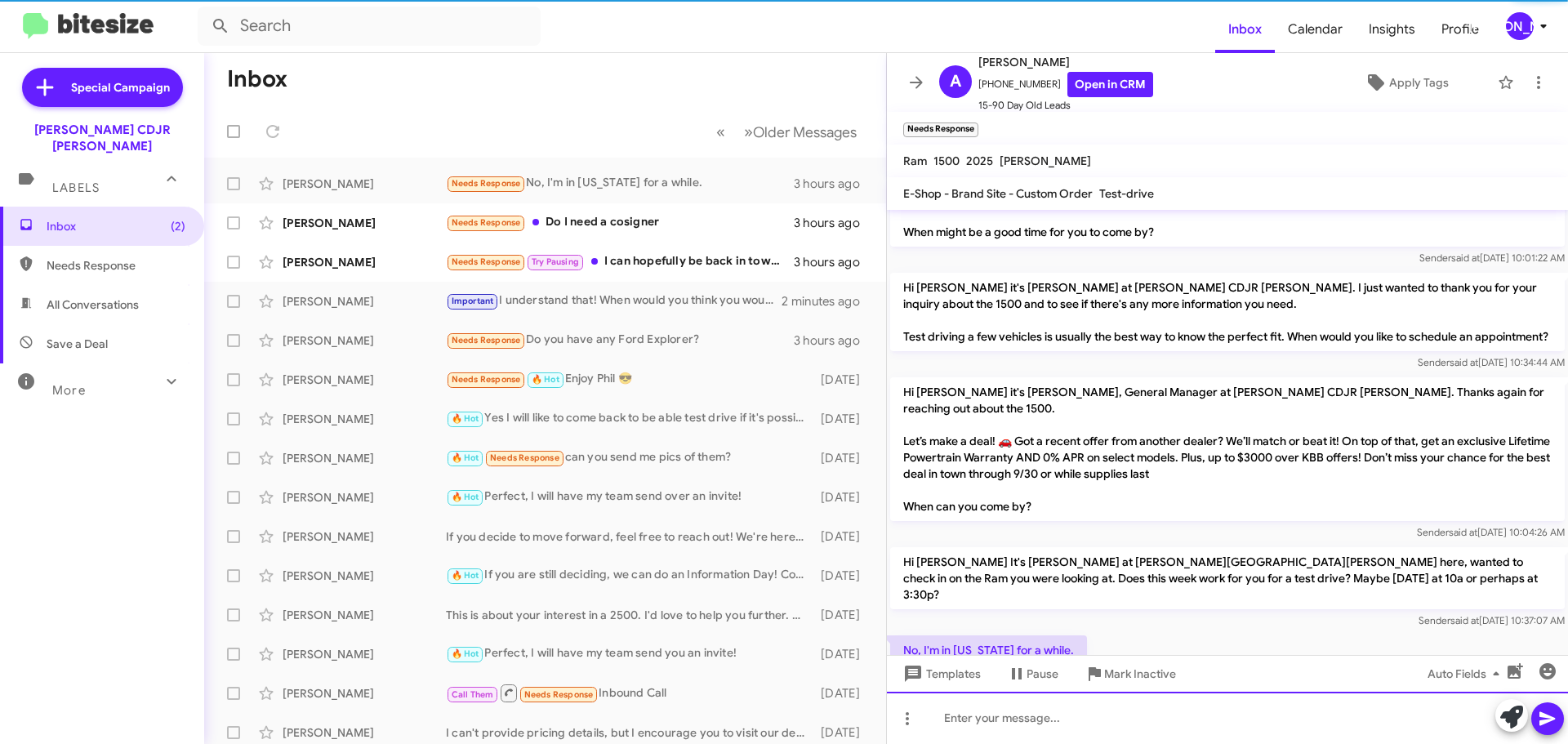
scroll to position [0, 0]
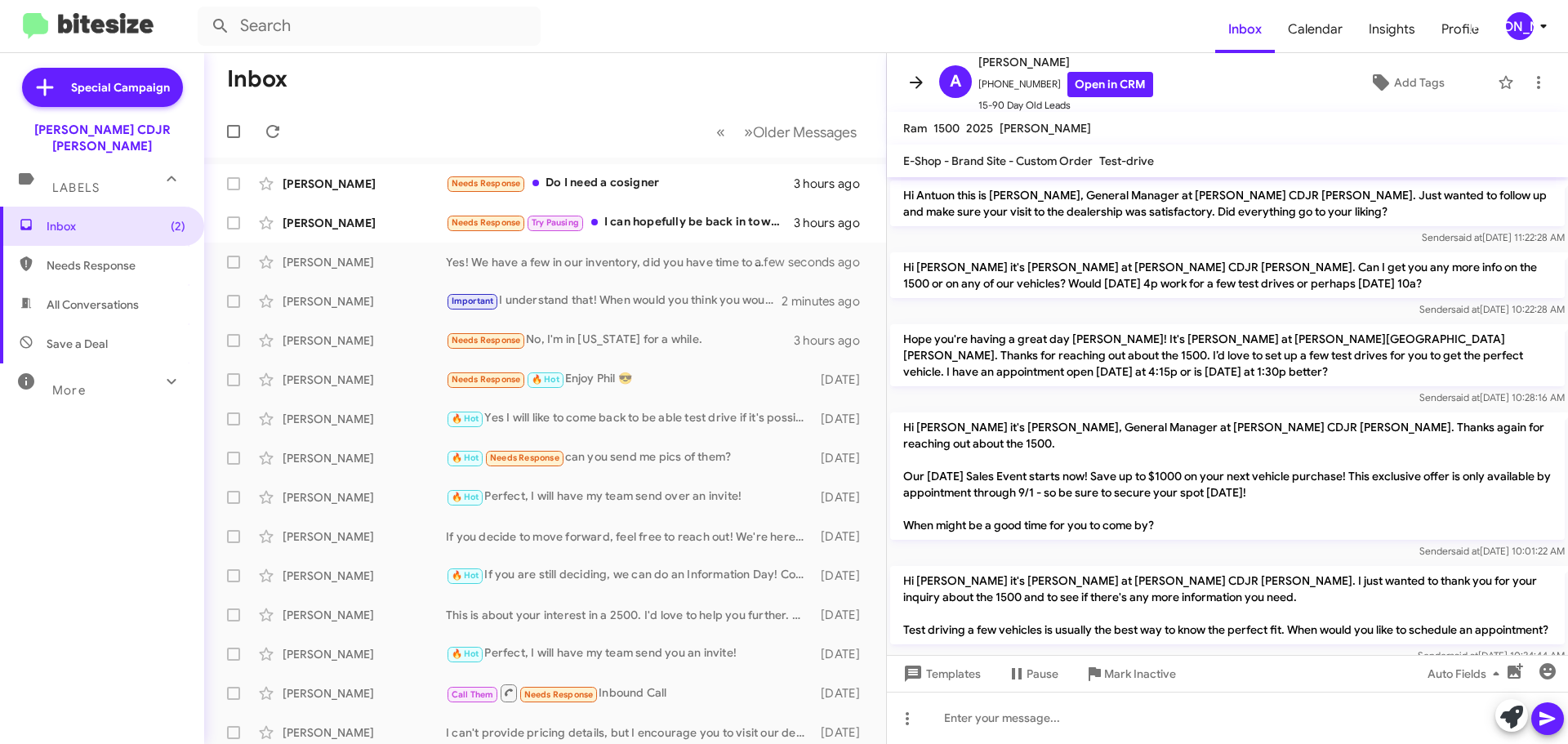
click at [909, 82] on icon at bounding box center [916, 82] width 19 height 19
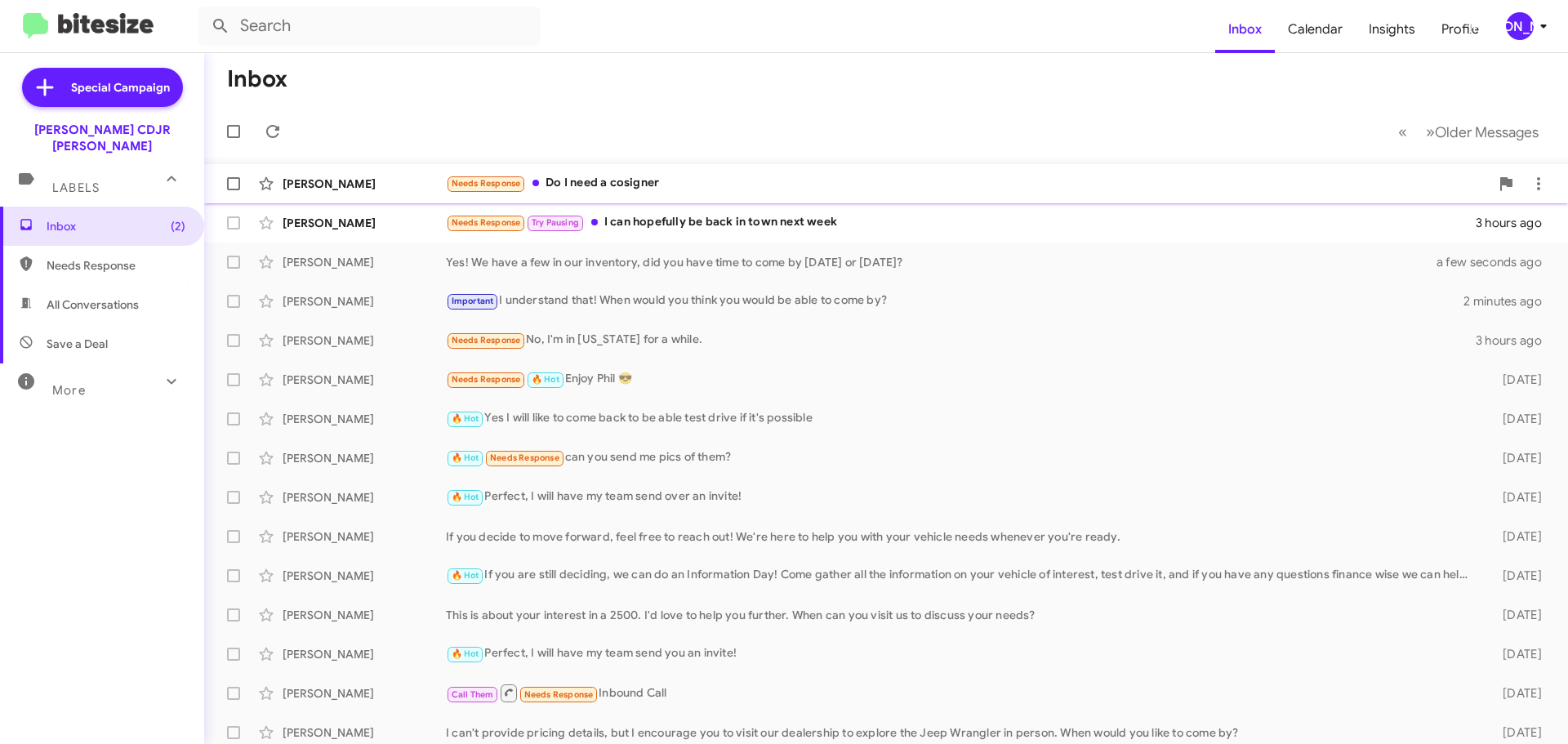
click at [637, 190] on div "Needs Response Do I need a cosigner" at bounding box center [968, 183] width 1044 height 18
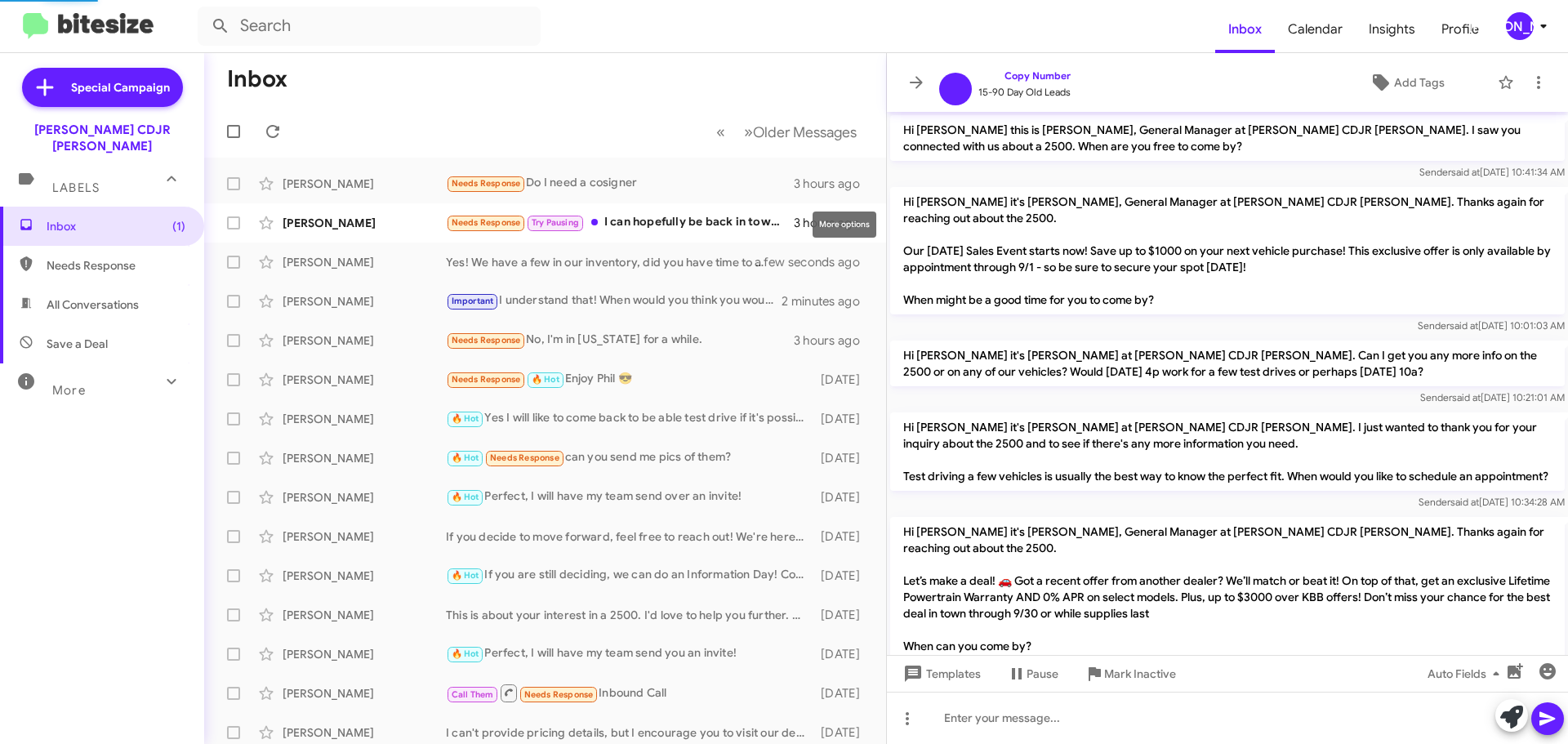
scroll to position [168, 0]
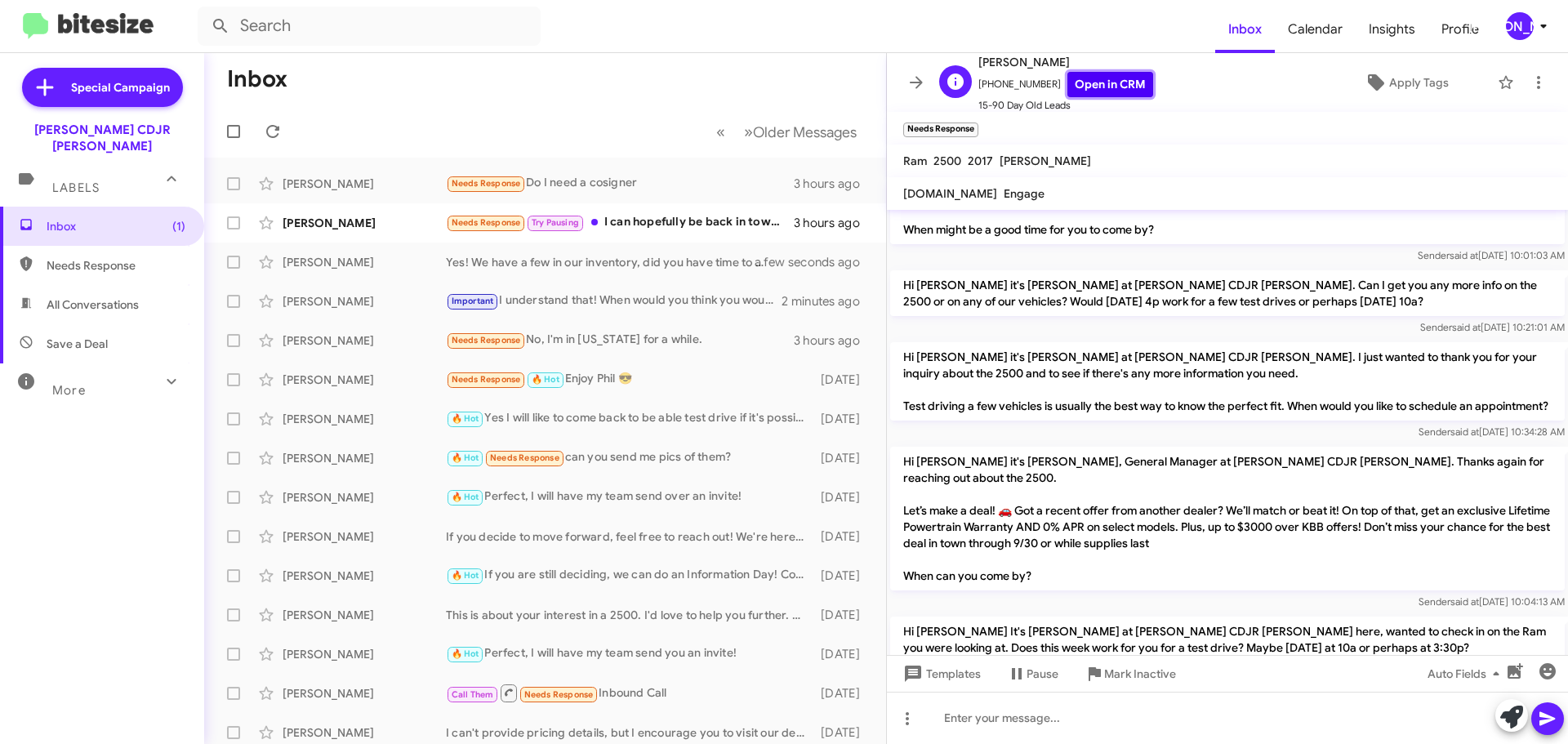
click at [1093, 81] on link "Open in CRM" at bounding box center [1110, 84] width 86 height 25
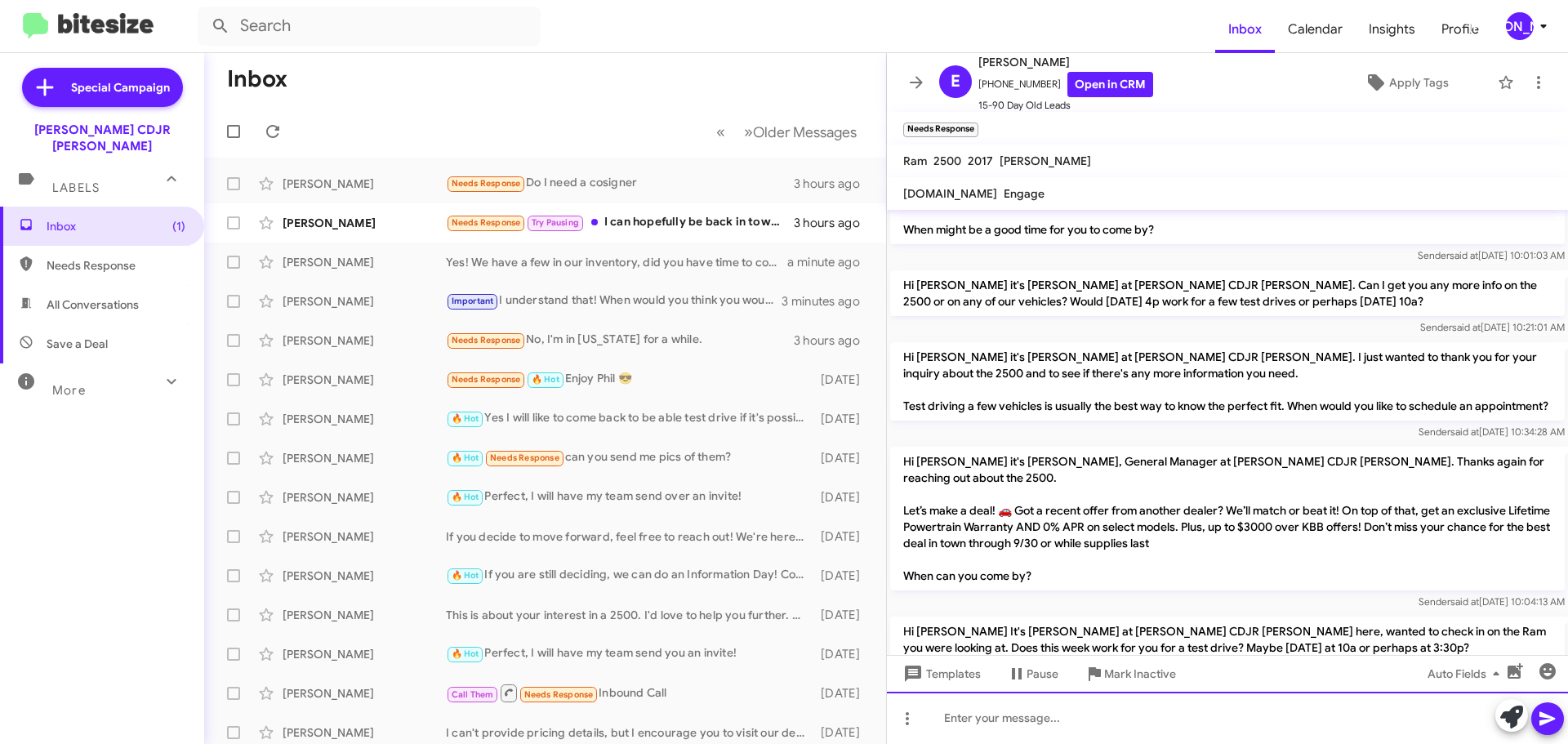
click at [1236, 711] on div at bounding box center [1228, 717] width 681 height 53
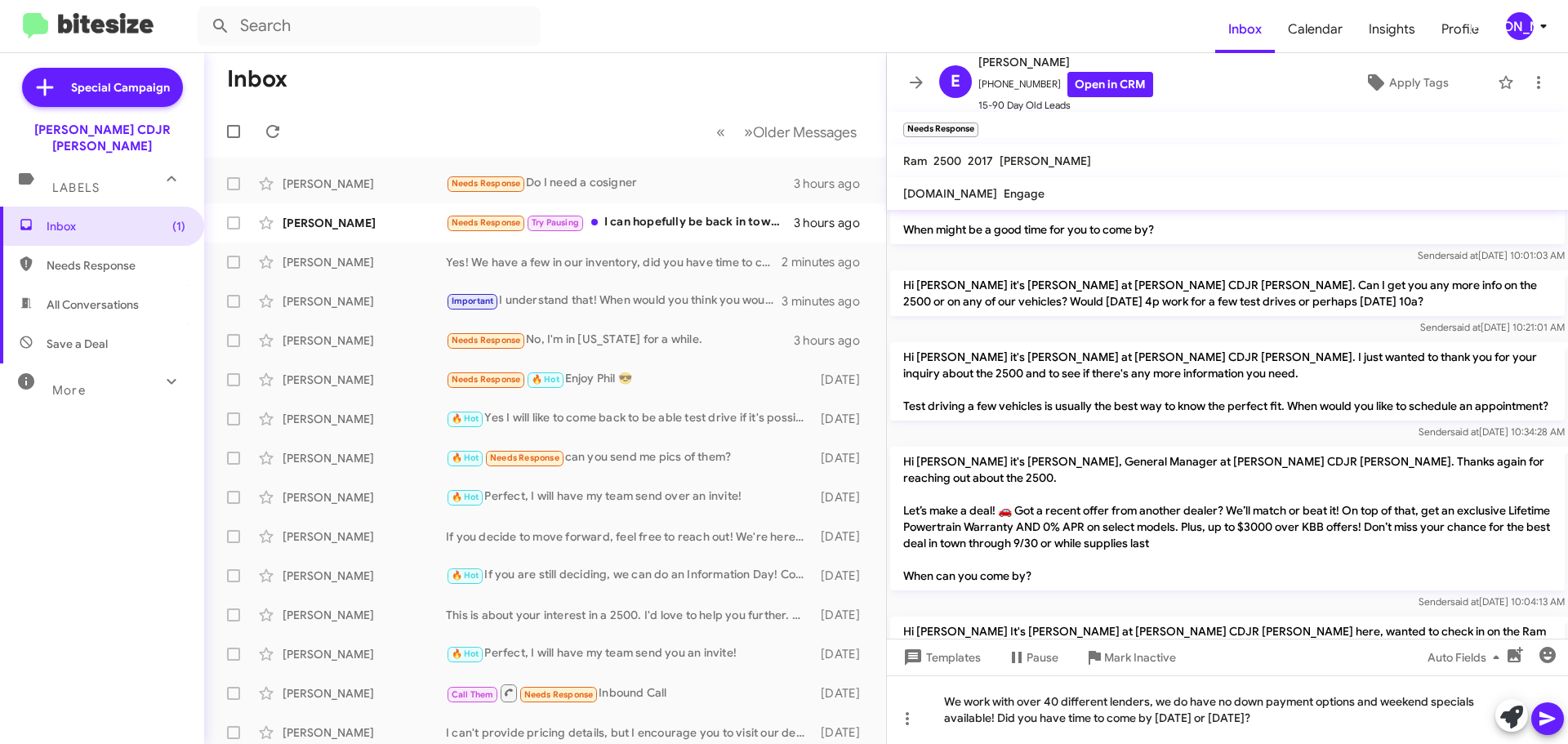
click at [1555, 726] on icon at bounding box center [1547, 717] width 19 height 19
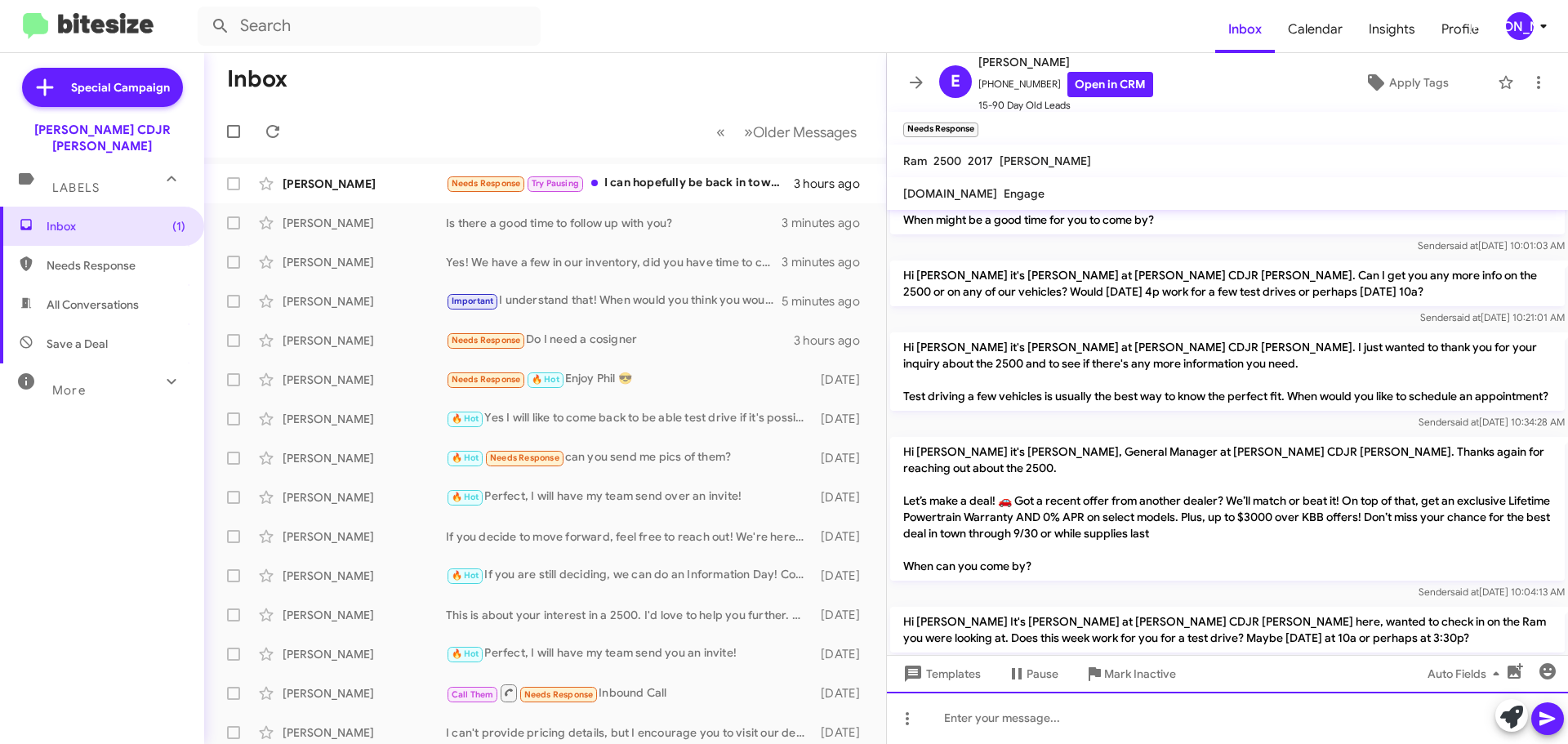
scroll to position [342, 0]
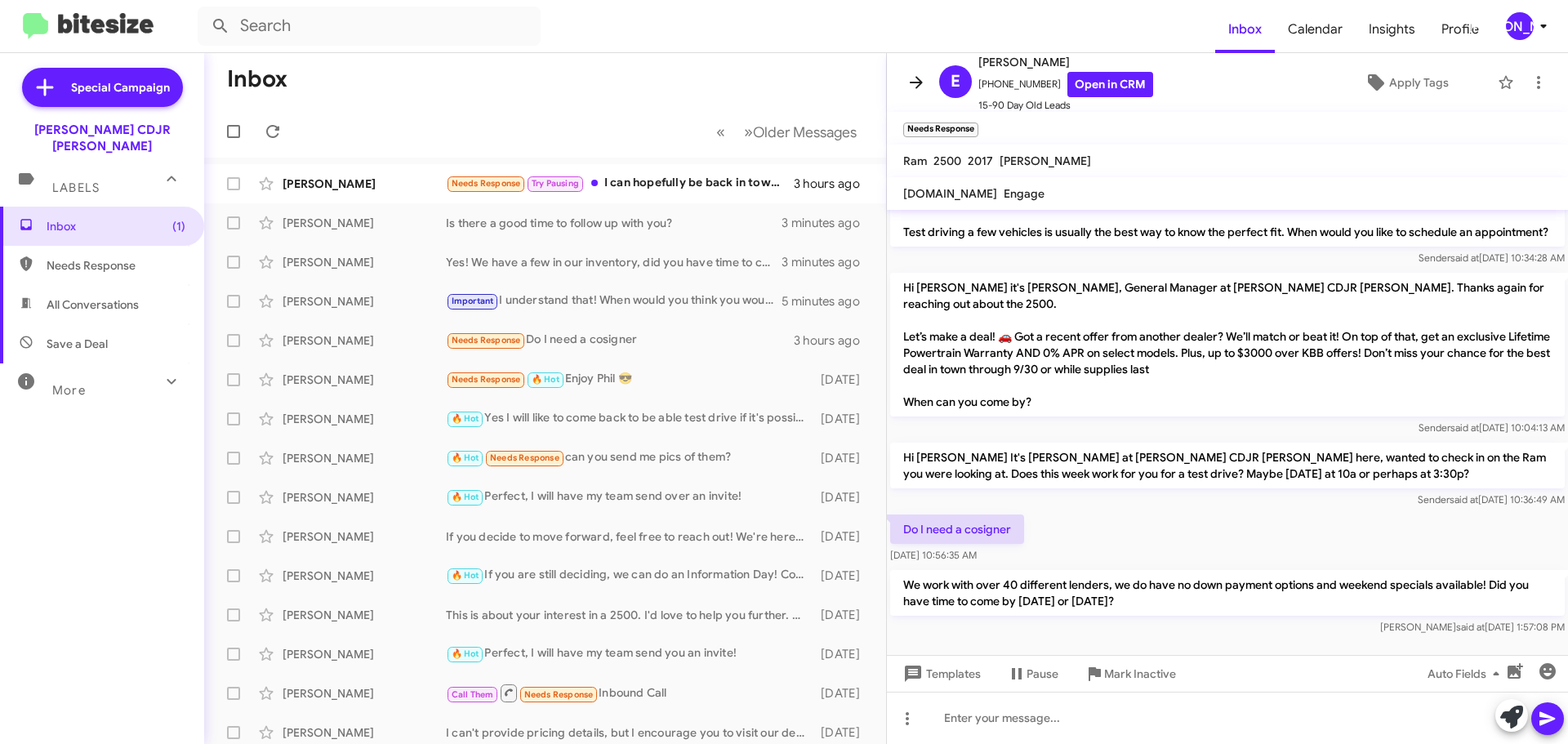
click at [920, 87] on icon at bounding box center [916, 82] width 19 height 19
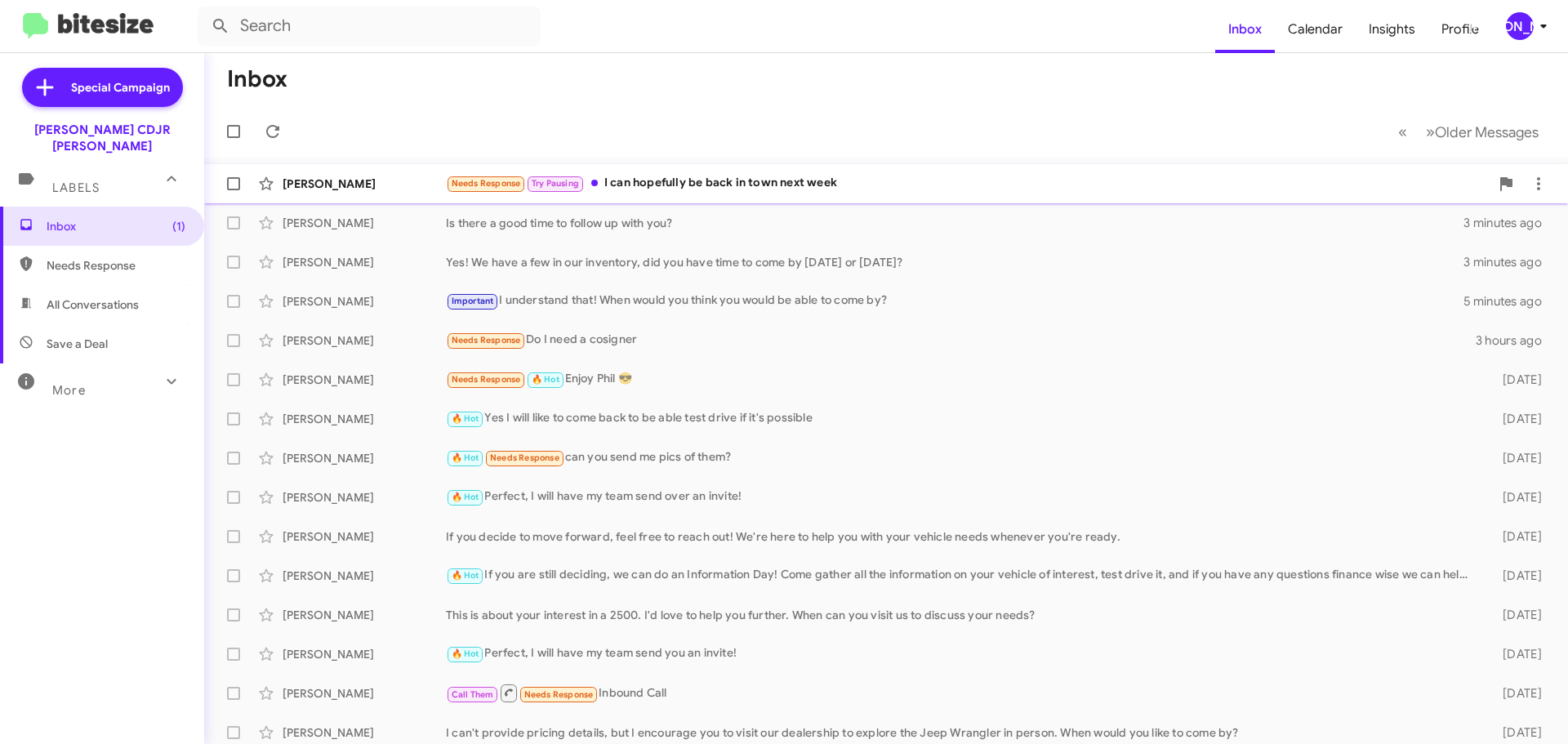
click at [823, 189] on div "Needs Response Try Pausing I can hopefully be back in town next week" at bounding box center [968, 183] width 1044 height 18
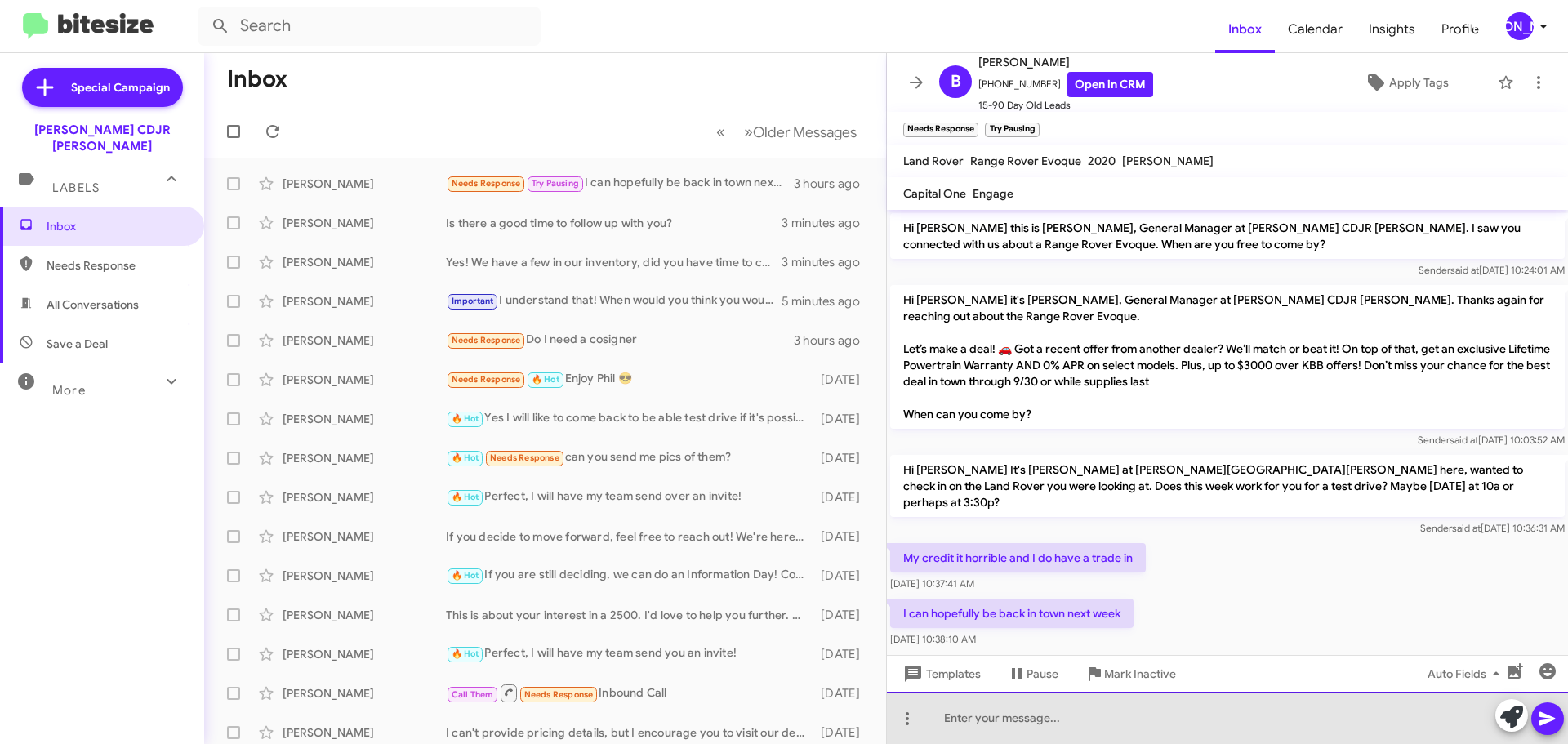
click at [1064, 732] on div at bounding box center [1228, 717] width 681 height 53
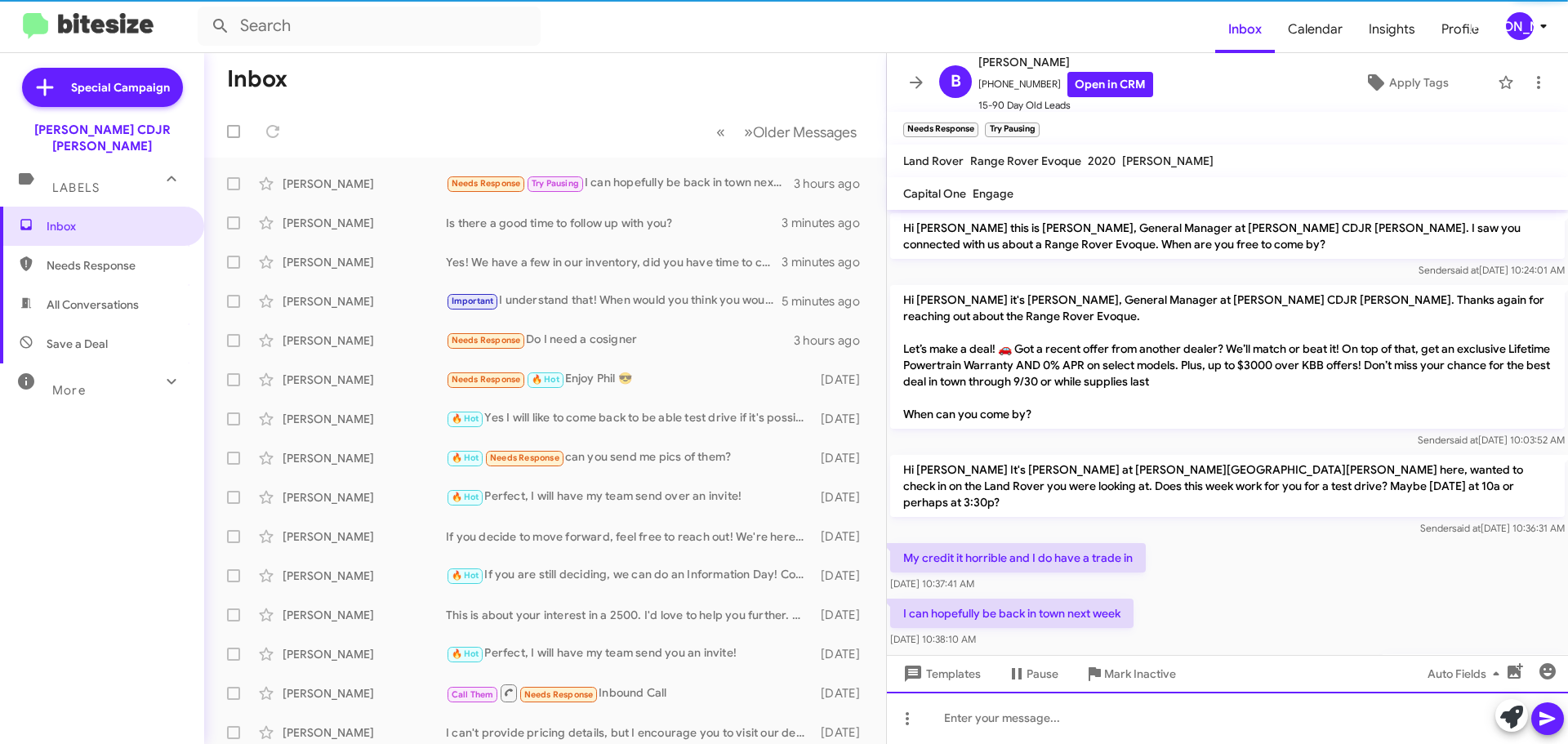
scroll to position [60, 0]
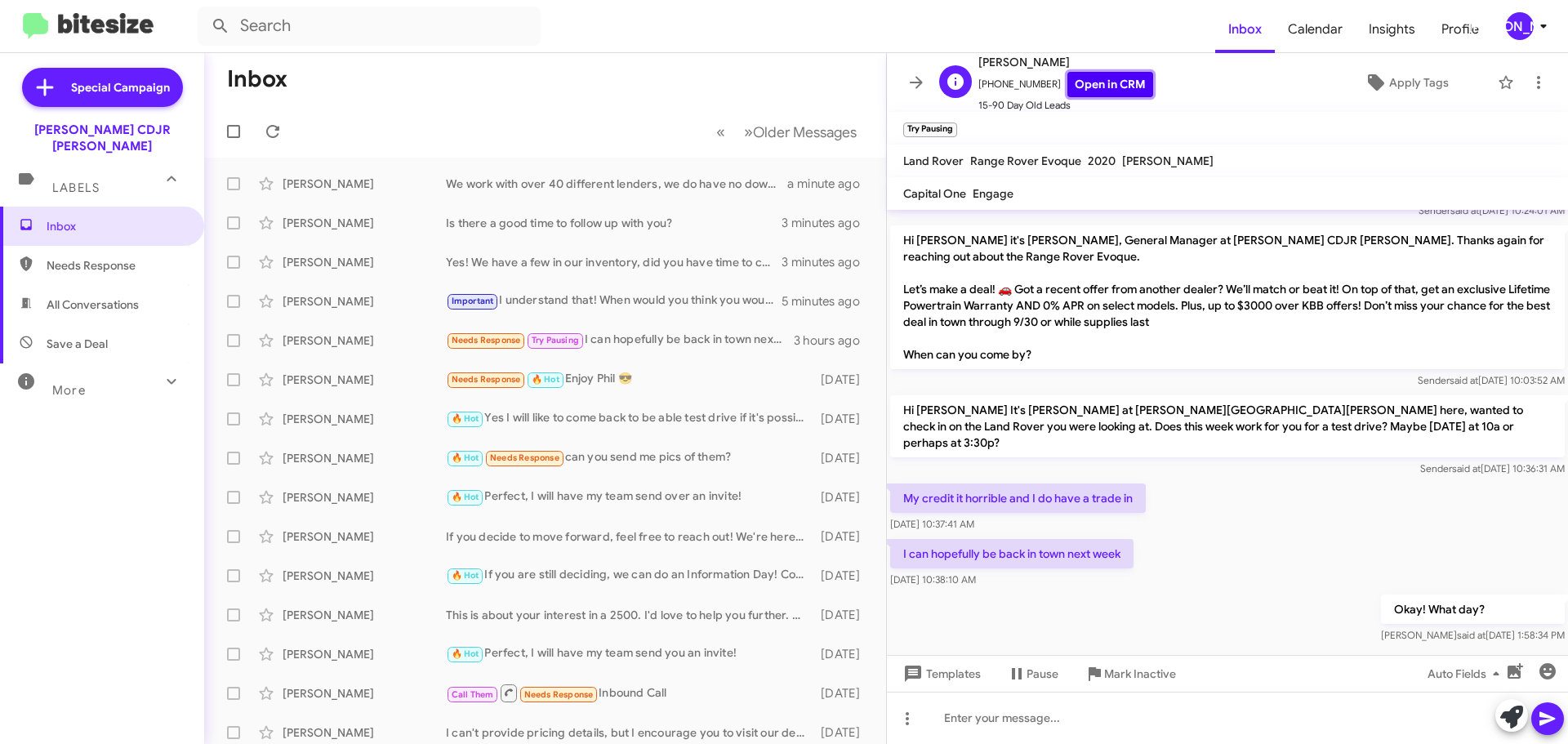
click at [1076, 84] on link "Open in CRM" at bounding box center [1110, 84] width 86 height 25
